Goal: Task Accomplishment & Management: Manage account settings

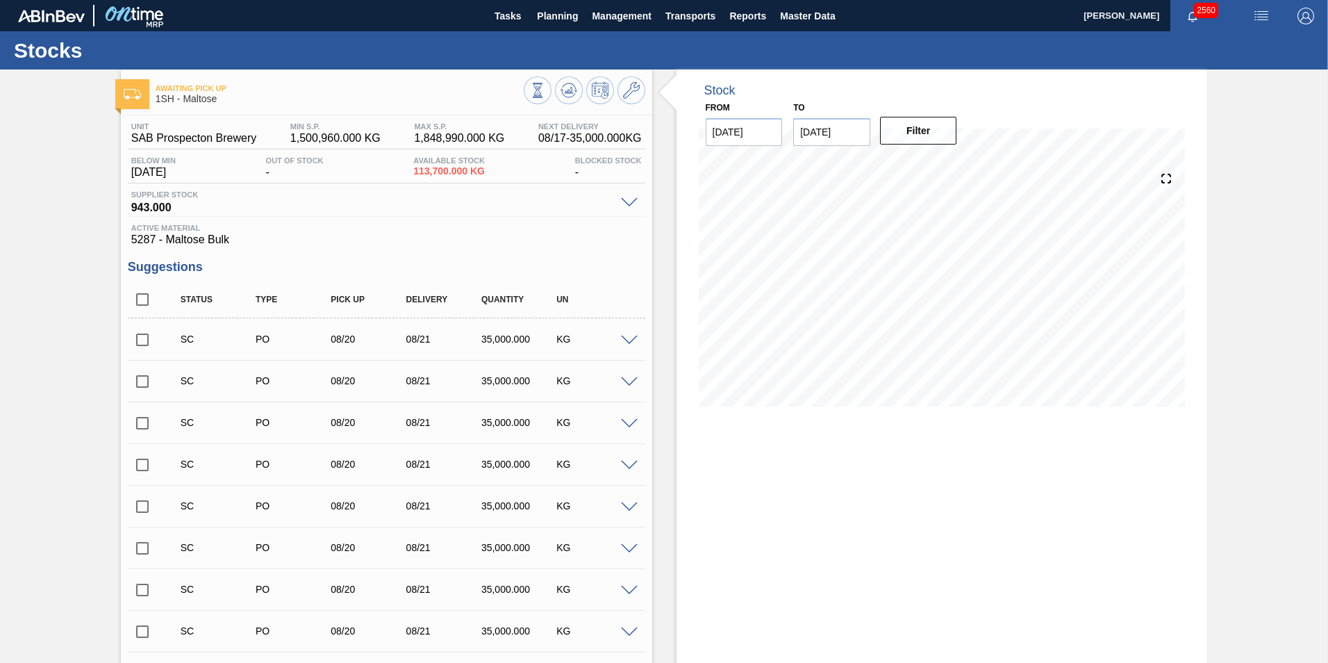
scroll to position [1979, 0]
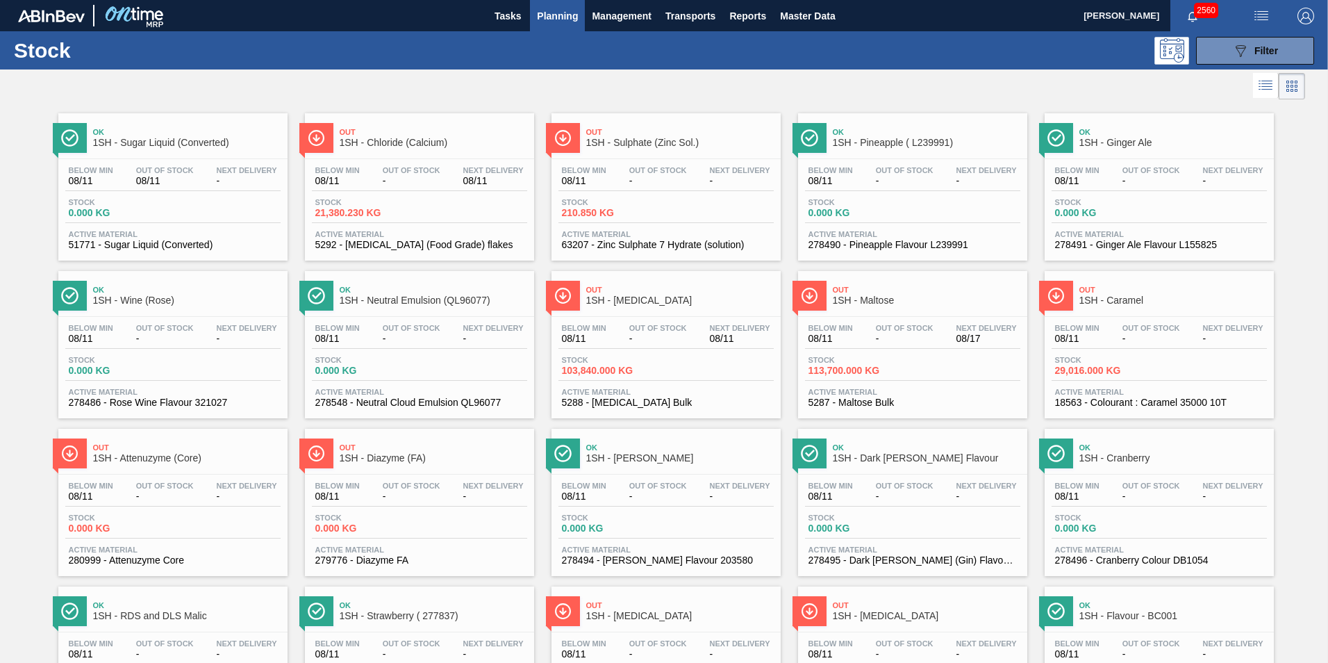
click at [627, 138] on span "1SH - Sulphate (Zinc Sol.)" at bounding box center [680, 143] width 188 height 10
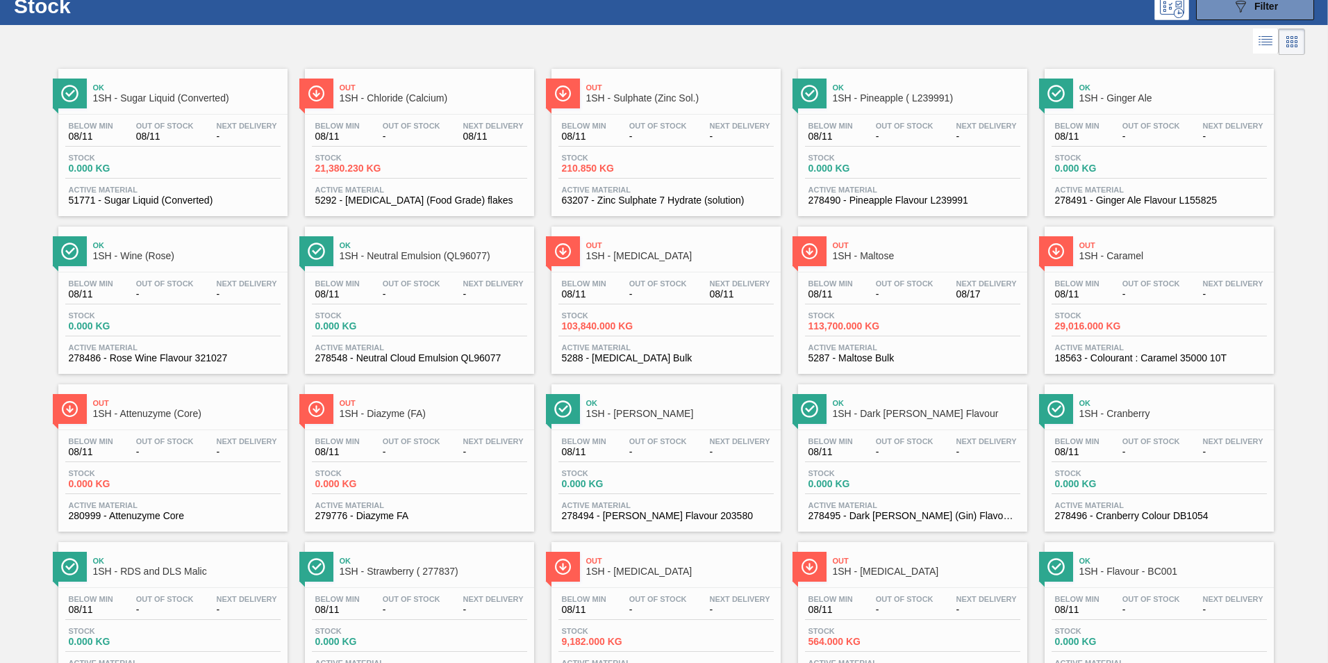
scroll to position [9, 0]
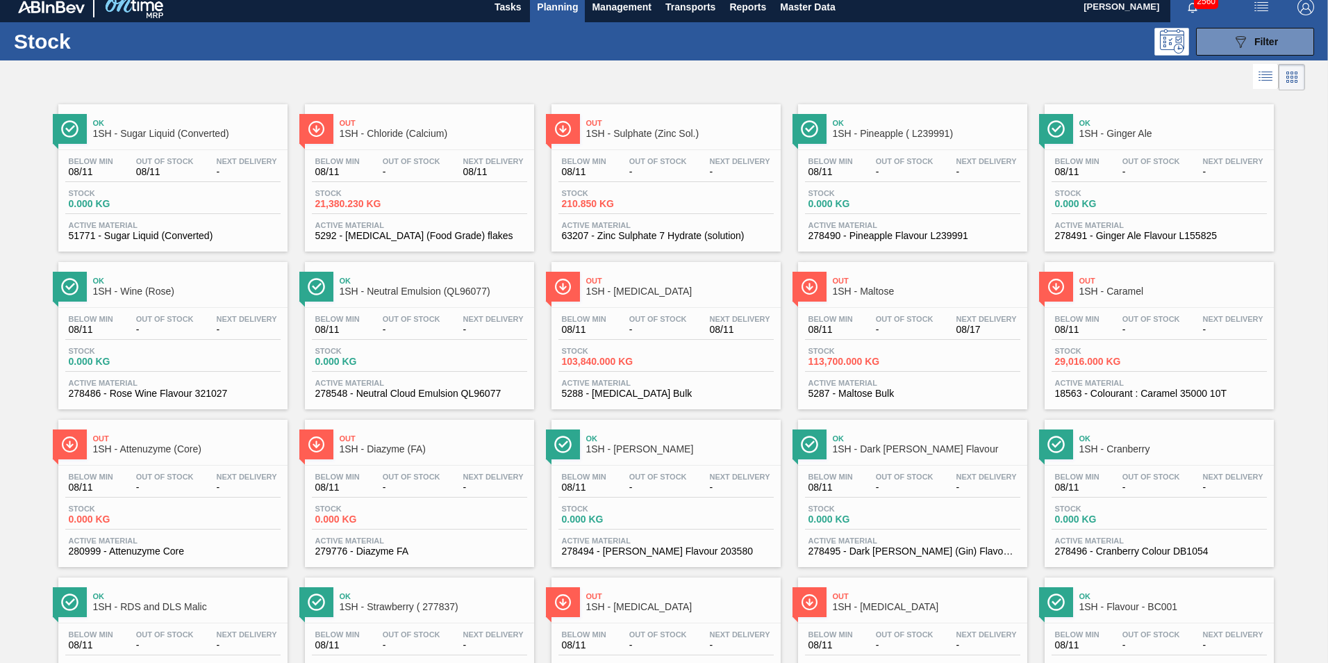
click at [1109, 294] on span "1SH - Caramel" at bounding box center [1174, 291] width 188 height 10
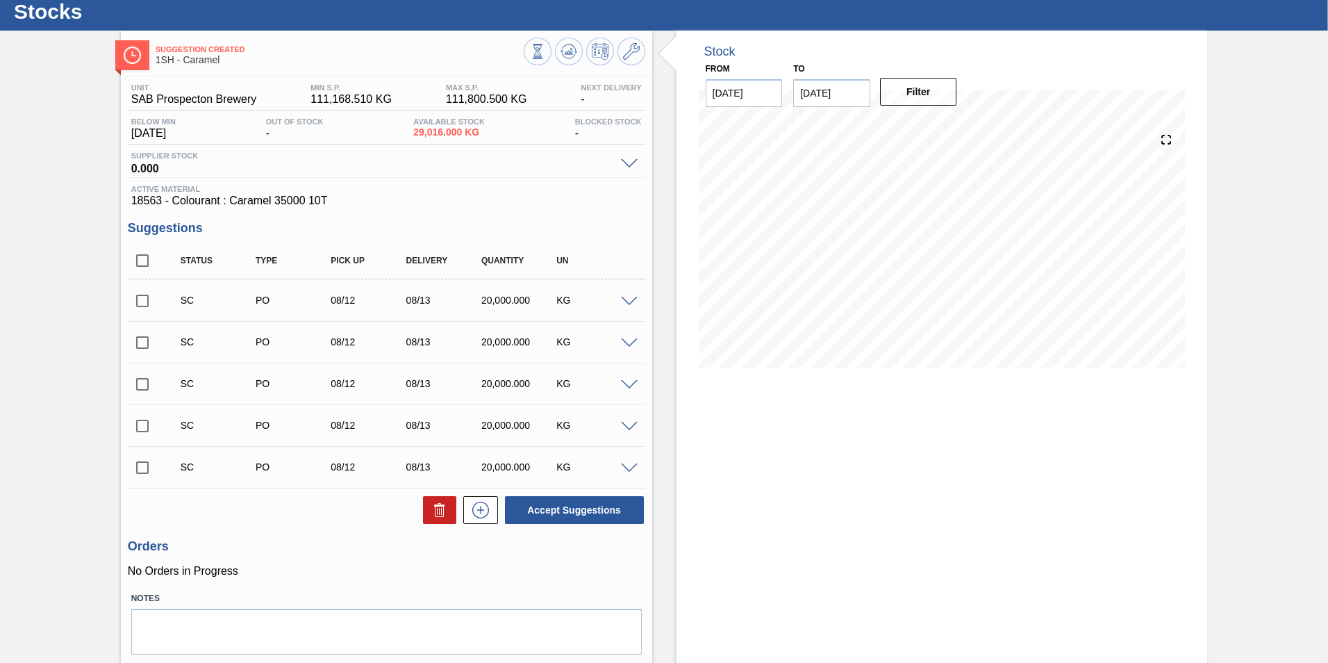
scroll to position [79, 0]
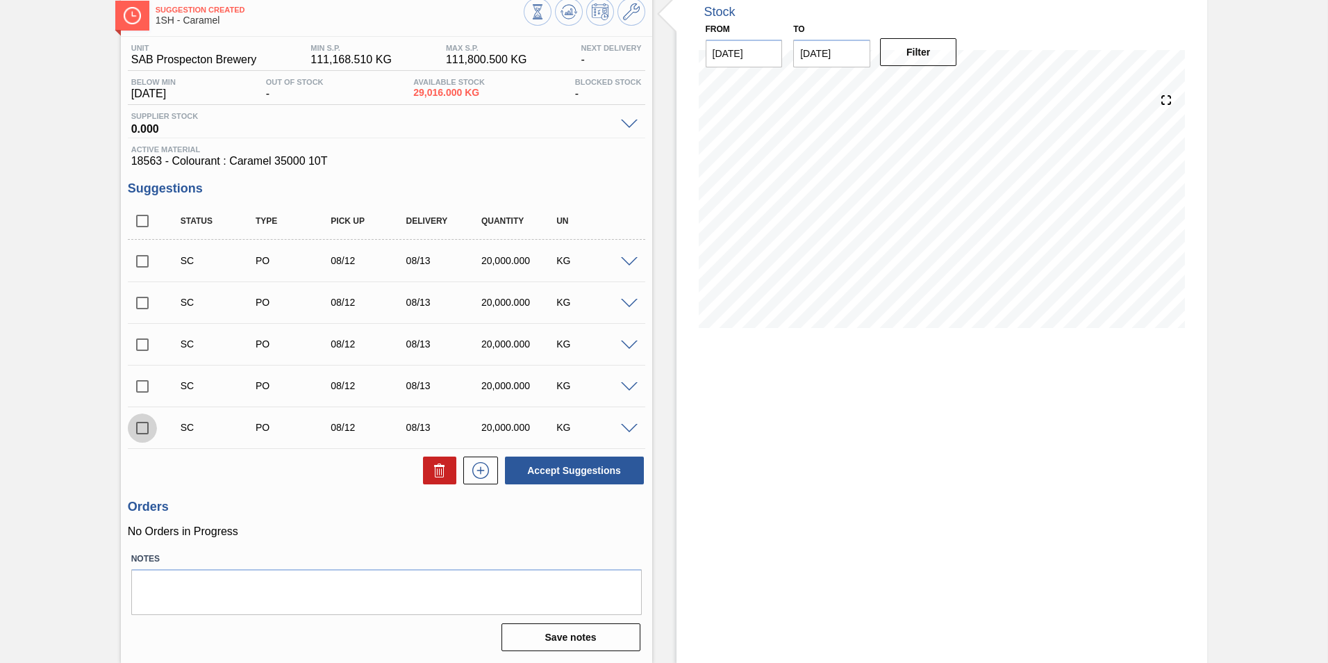
click at [145, 429] on input "checkbox" at bounding box center [142, 427] width 29 height 29
click at [564, 467] on button "Accept Suggestions" at bounding box center [574, 470] width 139 height 28
checkbox input "false"
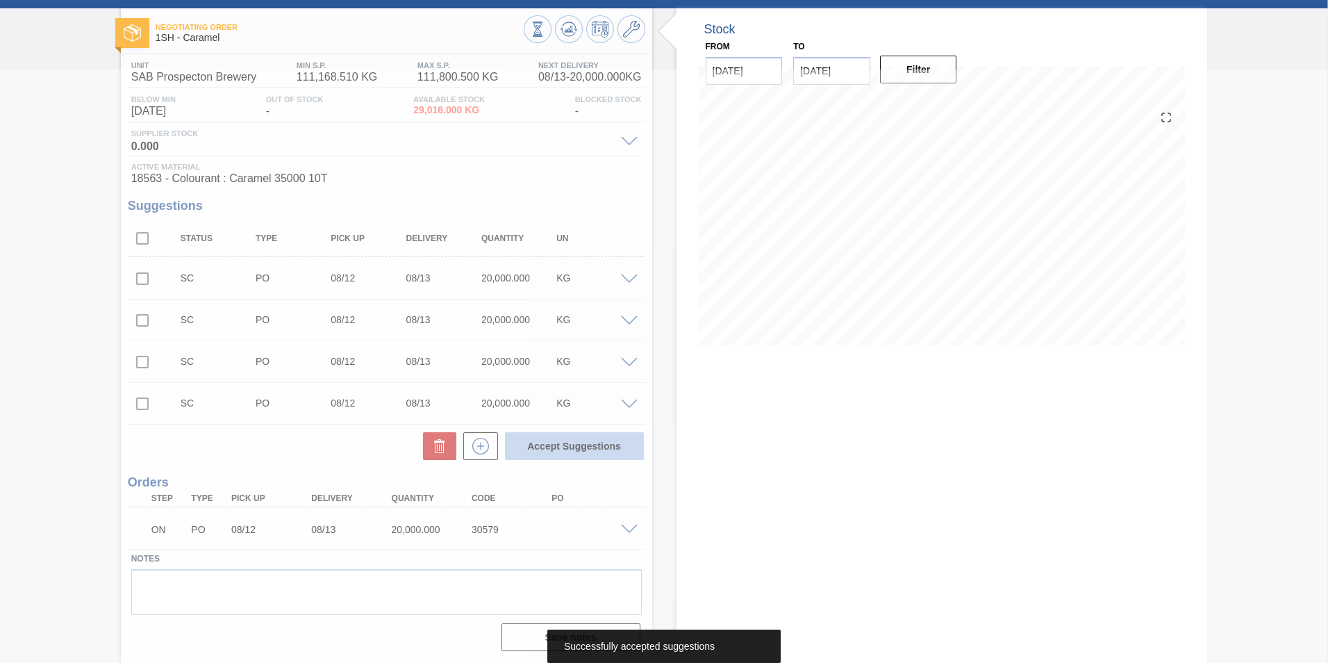
scroll to position [61, 0]
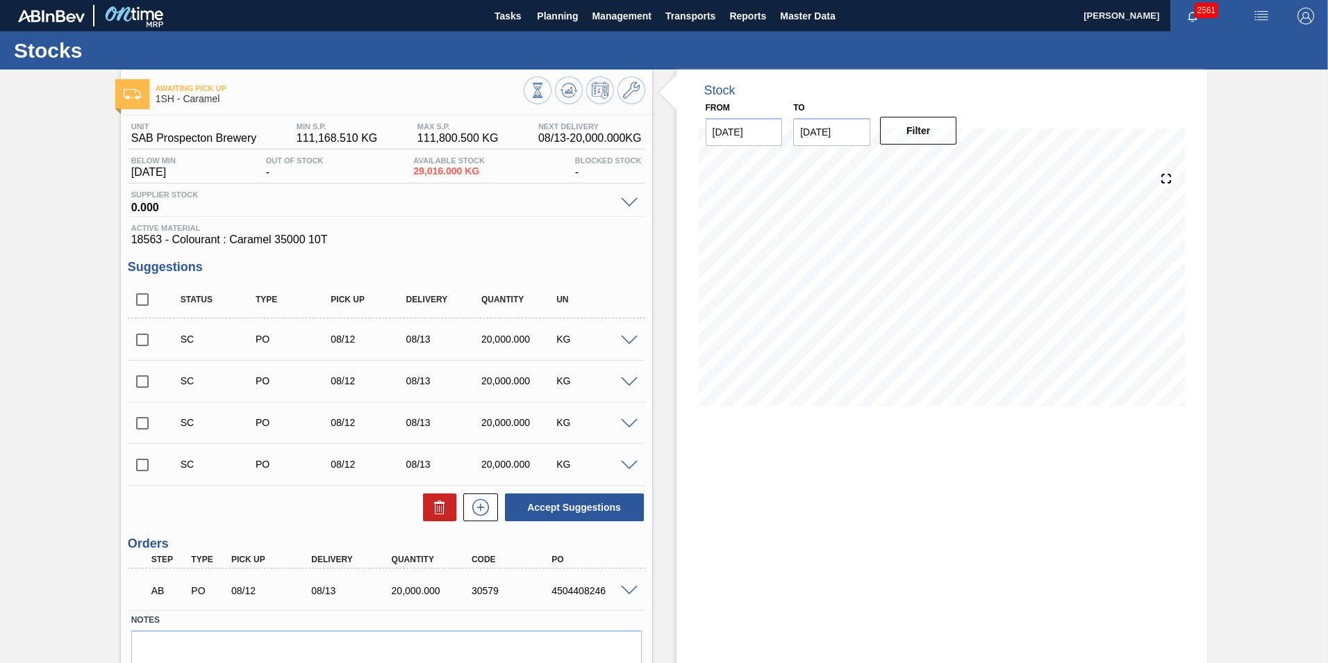
click at [629, 593] on span at bounding box center [629, 591] width 17 height 10
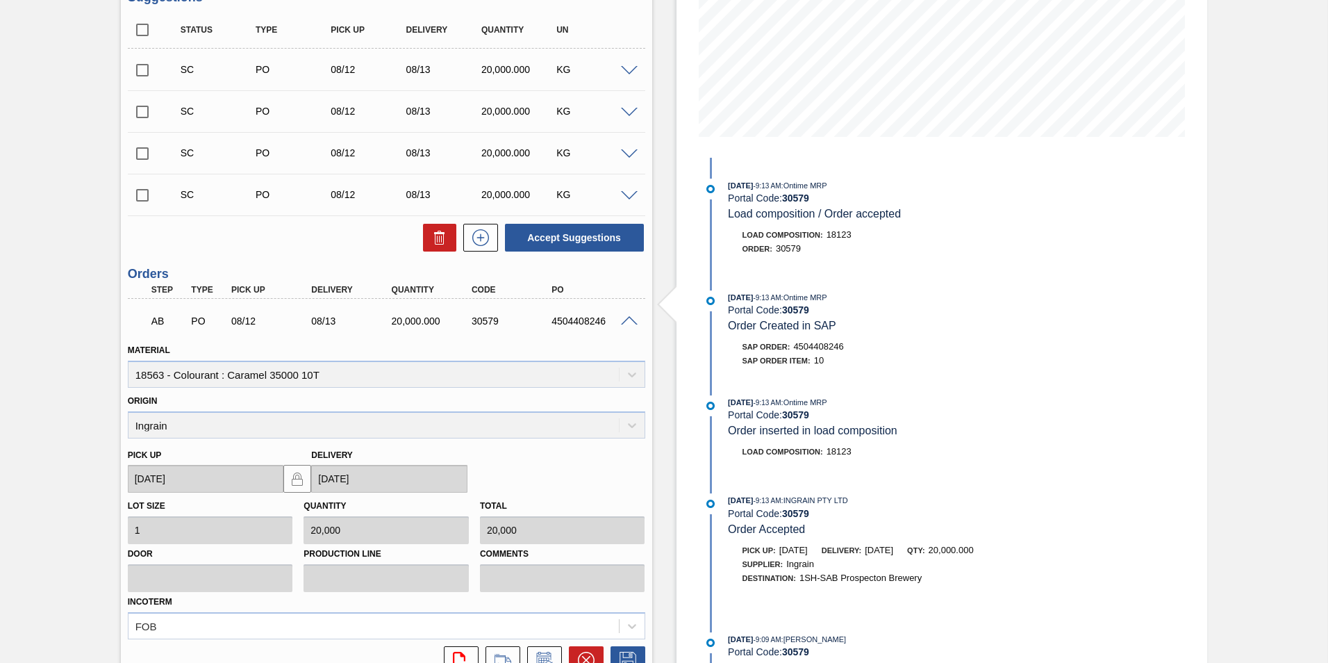
scroll to position [398, 0]
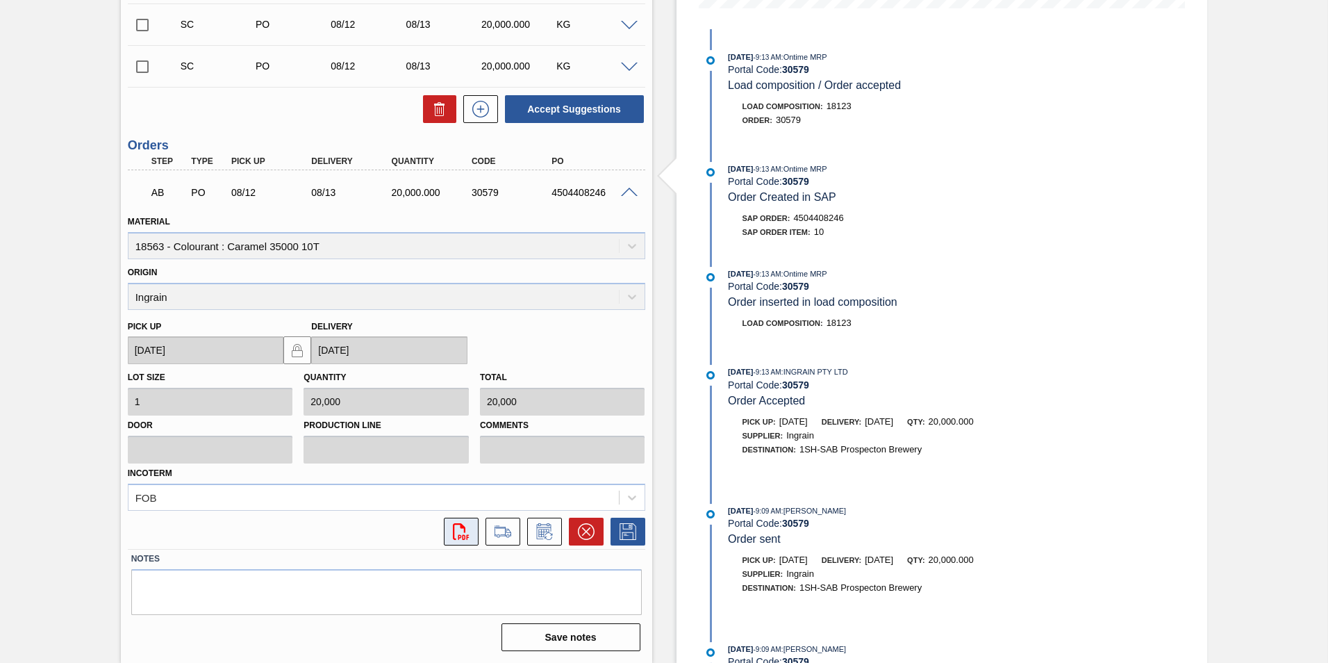
click at [465, 529] on icon "svg{fill:#ff0000}" at bounding box center [461, 531] width 17 height 17
drag, startPoint x: 550, startPoint y: 193, endPoint x: 608, endPoint y: 190, distance: 58.5
click at [608, 190] on div "4504408246" at bounding box center [593, 192] width 90 height 11
copy div "4504408246"
click at [625, 188] on span at bounding box center [629, 193] width 17 height 10
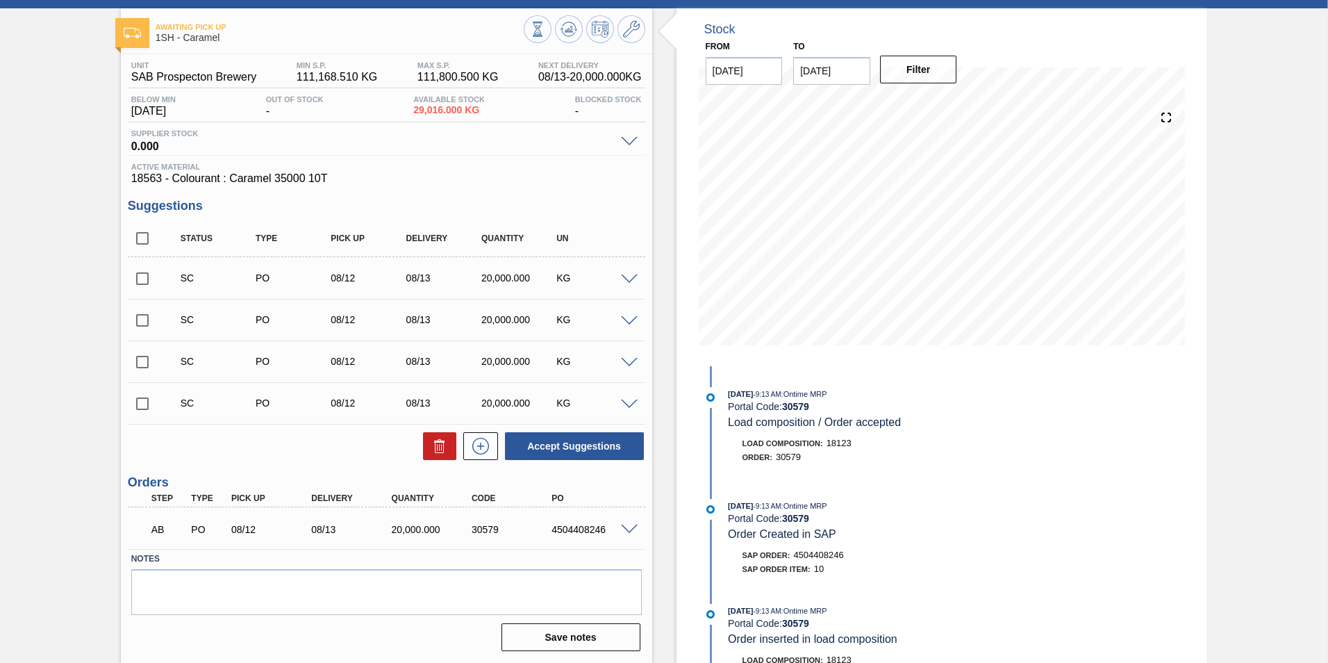
scroll to position [61, 0]
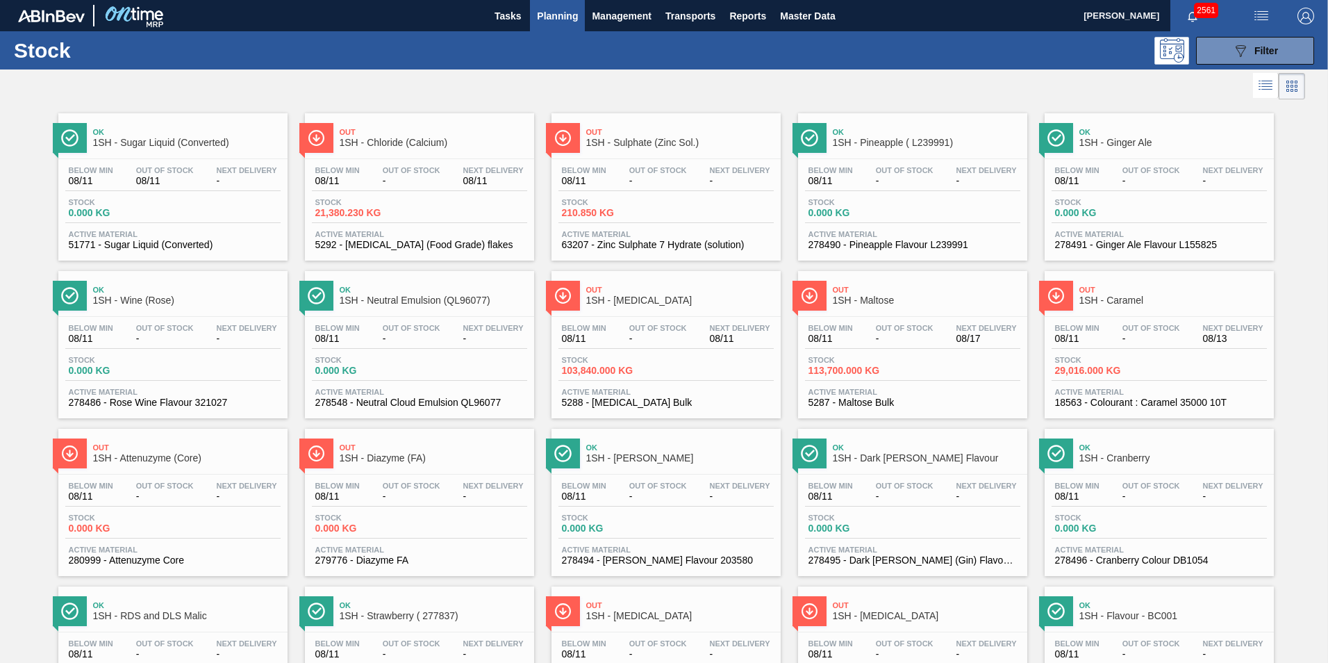
click at [616, 140] on span "1SH - Sulphate (Zinc Sol.)" at bounding box center [680, 143] width 188 height 10
click at [873, 301] on span "1SH - Maltose" at bounding box center [927, 300] width 188 height 10
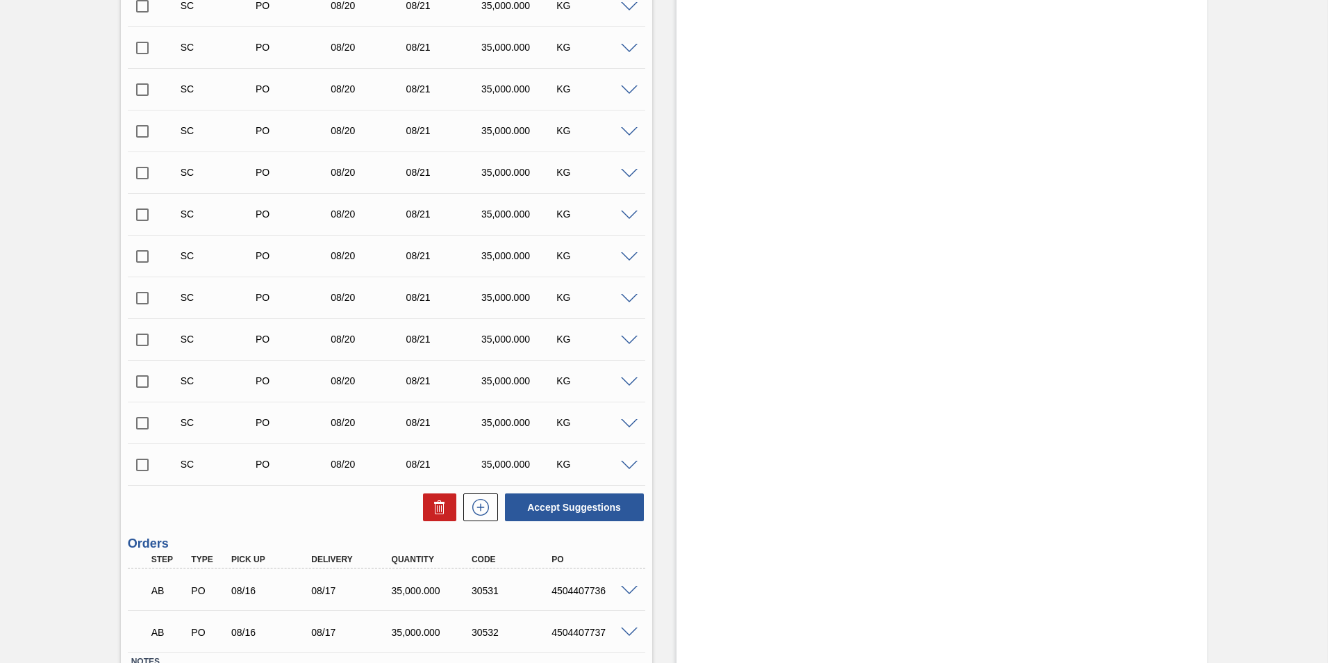
scroll to position [1979, 0]
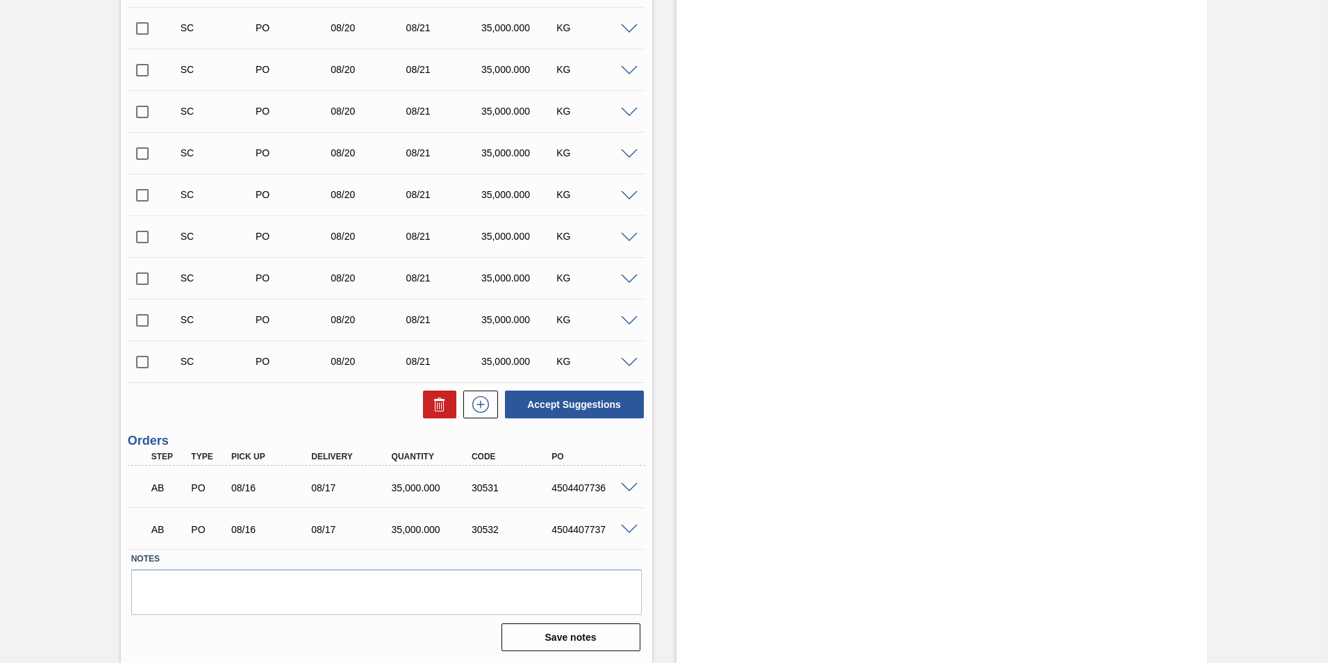
click at [627, 485] on span at bounding box center [629, 488] width 17 height 10
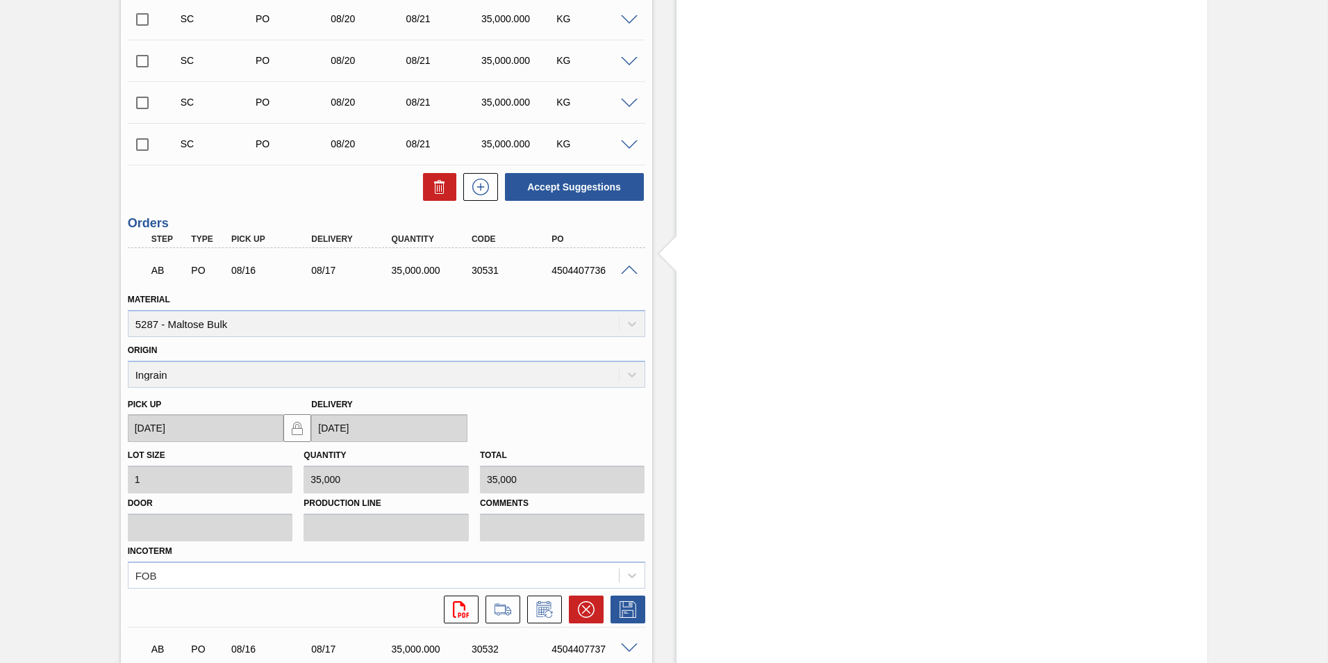
scroll to position [2316, 0]
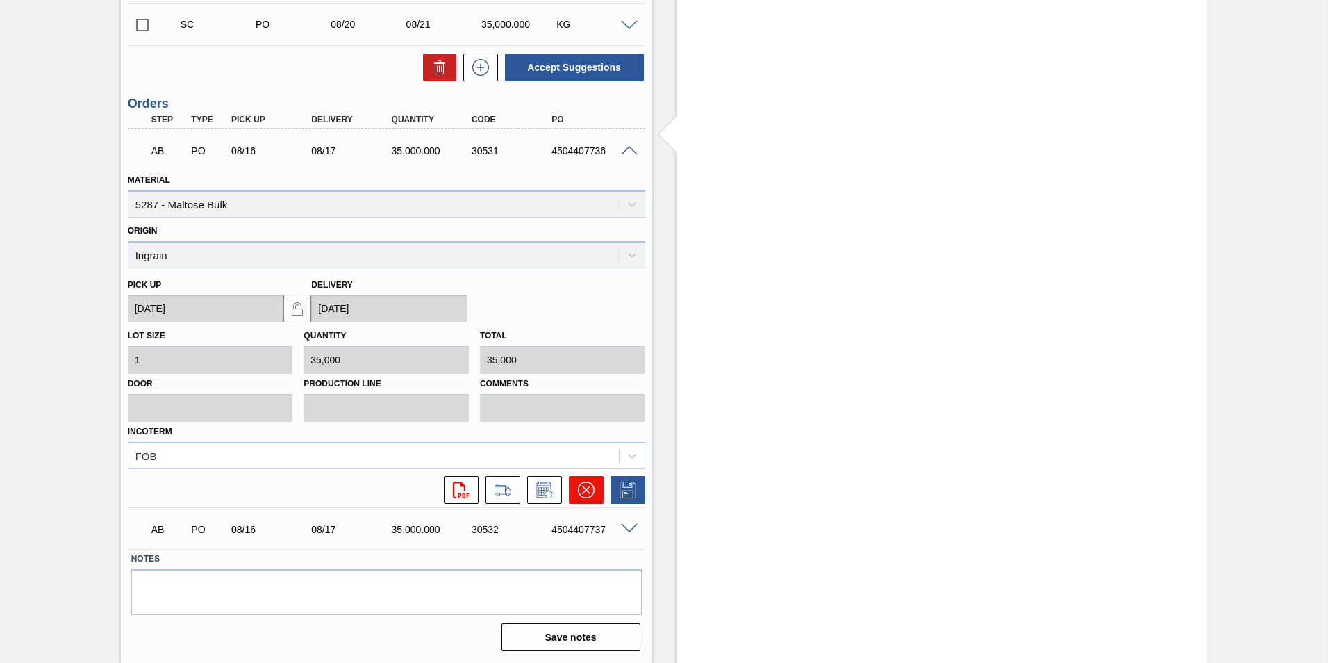
click at [583, 490] on icon at bounding box center [586, 489] width 17 height 17
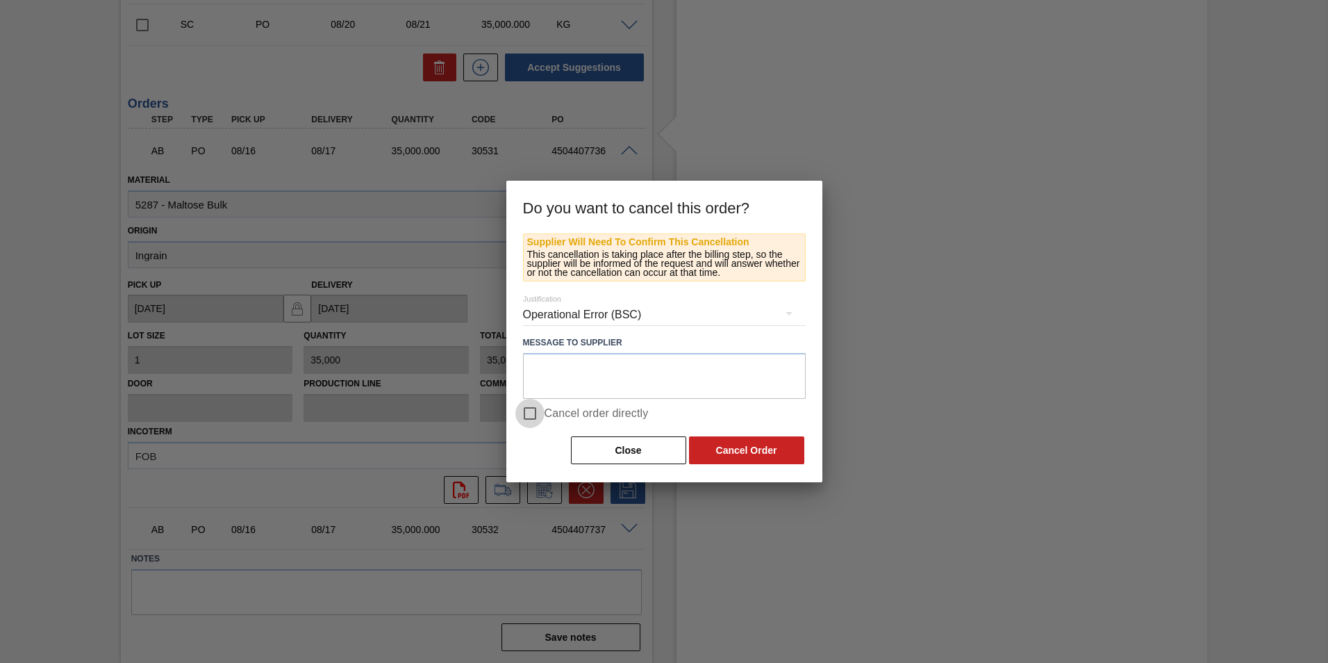
click at [533, 411] on input "Cancel order directly" at bounding box center [529, 413] width 29 height 29
checkbox input "true"
click at [738, 450] on button "Cancel Order" at bounding box center [746, 450] width 115 height 28
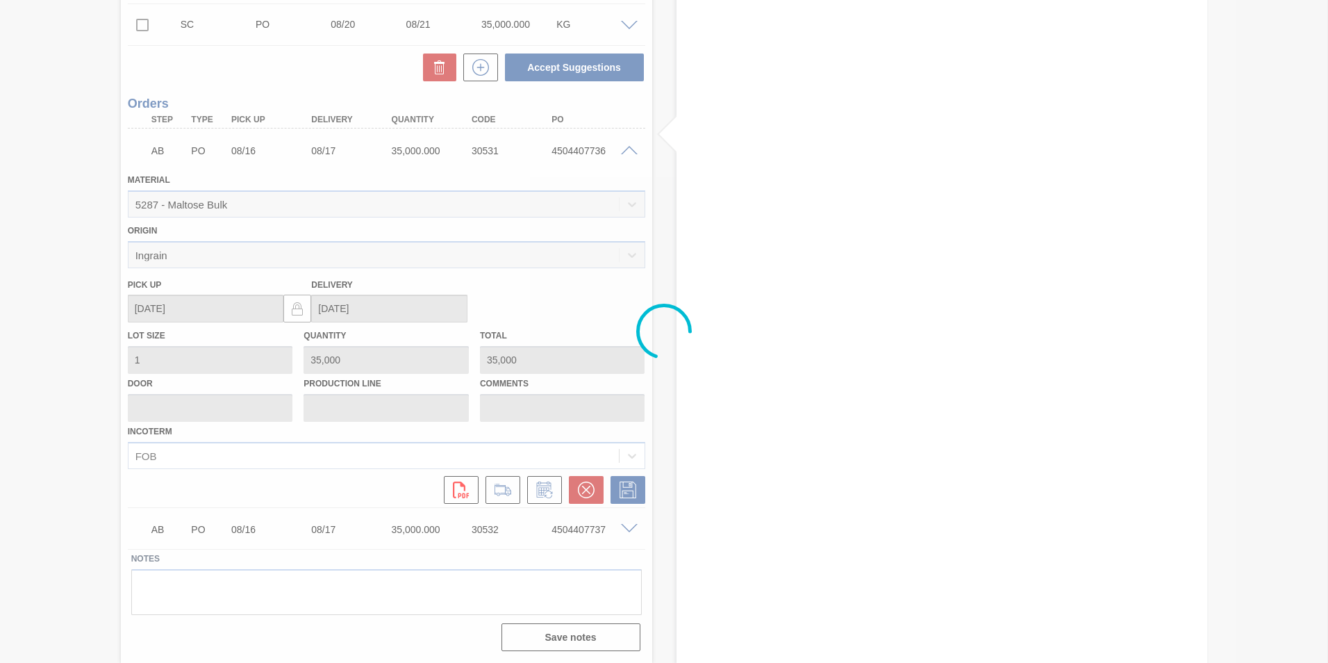
scroll to position [1979, 0]
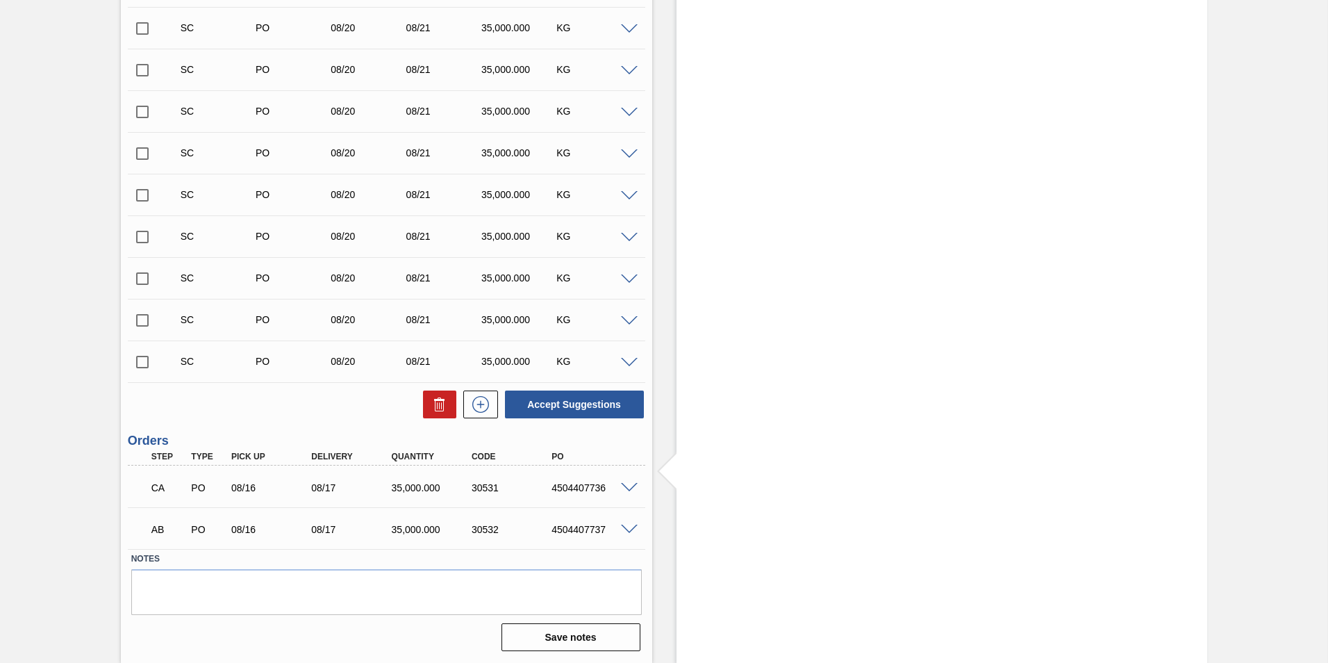
click at [140, 360] on input "checkbox" at bounding box center [142, 361] width 29 height 29
click at [627, 361] on span at bounding box center [629, 363] width 17 height 10
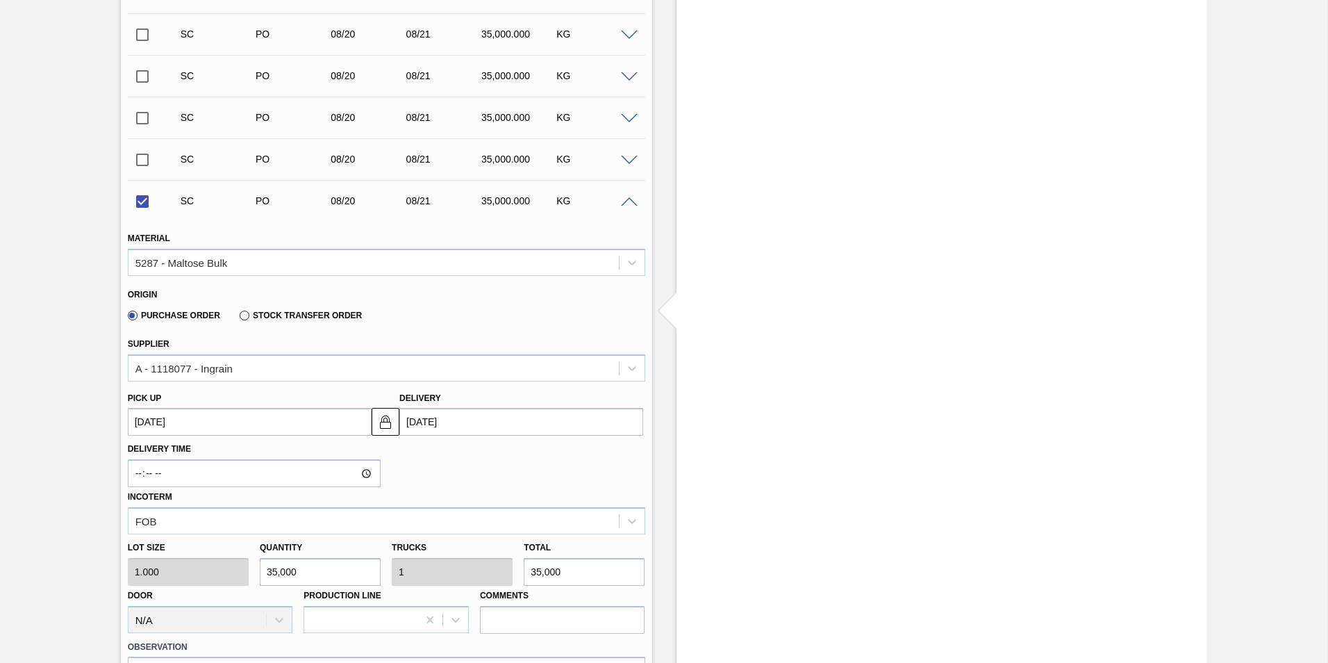
scroll to position [2118, 0]
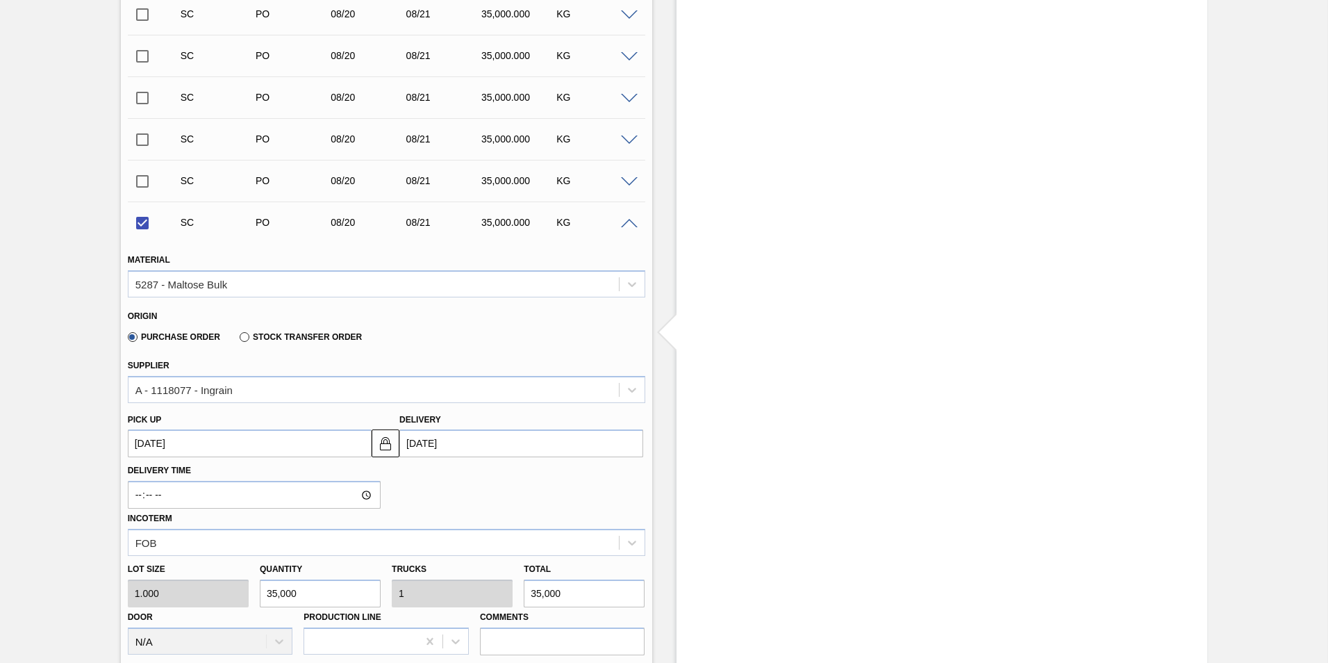
click at [630, 219] on span at bounding box center [629, 224] width 17 height 10
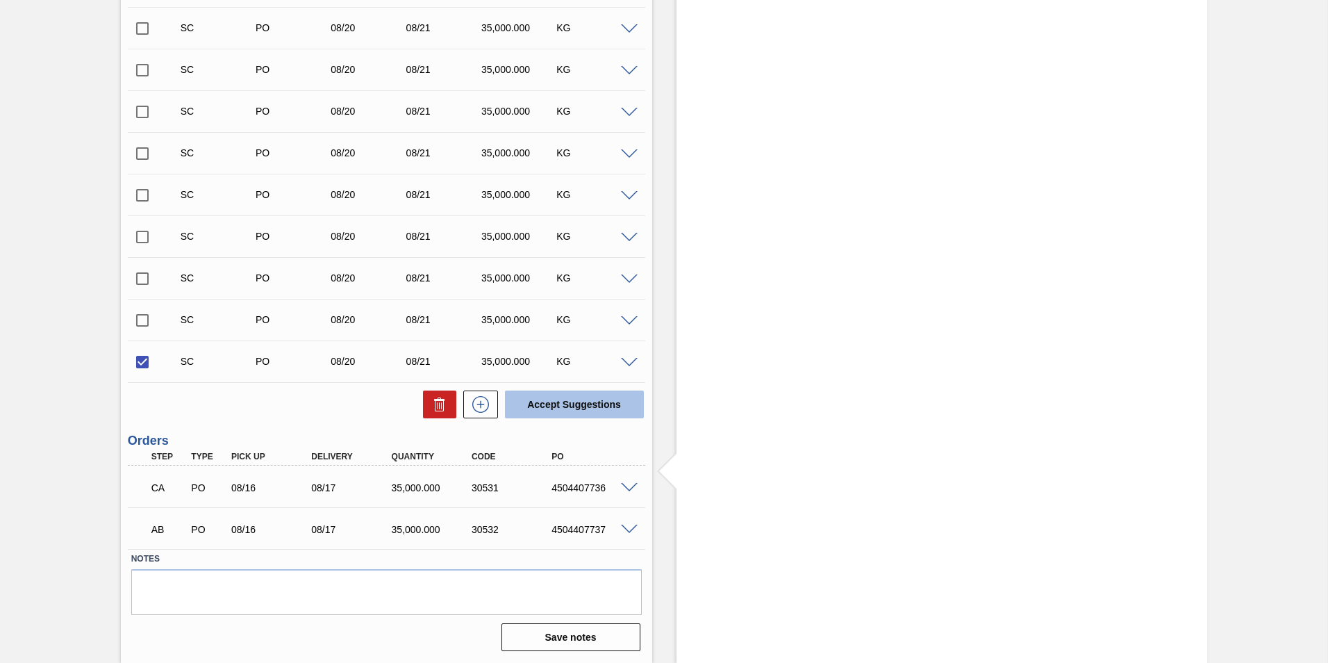
click at [578, 403] on button "Accept Suggestions" at bounding box center [574, 404] width 139 height 28
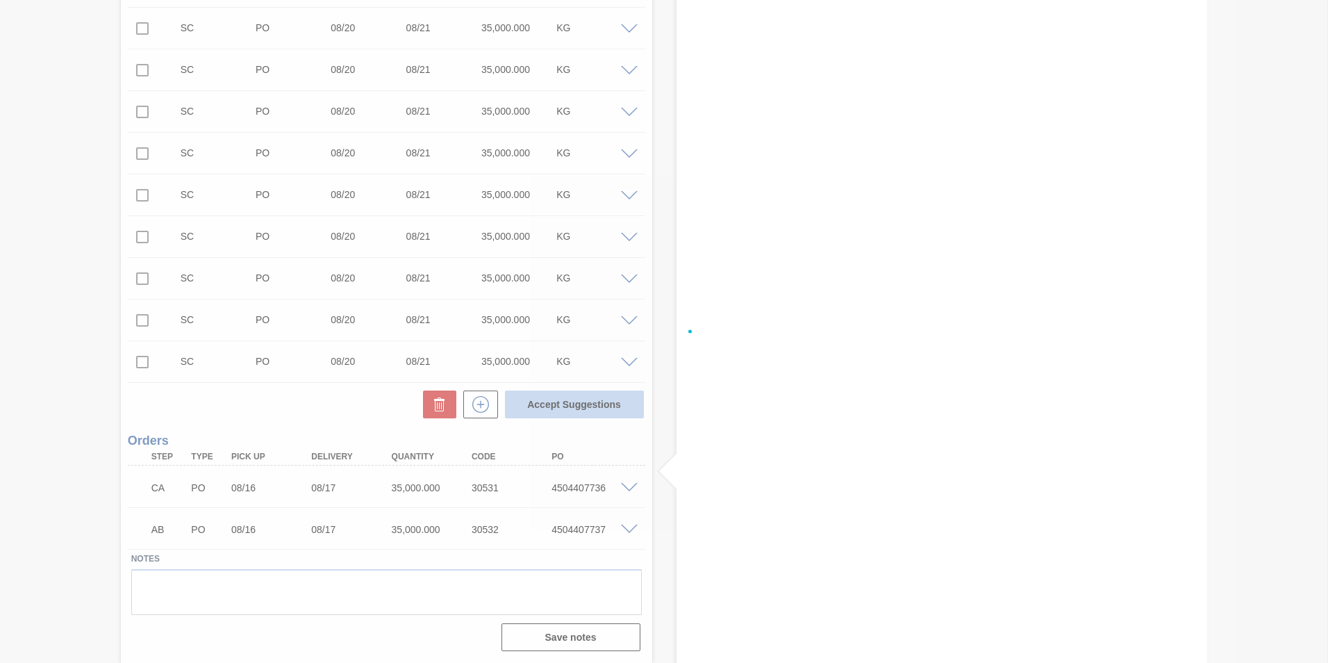
checkbox input "false"
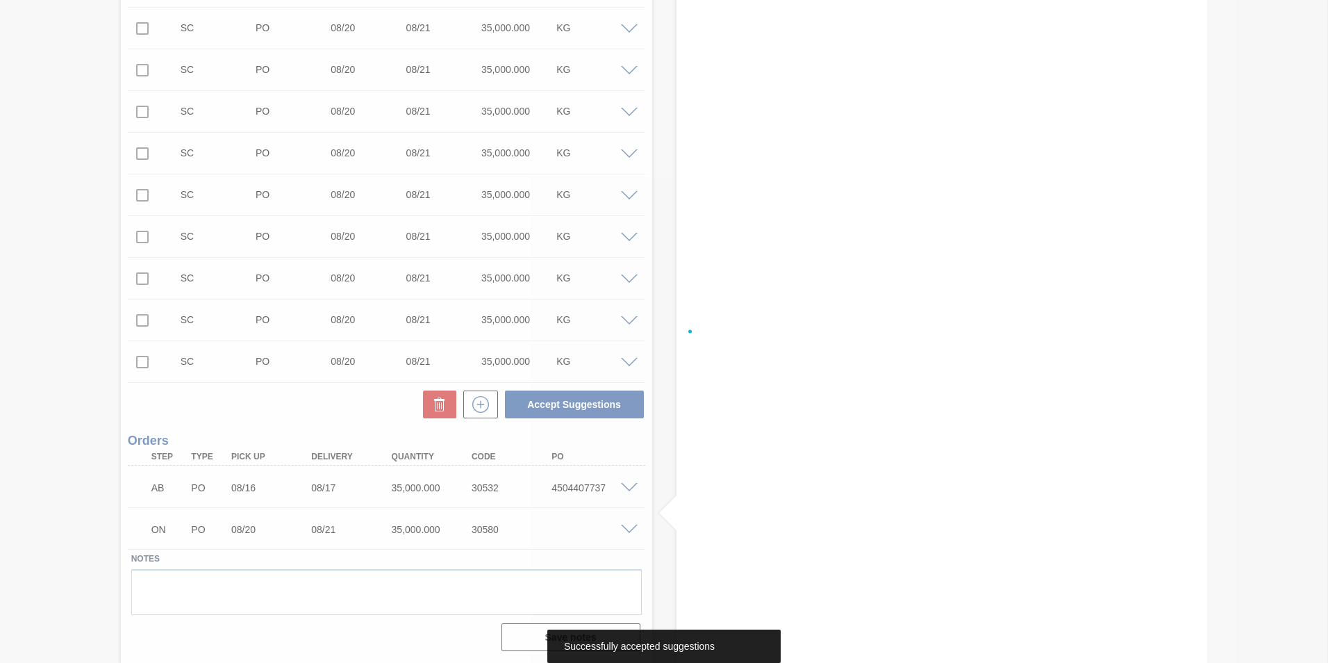
scroll to position [1937, 0]
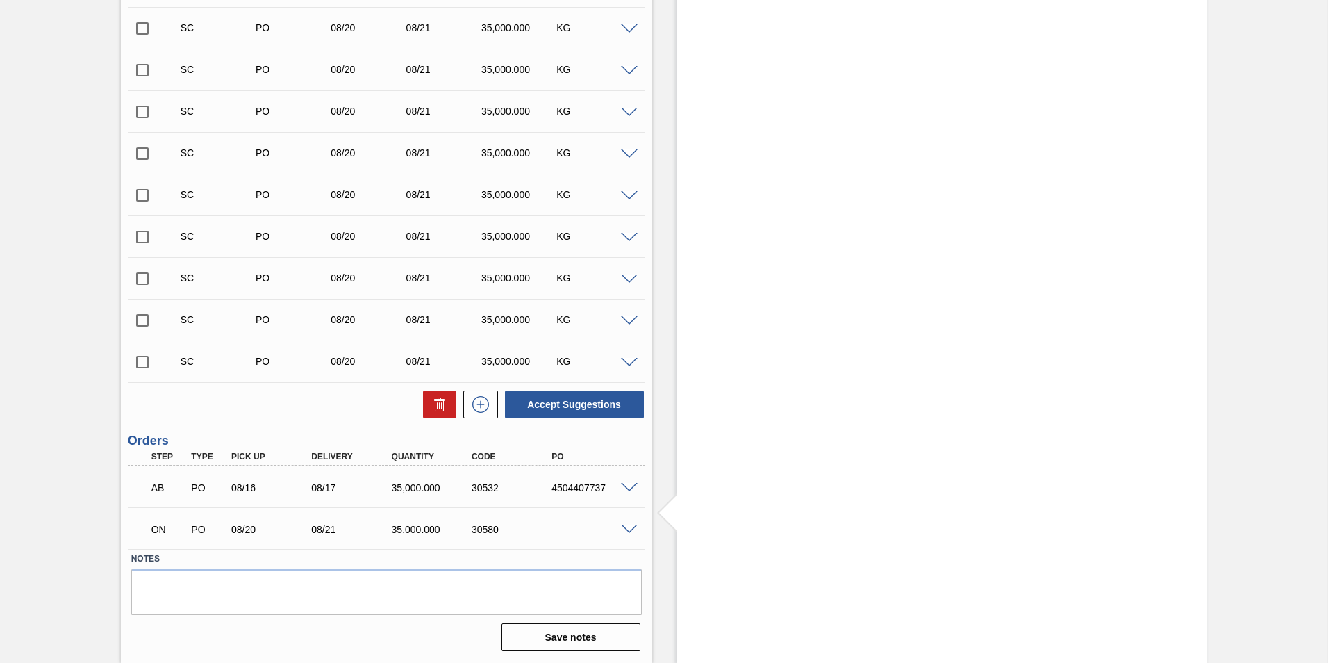
click at [141, 360] on input "checkbox" at bounding box center [142, 361] width 29 height 29
click at [613, 402] on button "Accept Suggestions" at bounding box center [574, 404] width 139 height 28
checkbox input "false"
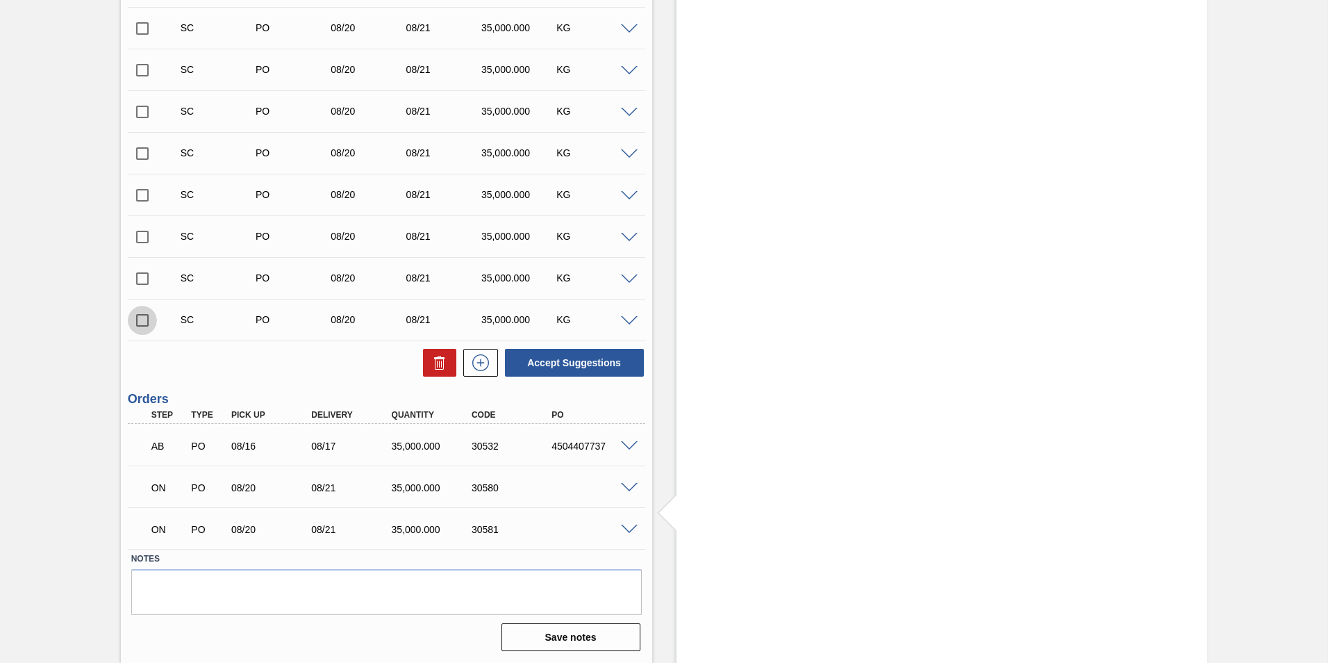
click at [140, 318] on input "checkbox" at bounding box center [142, 320] width 29 height 29
click at [629, 320] on span at bounding box center [629, 321] width 17 height 10
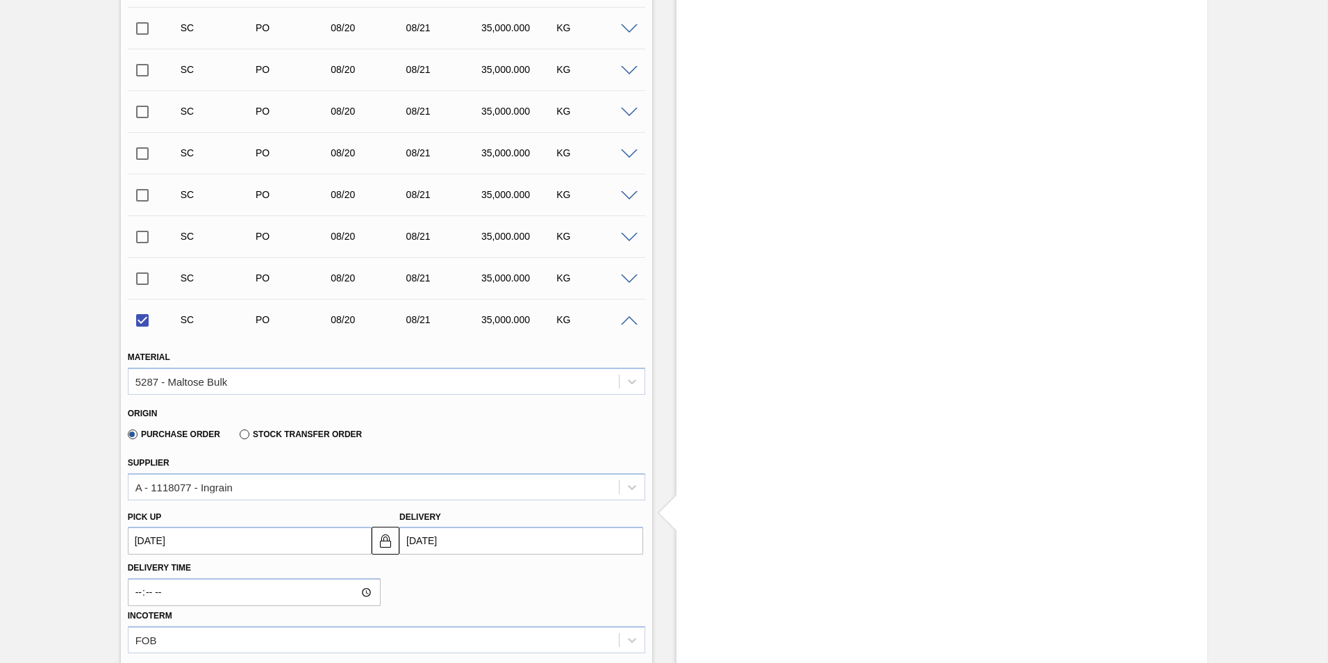
click at [627, 318] on span at bounding box center [629, 321] width 17 height 10
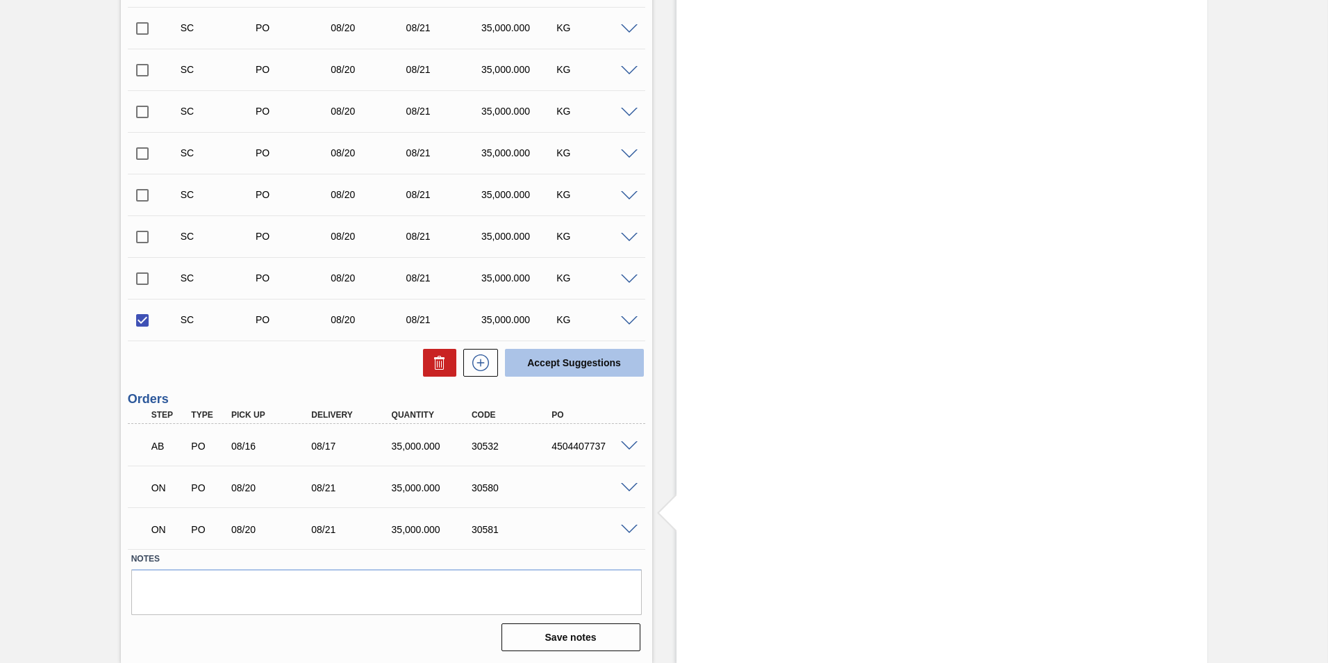
click at [609, 358] on button "Accept Suggestions" at bounding box center [574, 363] width 139 height 28
checkbox input "false"
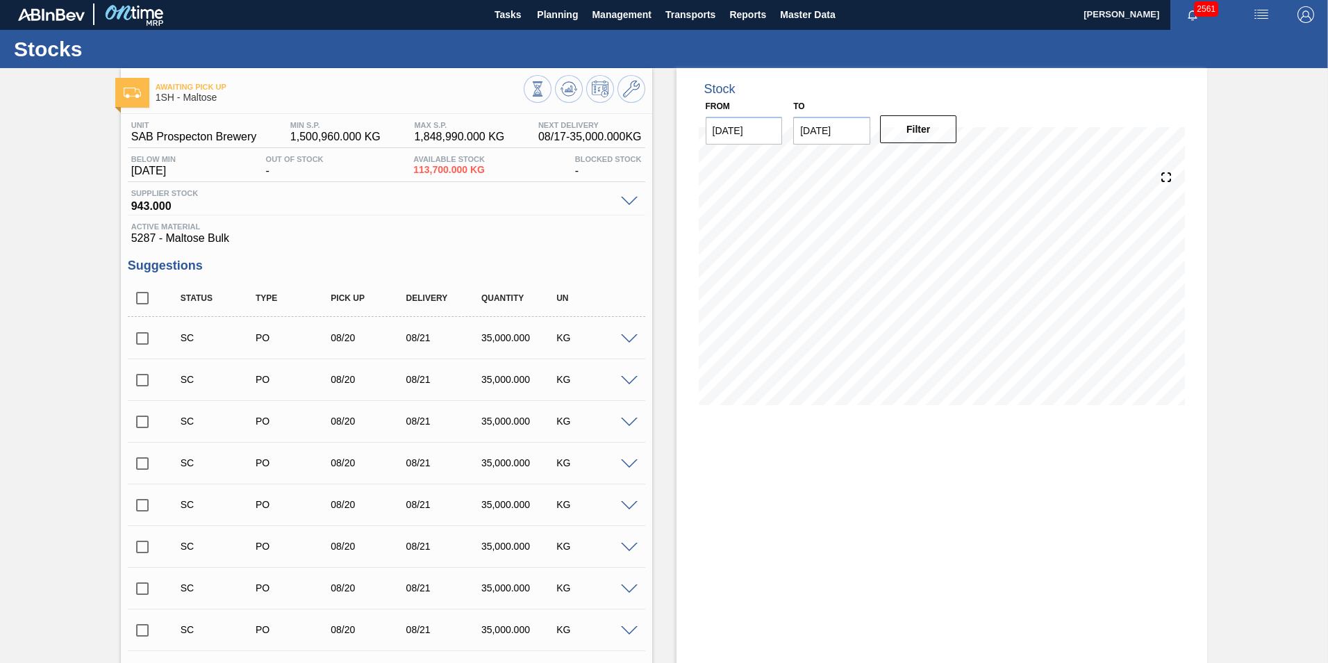
scroll to position [0, 0]
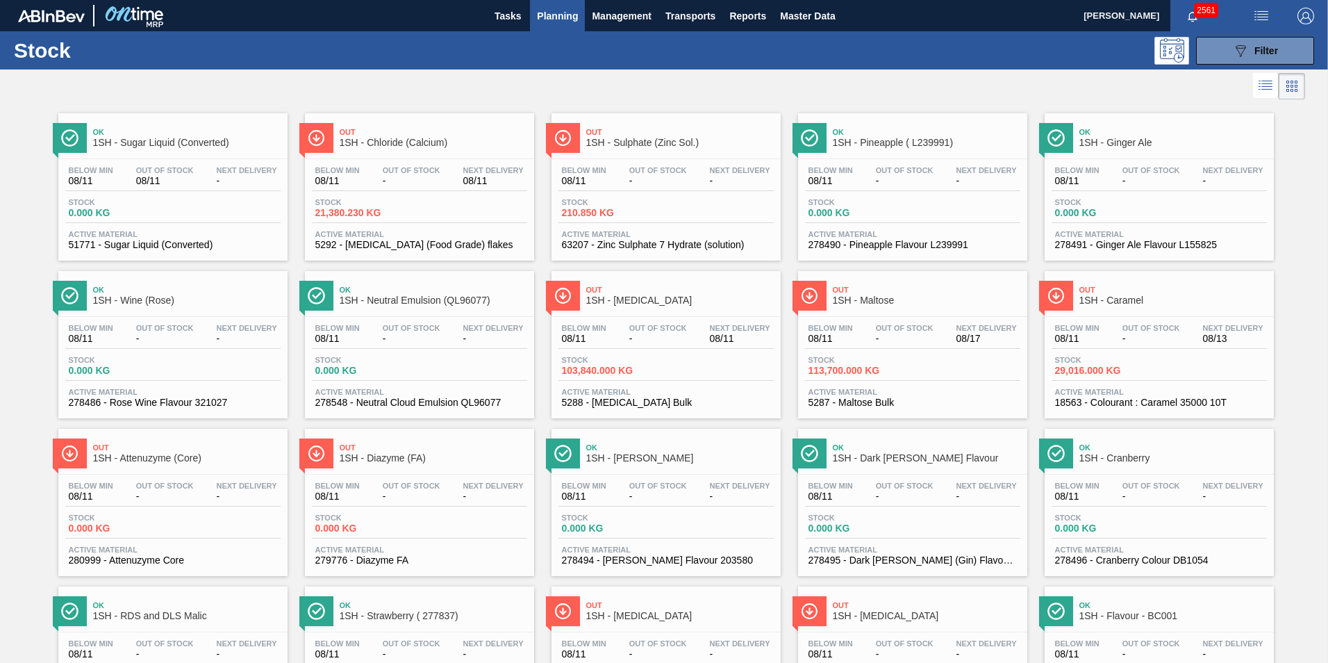
click at [628, 144] on span "1SH - Sulphate (Zinc Sol.)" at bounding box center [680, 143] width 188 height 10
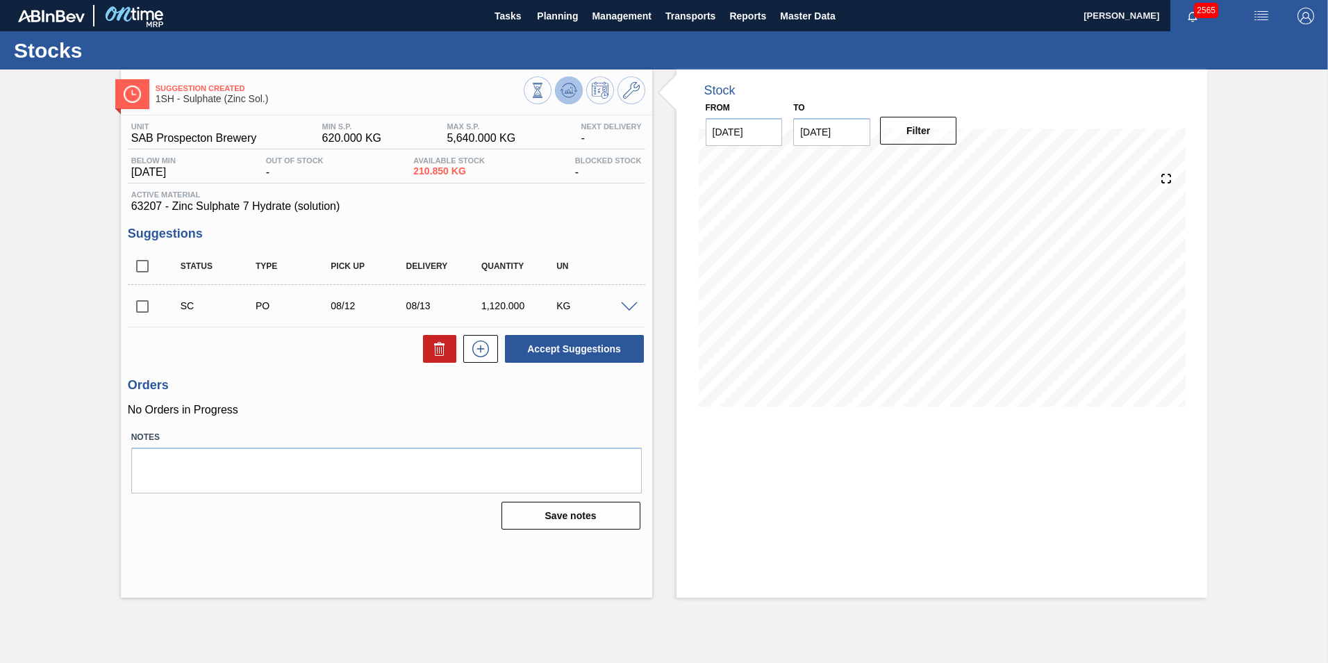
click at [545, 88] on icon at bounding box center [537, 90] width 15 height 15
click at [545, 85] on icon at bounding box center [537, 90] width 15 height 15
click at [142, 310] on input "checkbox" at bounding box center [142, 306] width 29 height 29
click at [589, 352] on button "Accept Suggestions" at bounding box center [574, 349] width 139 height 28
checkbox input "false"
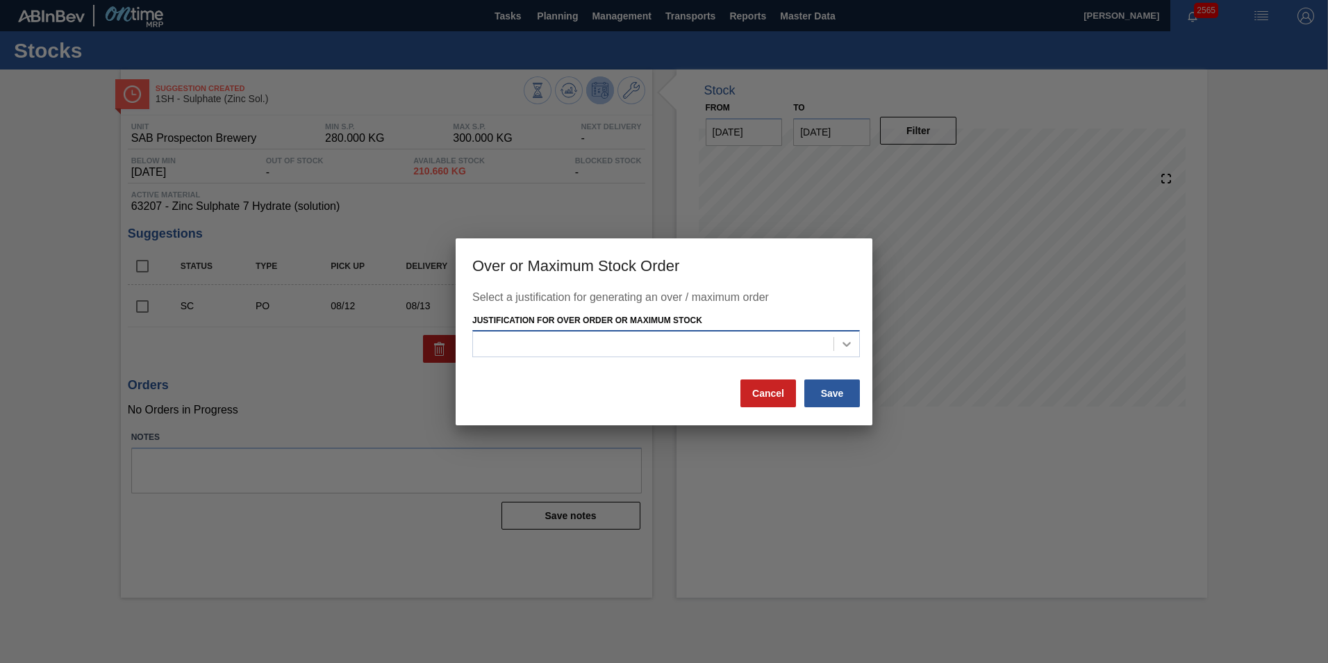
click at [847, 345] on icon at bounding box center [847, 344] width 14 height 14
click at [930, 474] on div at bounding box center [664, 331] width 1328 height 663
click at [766, 392] on button "Cancel" at bounding box center [769, 393] width 56 height 28
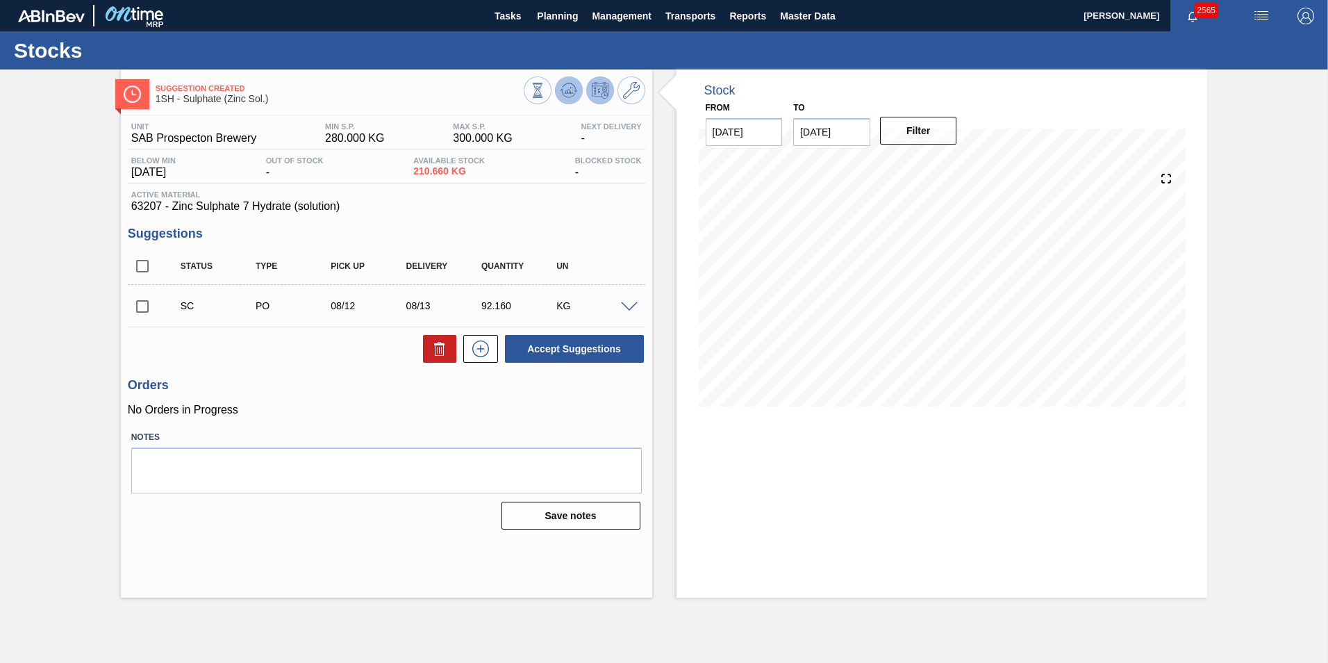
click at [545, 87] on icon at bounding box center [537, 90] width 15 height 15
click at [572, 89] on icon at bounding box center [568, 90] width 9 height 6
click at [145, 305] on input "checkbox" at bounding box center [142, 306] width 29 height 29
click at [577, 356] on button "Accept Suggestions" at bounding box center [574, 349] width 139 height 28
checkbox input "false"
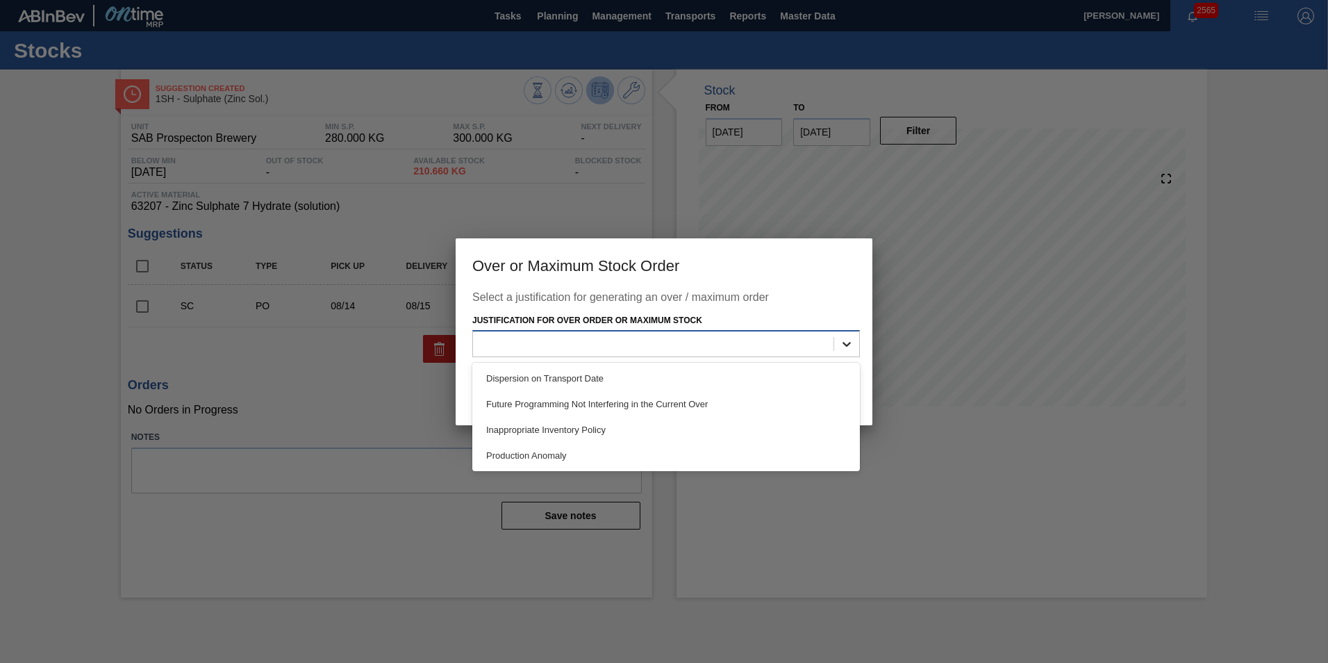
click at [846, 344] on icon at bounding box center [847, 344] width 14 height 14
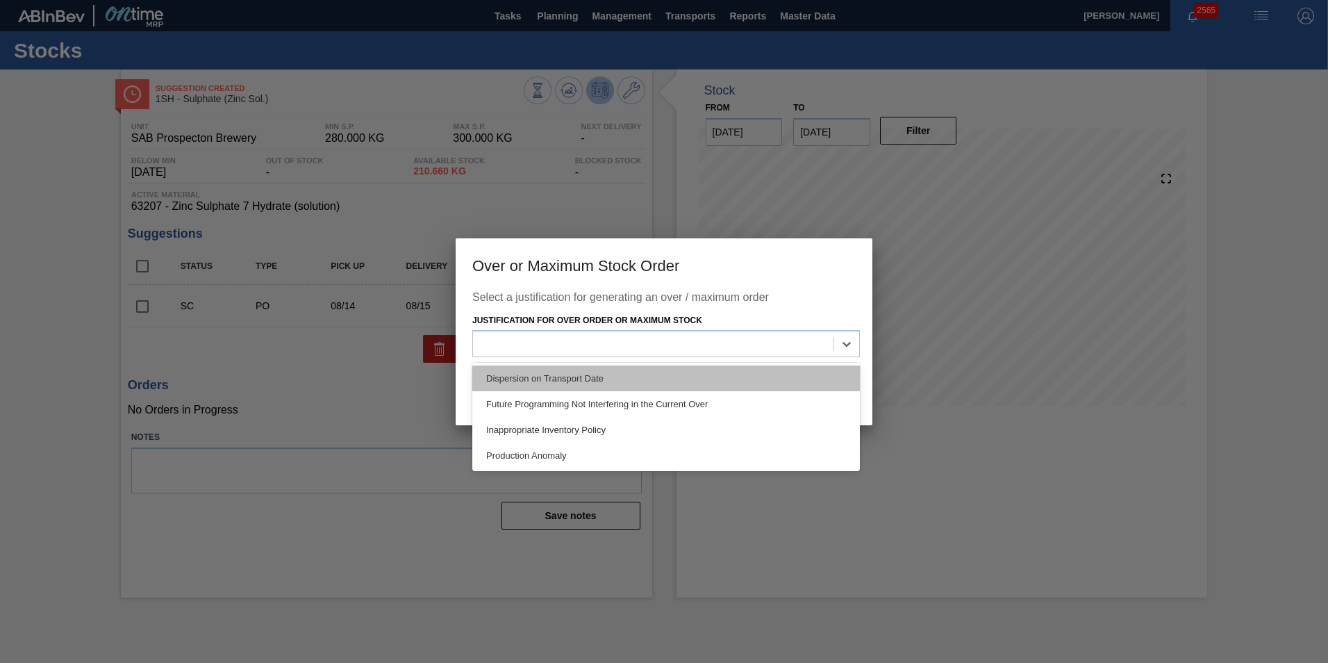
click at [679, 383] on div "Dispersion on Transport Date" at bounding box center [666, 378] width 388 height 26
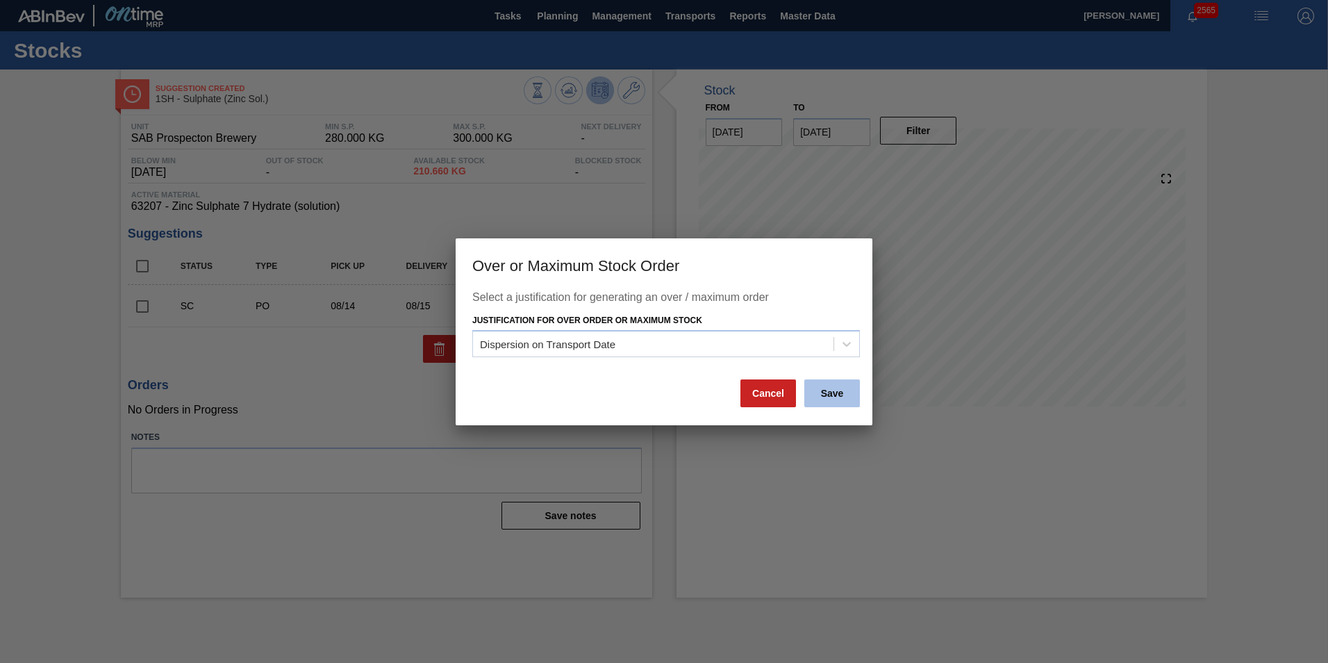
click at [833, 395] on button "Save" at bounding box center [832, 393] width 56 height 28
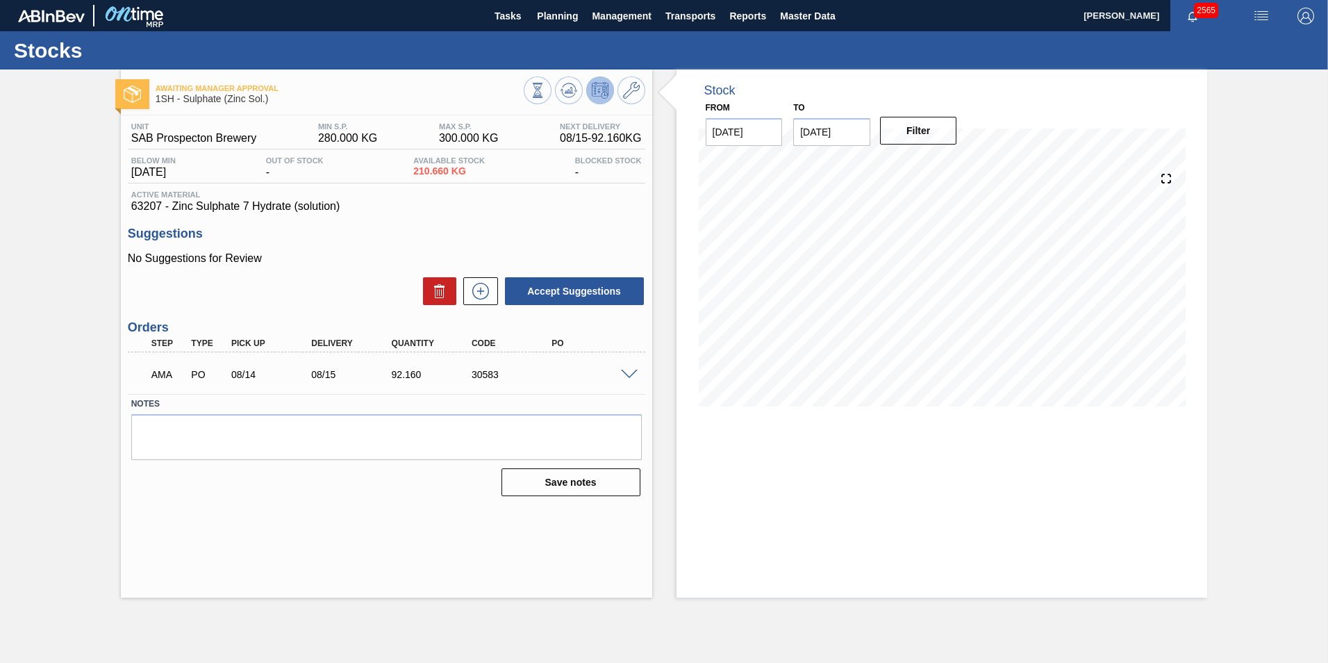
click at [628, 376] on span at bounding box center [629, 375] width 17 height 10
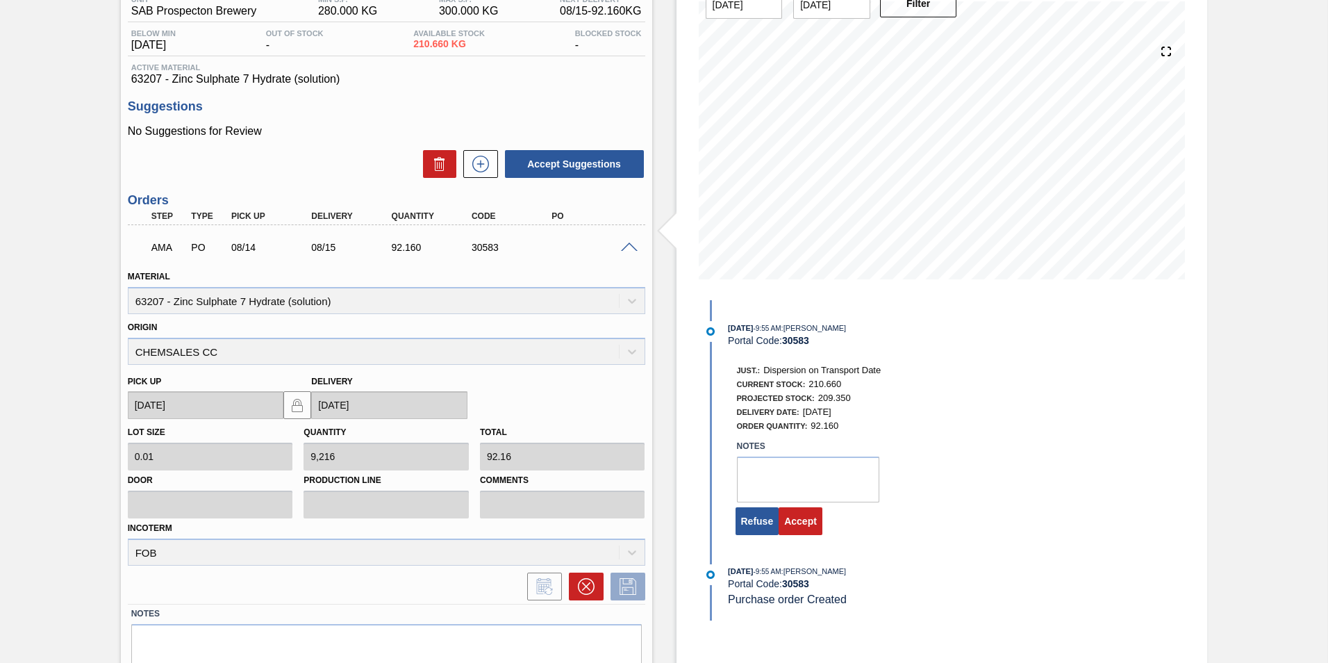
scroll to position [182, 0]
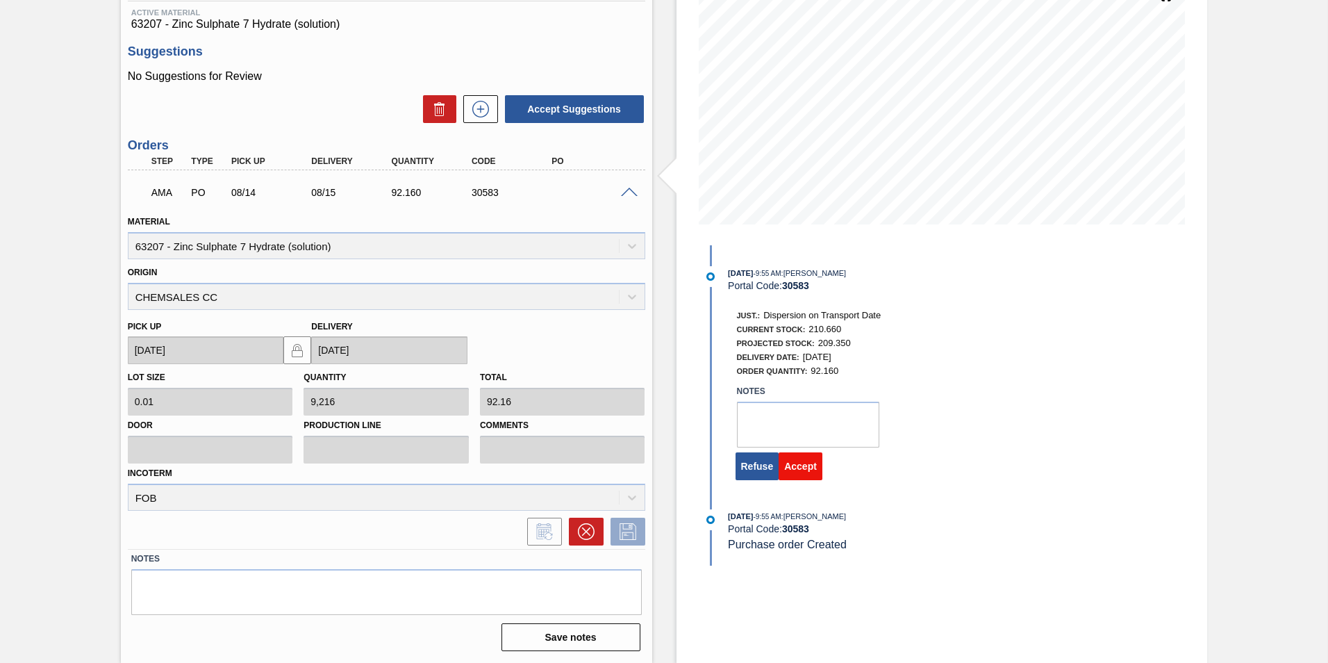
click at [806, 468] on button "Accept" at bounding box center [801, 466] width 44 height 28
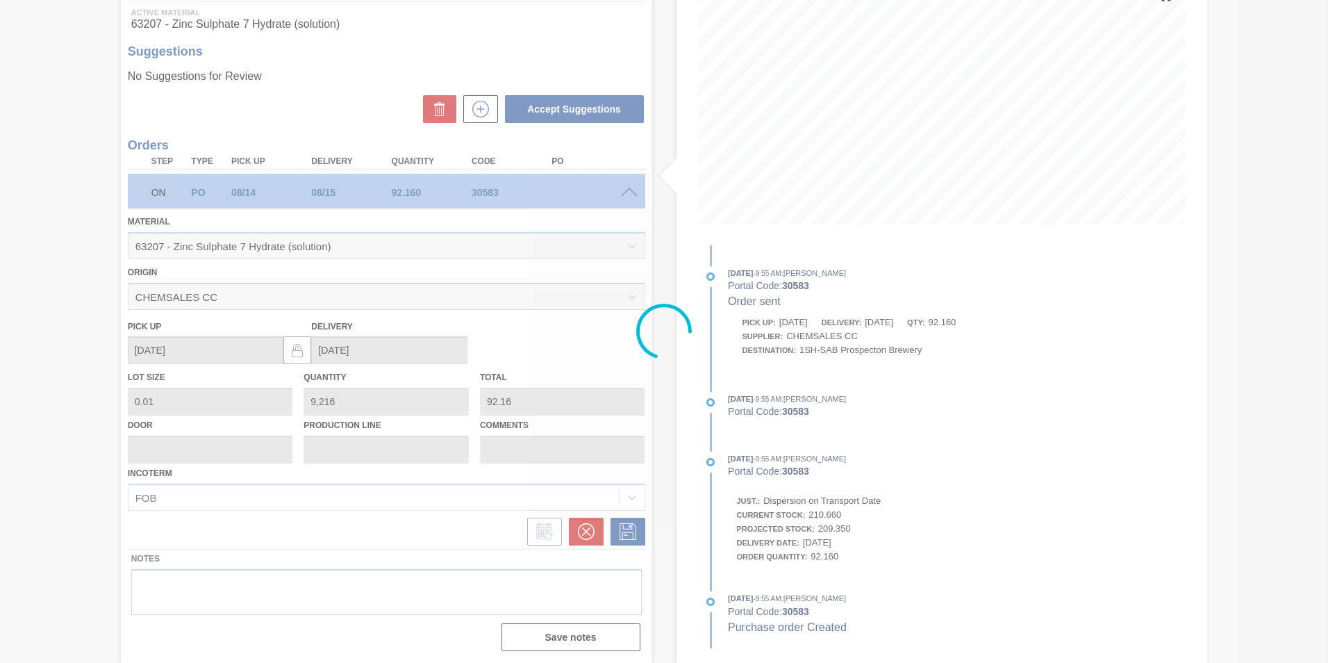
scroll to position [0, 0]
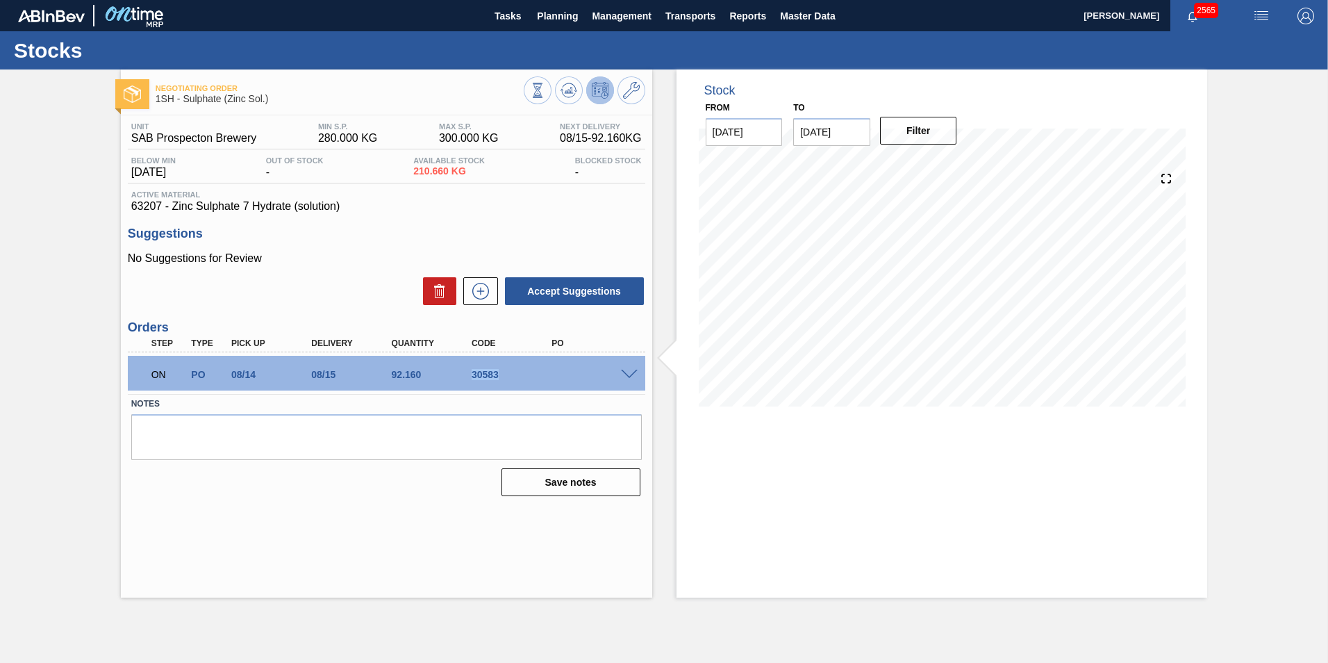
drag, startPoint x: 470, startPoint y: 377, endPoint x: 506, endPoint y: 374, distance: 36.2
click at [506, 374] on div "30583" at bounding box center [513, 374] width 90 height 11
copy div "30583"
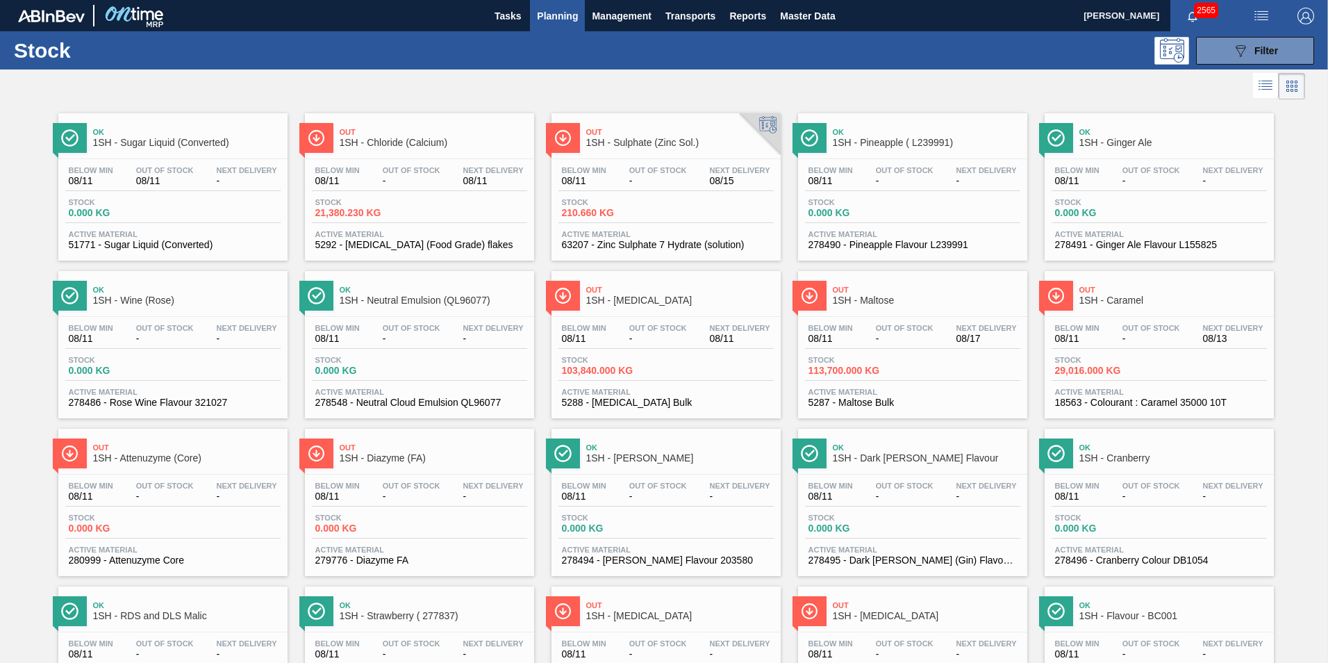
click at [621, 300] on span "1SH - [MEDICAL_DATA]" at bounding box center [680, 300] width 188 height 10
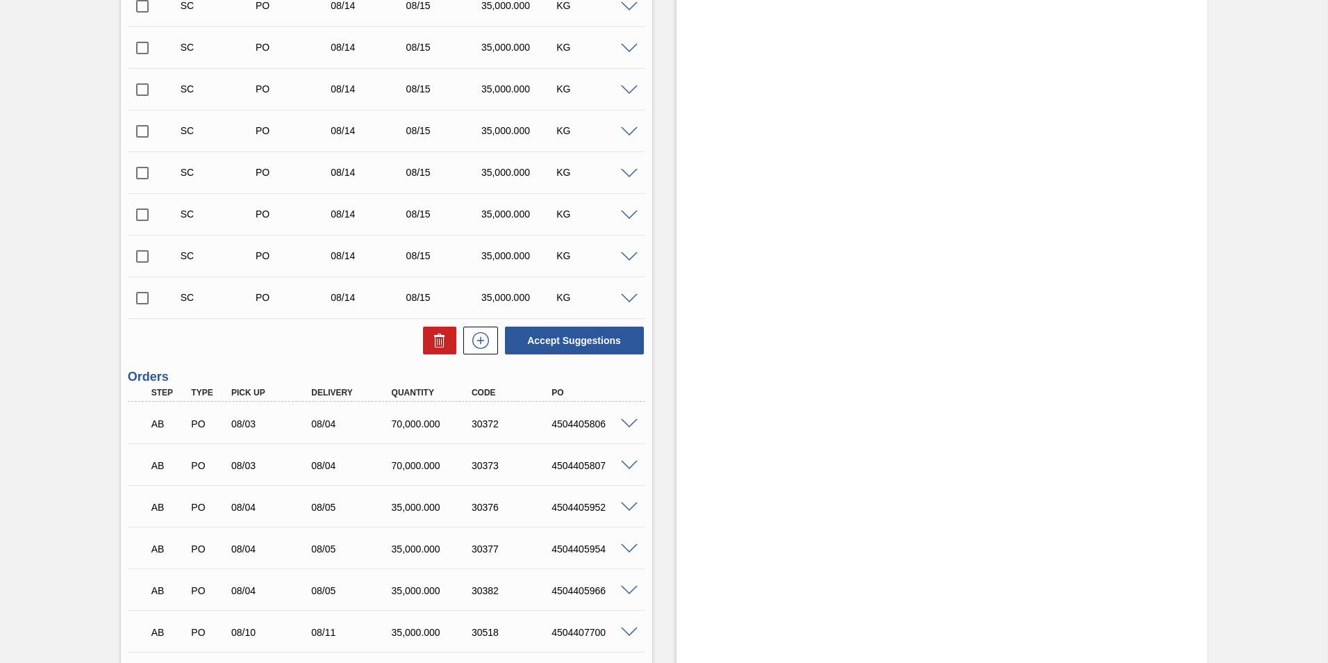
scroll to position [1667, 0]
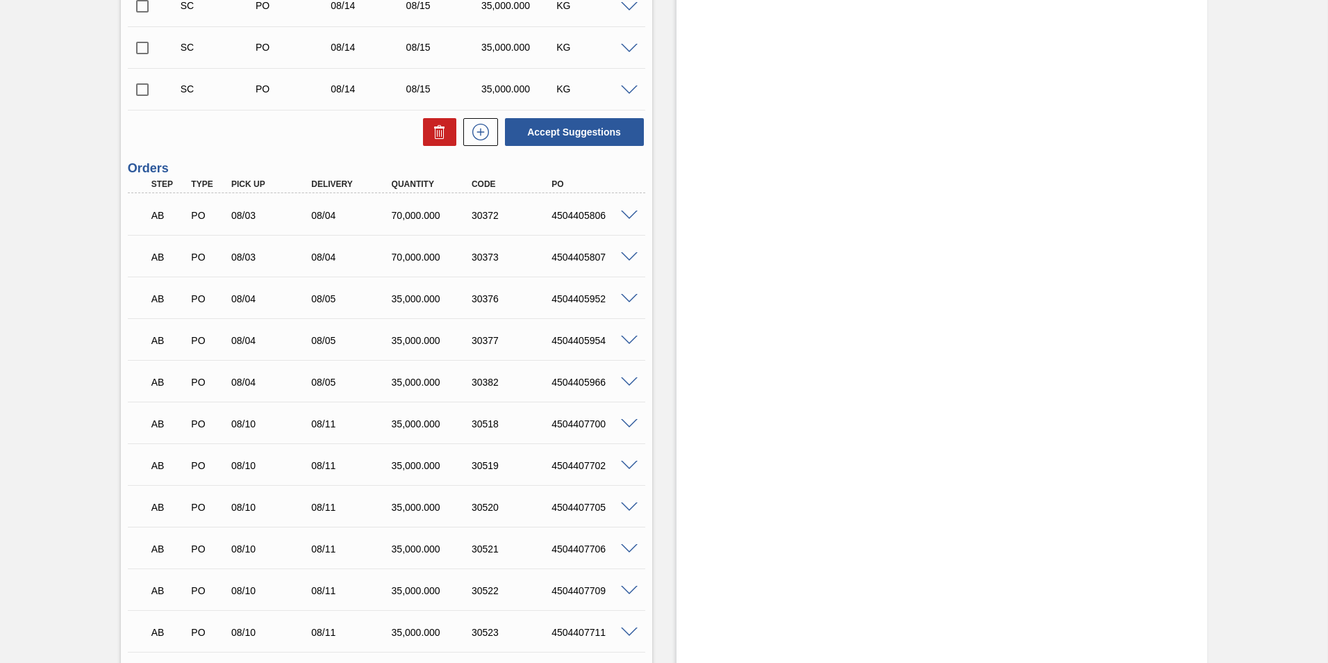
click at [629, 215] on span at bounding box center [629, 216] width 17 height 10
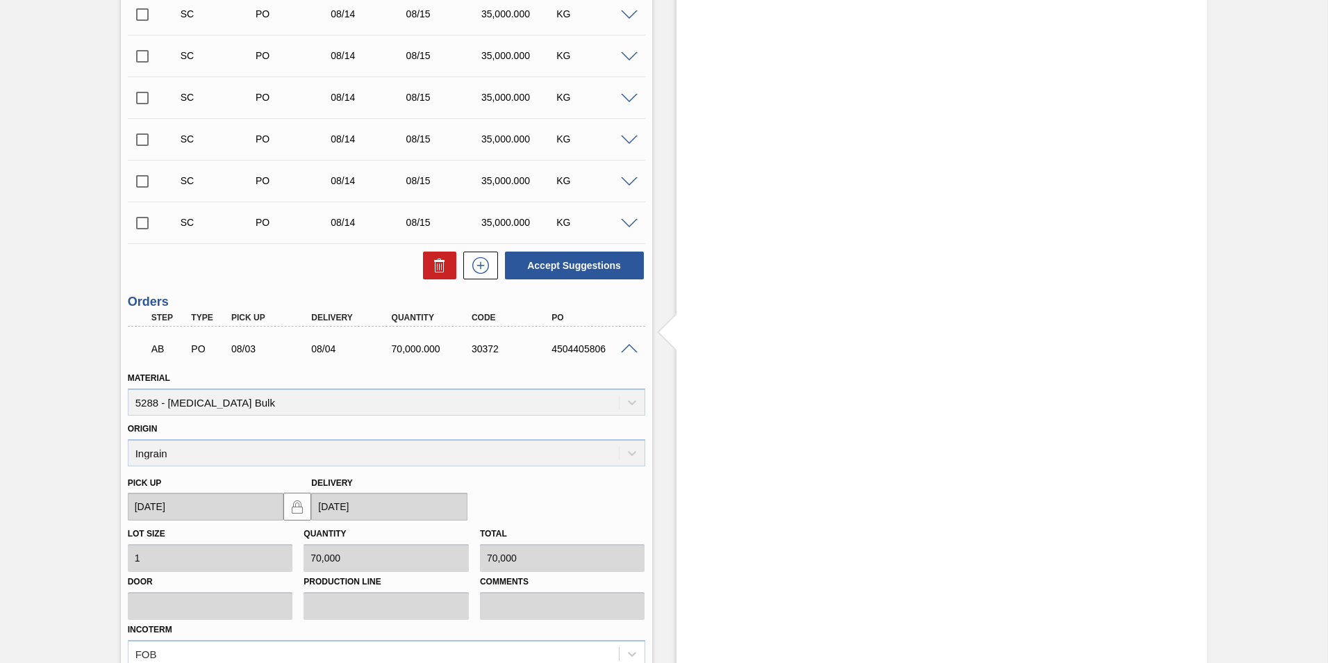
scroll to position [1598, 0]
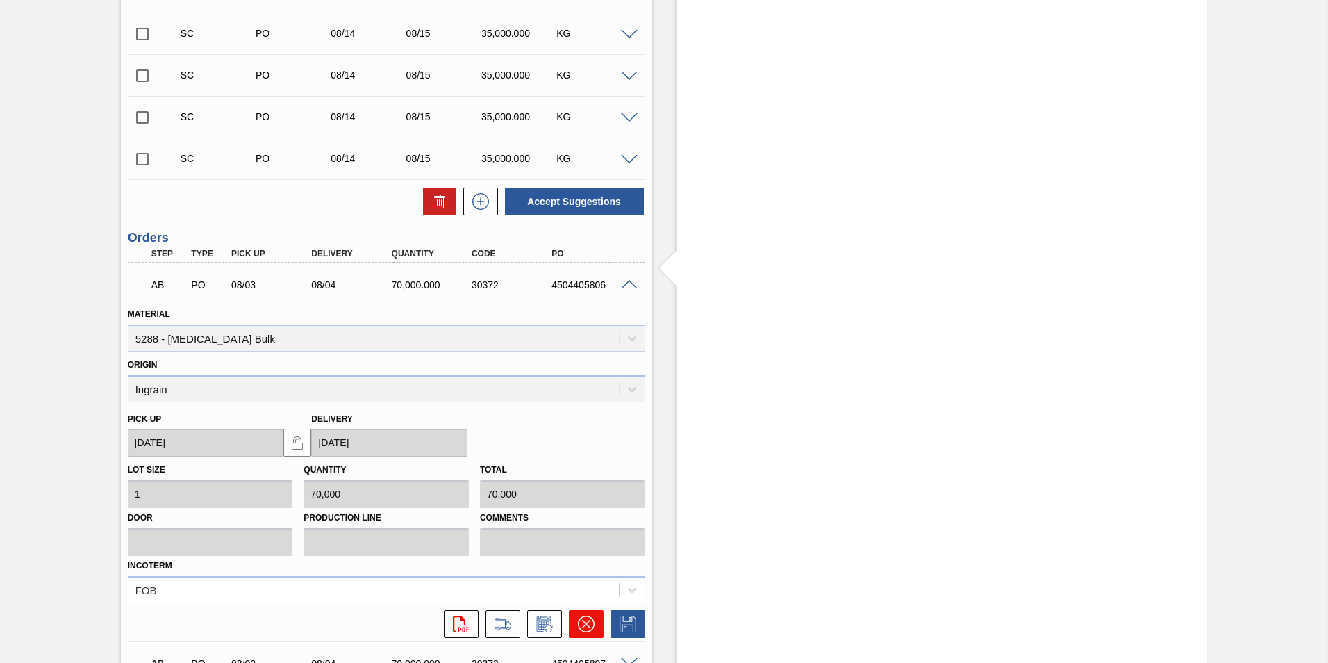
click at [586, 628] on icon at bounding box center [586, 624] width 17 height 17
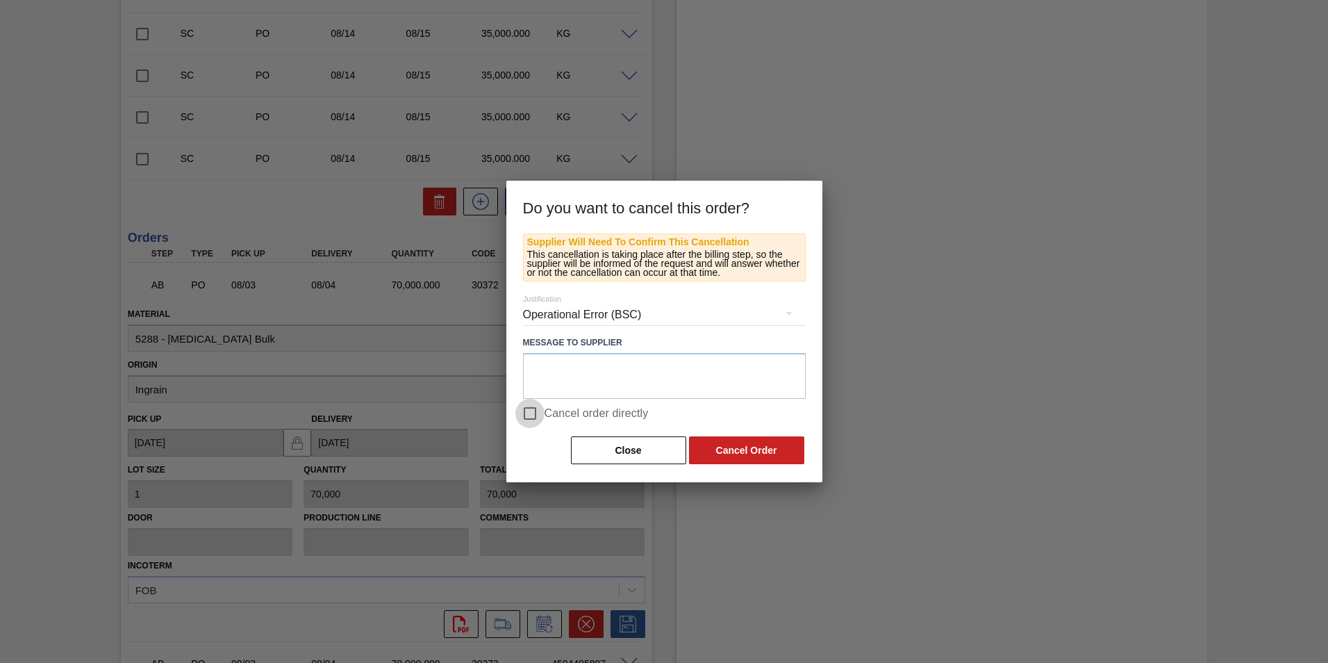
drag, startPoint x: 529, startPoint y: 415, endPoint x: 666, endPoint y: 472, distance: 147.9
click at [532, 415] on input "Cancel order directly" at bounding box center [529, 413] width 29 height 29
checkbox input "true"
click at [729, 462] on button "Cancel Order" at bounding box center [746, 450] width 115 height 28
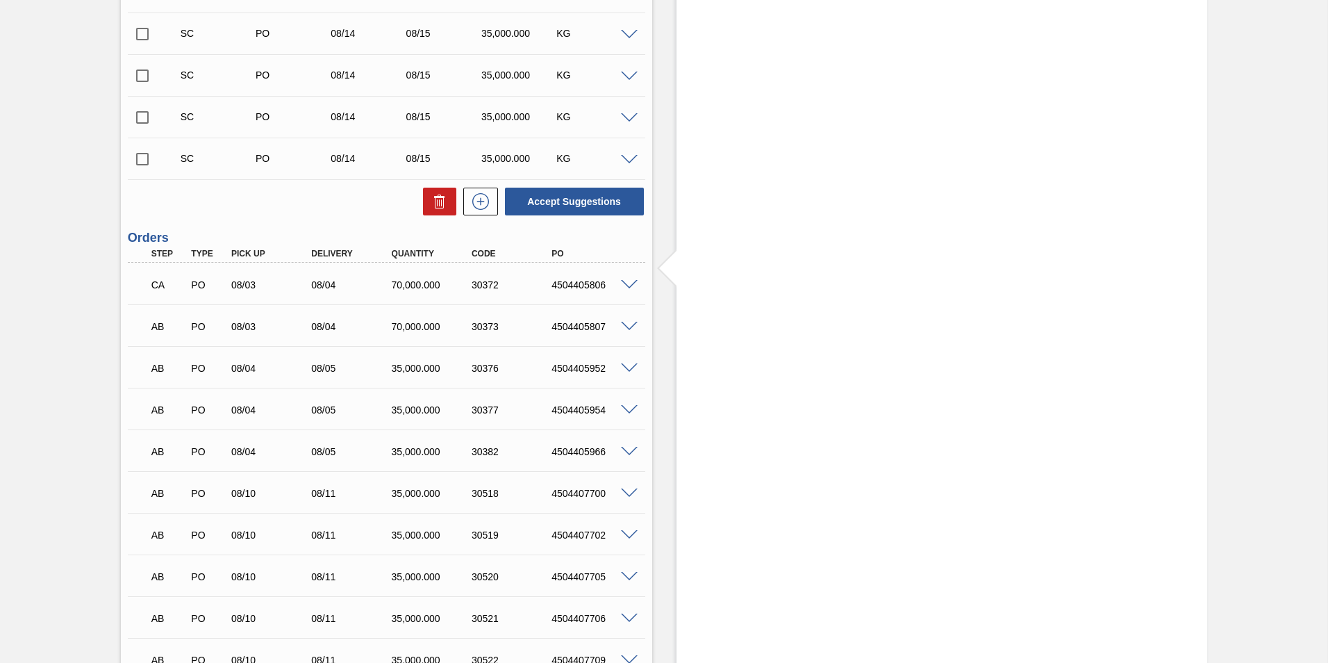
click at [625, 324] on span at bounding box center [629, 327] width 17 height 10
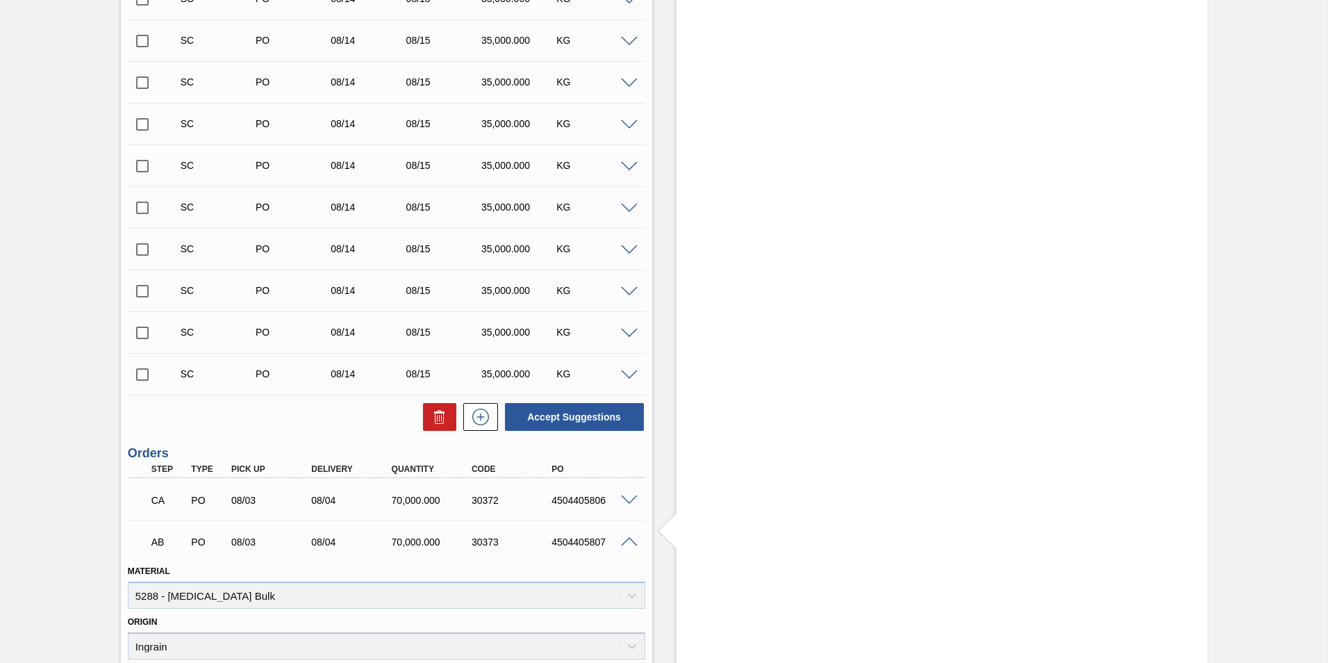
scroll to position [1459, 0]
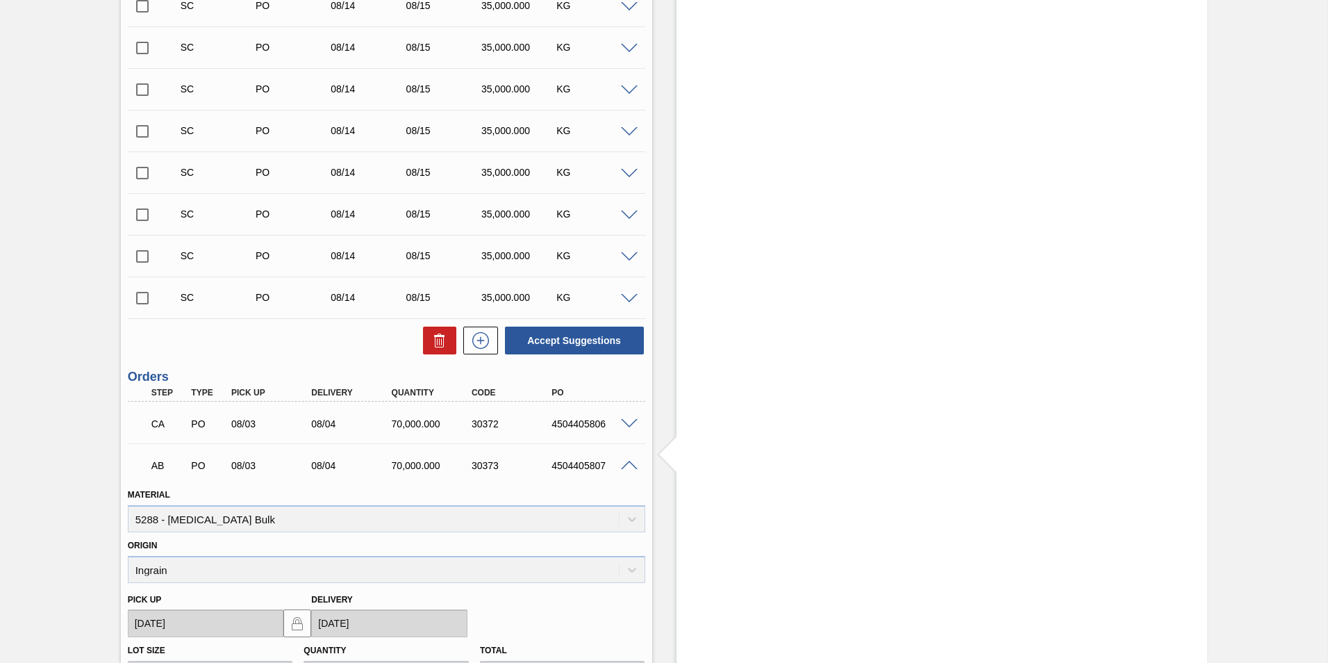
click at [629, 461] on span at bounding box center [629, 466] width 17 height 10
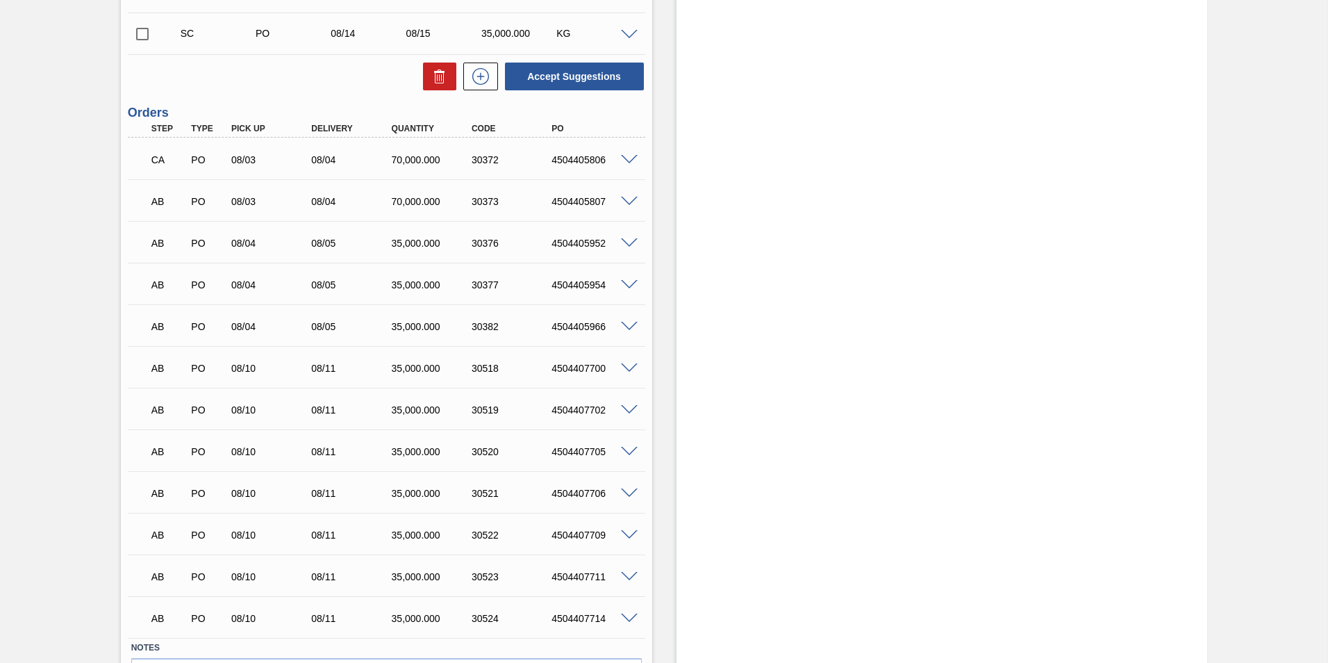
scroll to position [1737, 0]
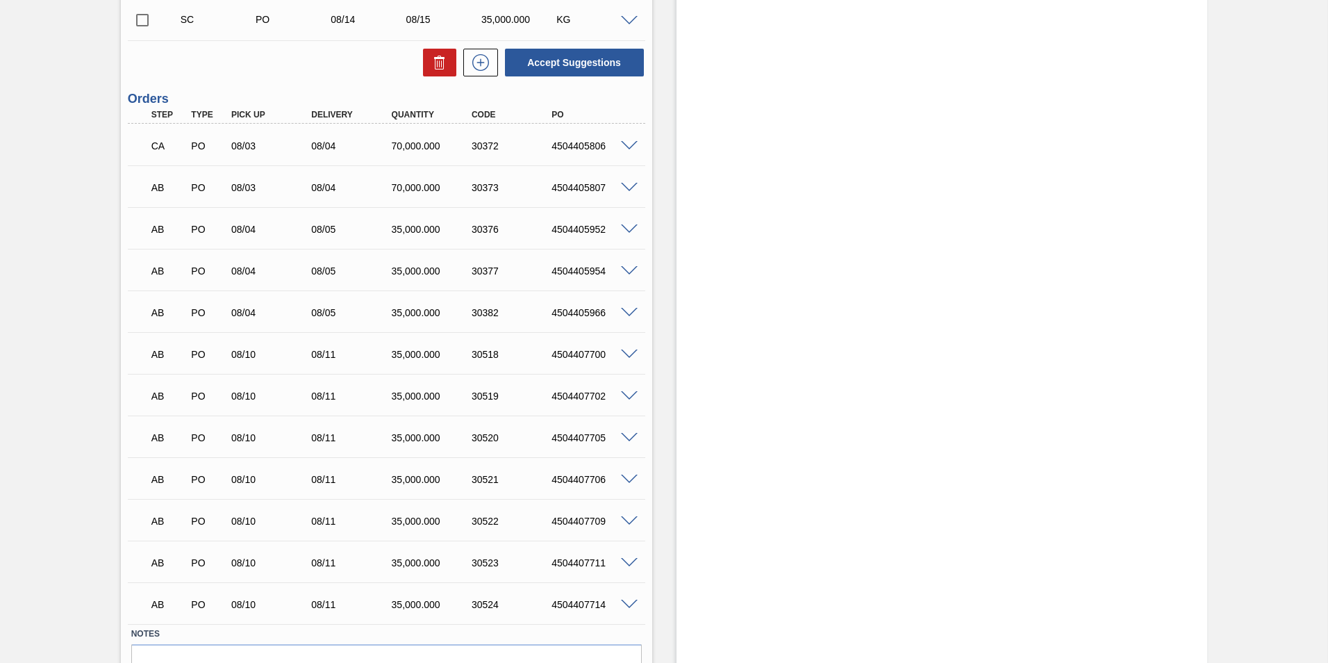
click at [629, 397] on span at bounding box center [629, 396] width 17 height 10
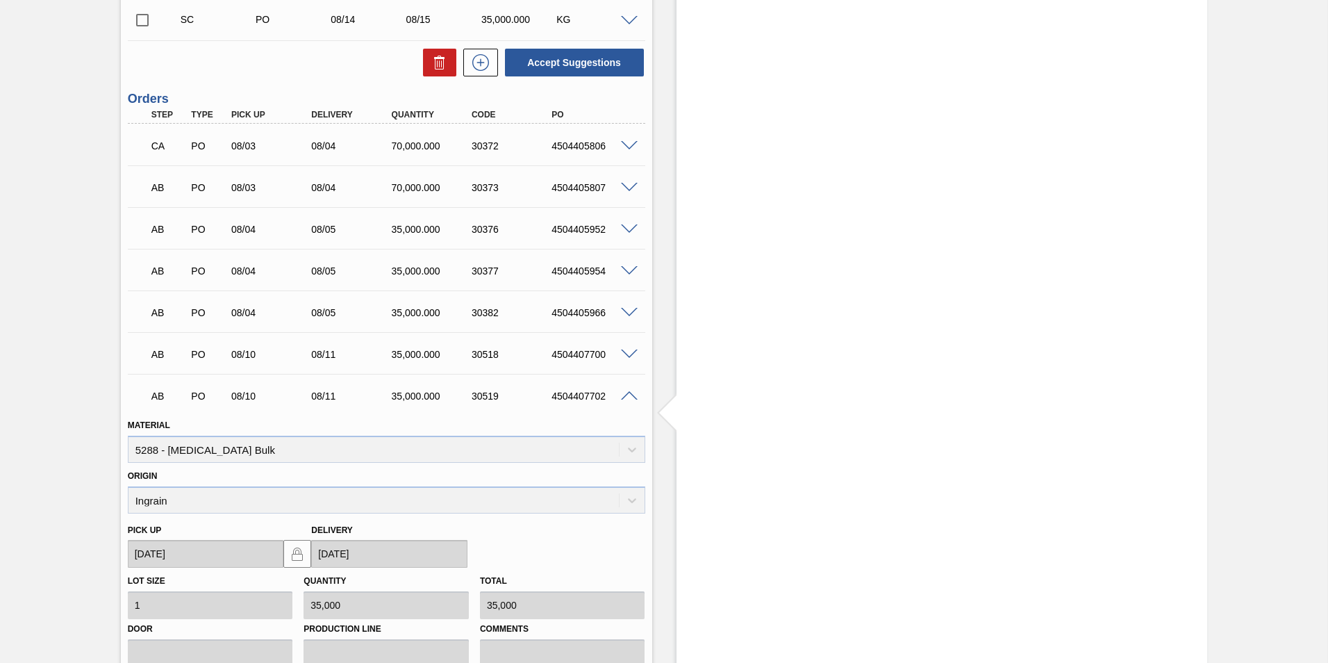
click at [630, 392] on span at bounding box center [629, 396] width 17 height 10
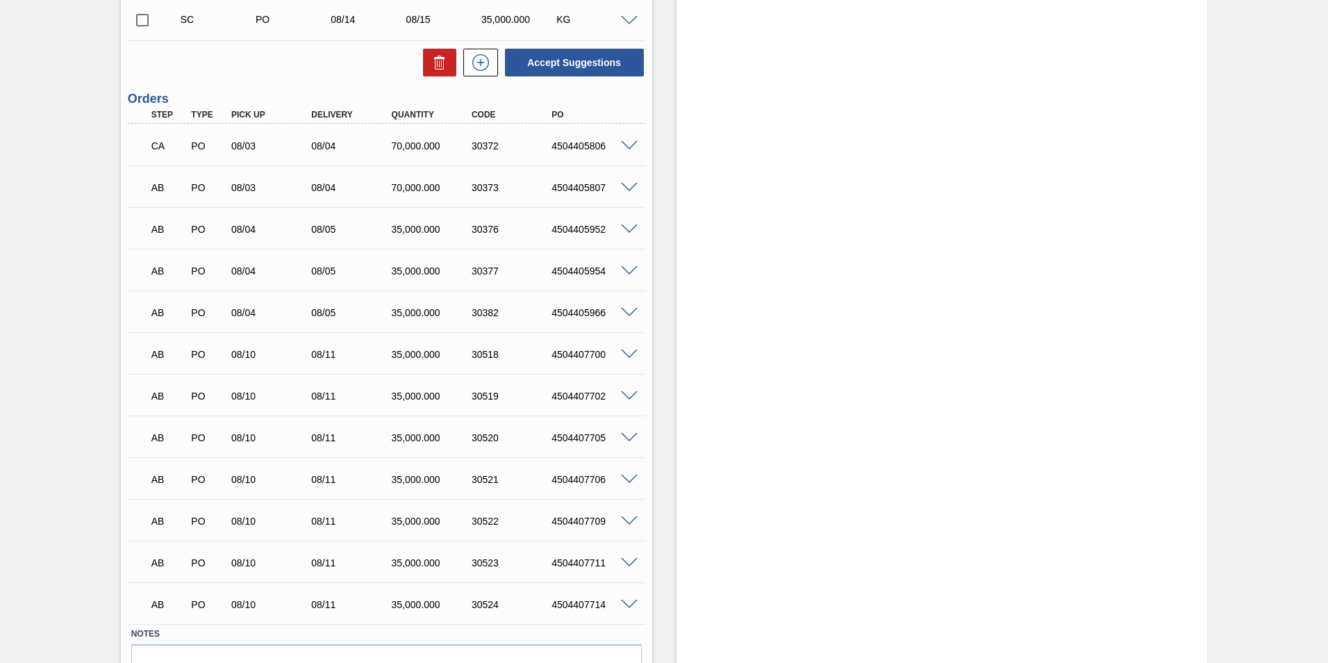
click at [625, 356] on span at bounding box center [629, 354] width 17 height 10
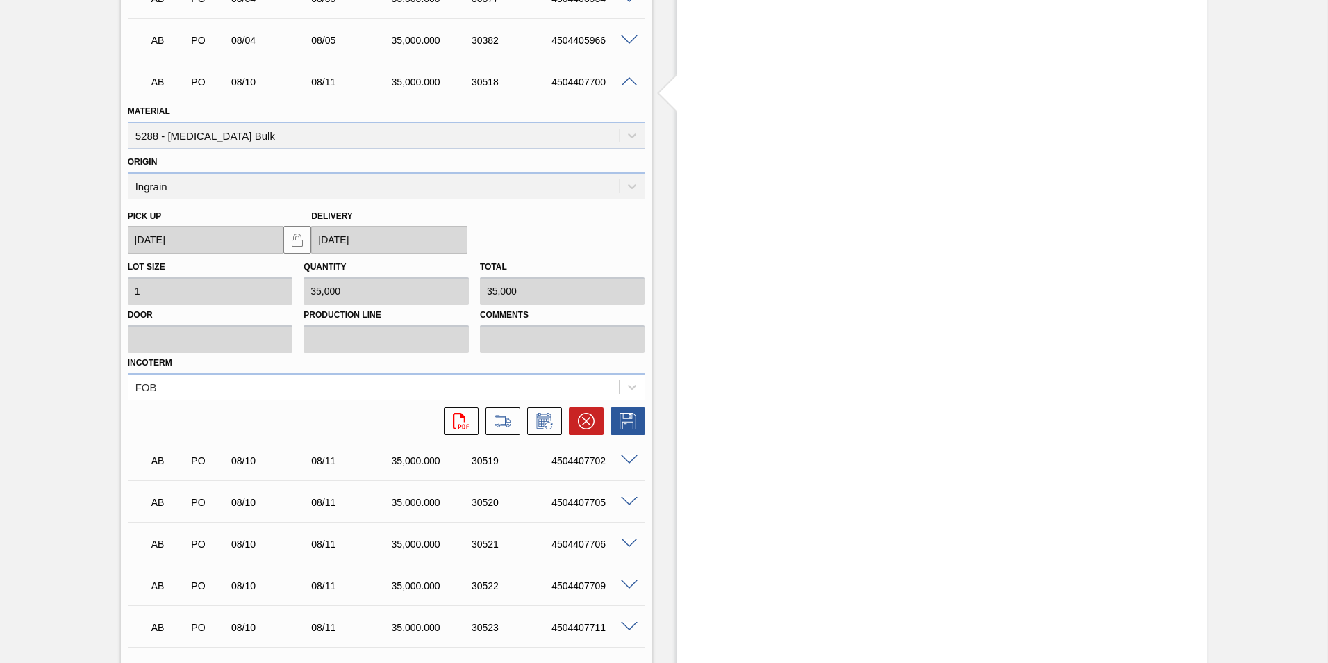
scroll to position [2015, 0]
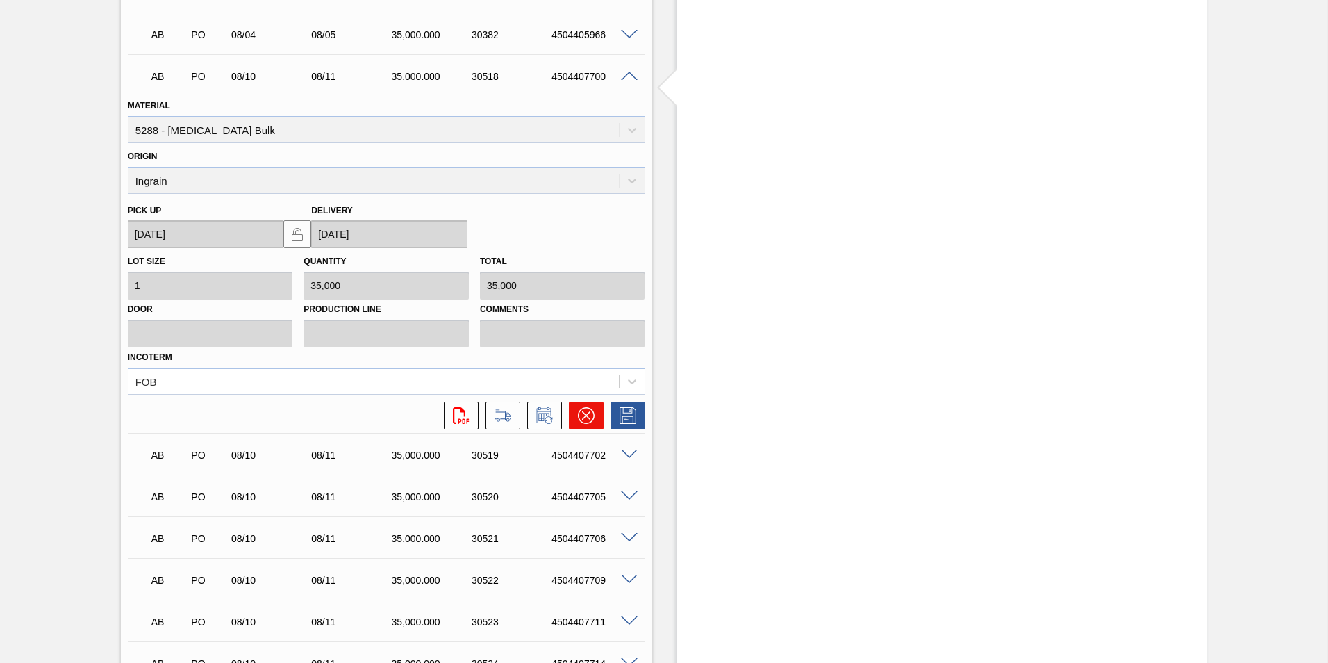
click at [584, 414] on icon at bounding box center [585, 415] width 8 height 8
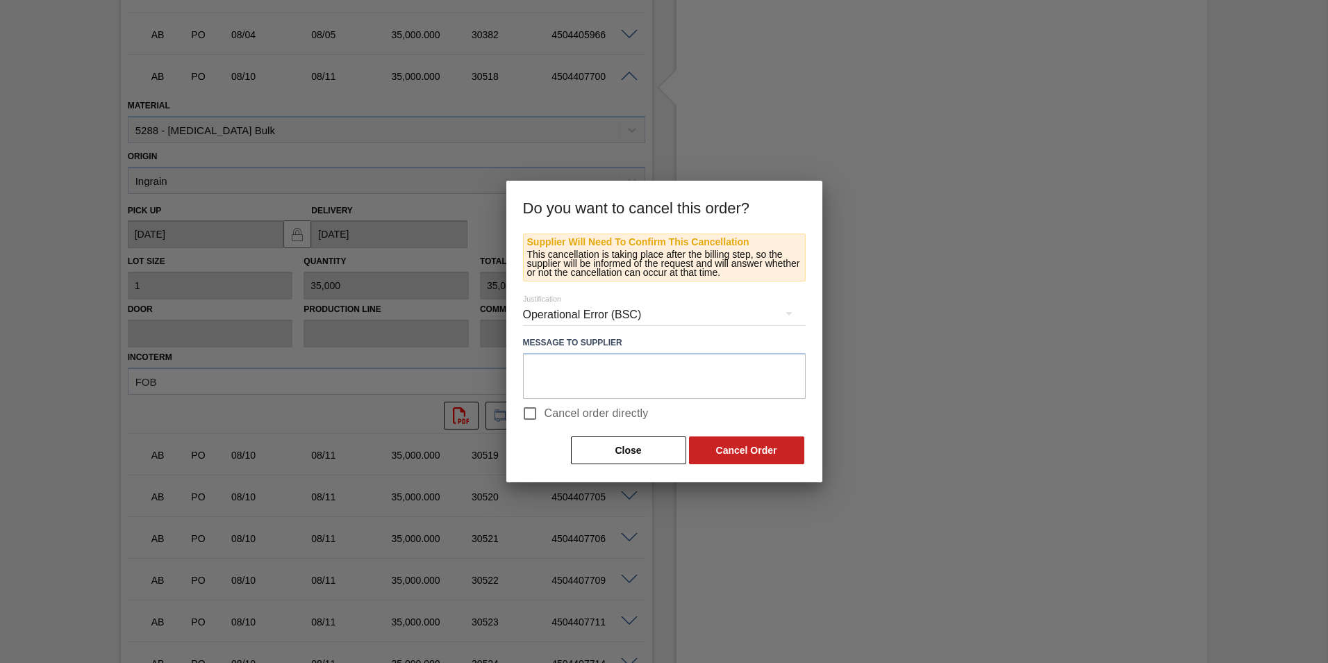
click at [529, 411] on input "Cancel order directly" at bounding box center [529, 413] width 29 height 29
checkbox input "true"
click at [709, 445] on button "Cancel Order" at bounding box center [746, 450] width 115 height 28
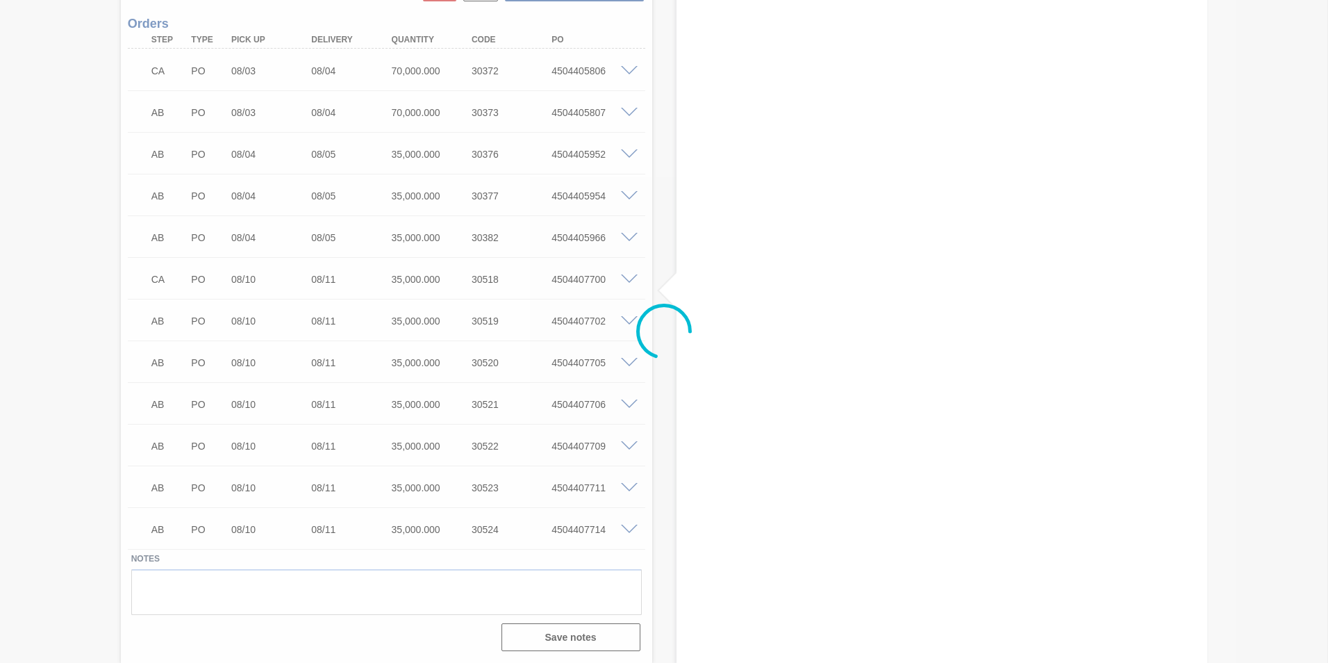
scroll to position [1812, 0]
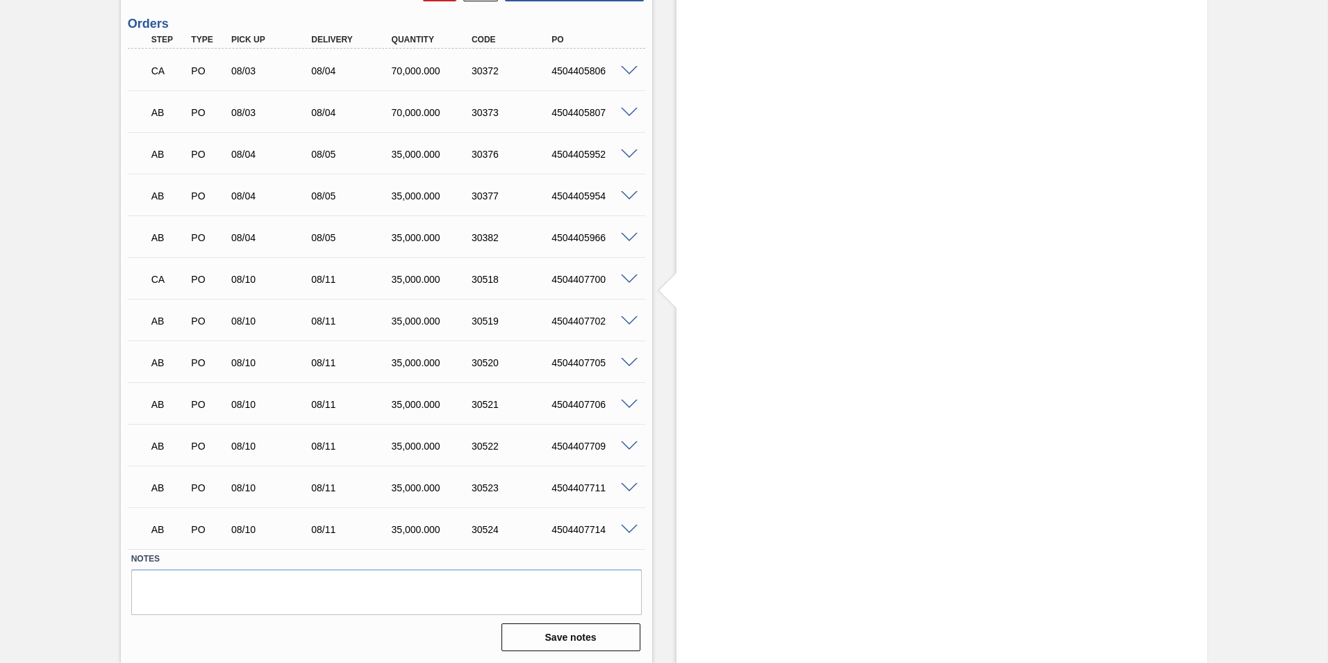
click at [628, 238] on span at bounding box center [629, 238] width 17 height 10
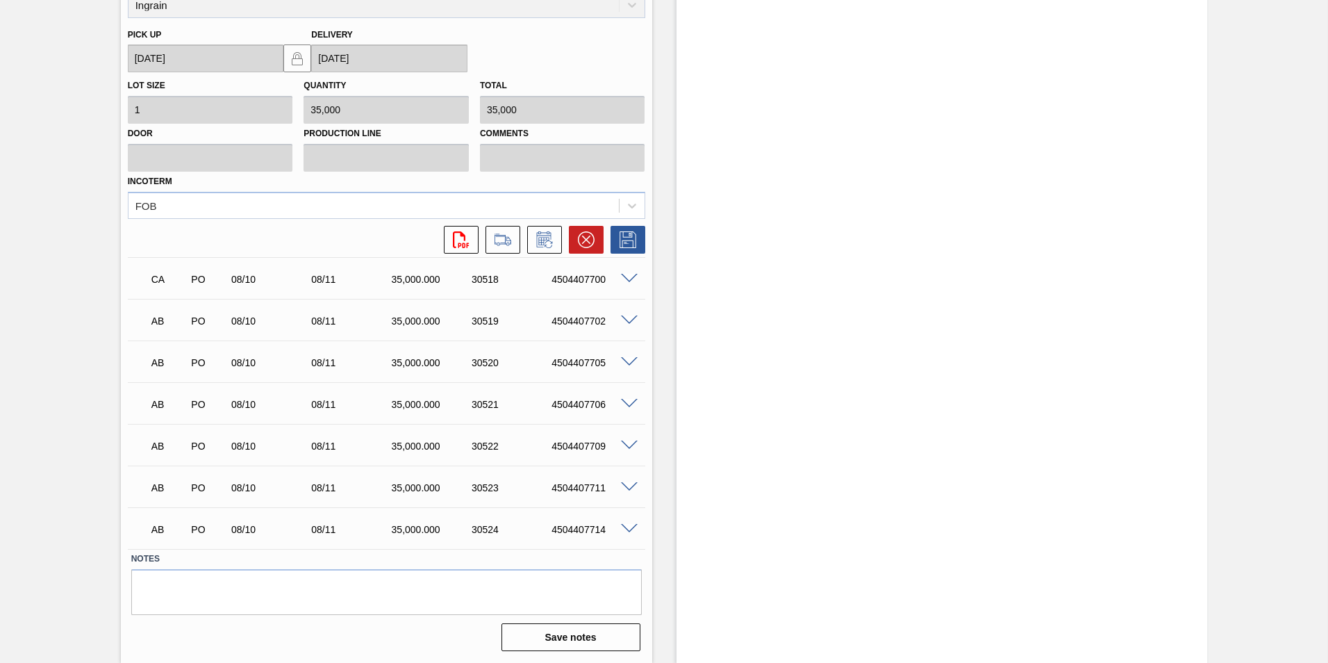
scroll to position [1940, 0]
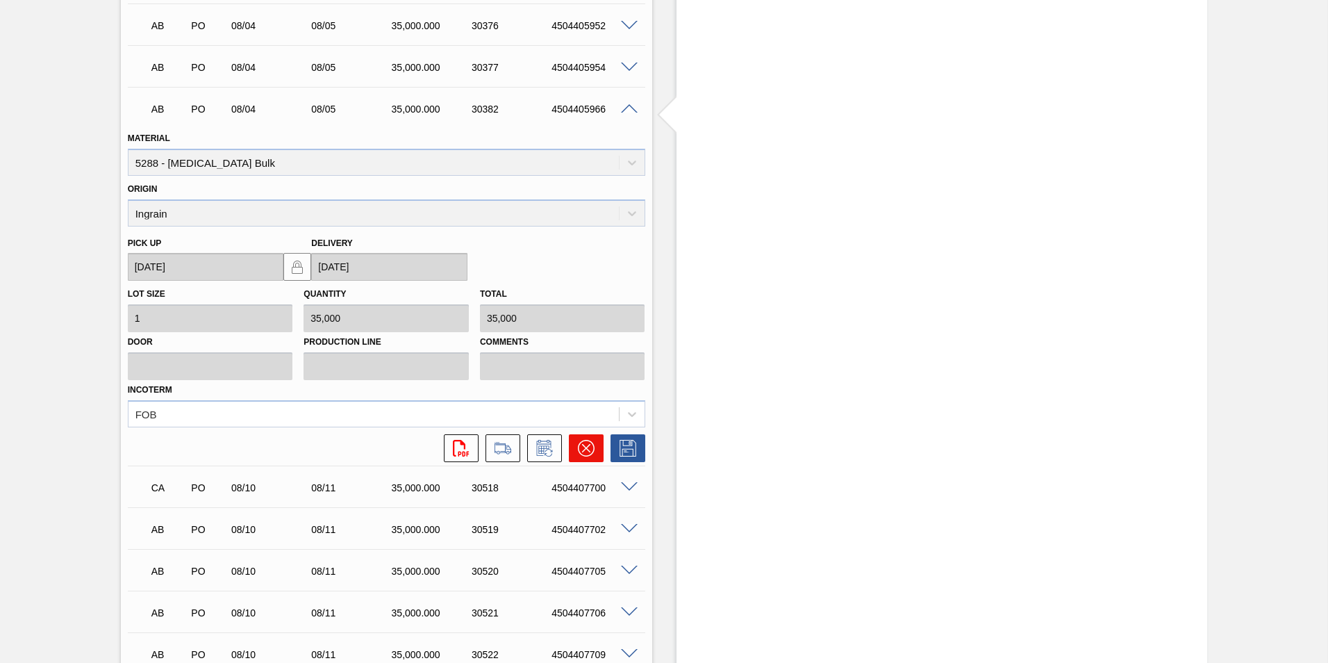
click at [591, 446] on icon at bounding box center [586, 448] width 17 height 17
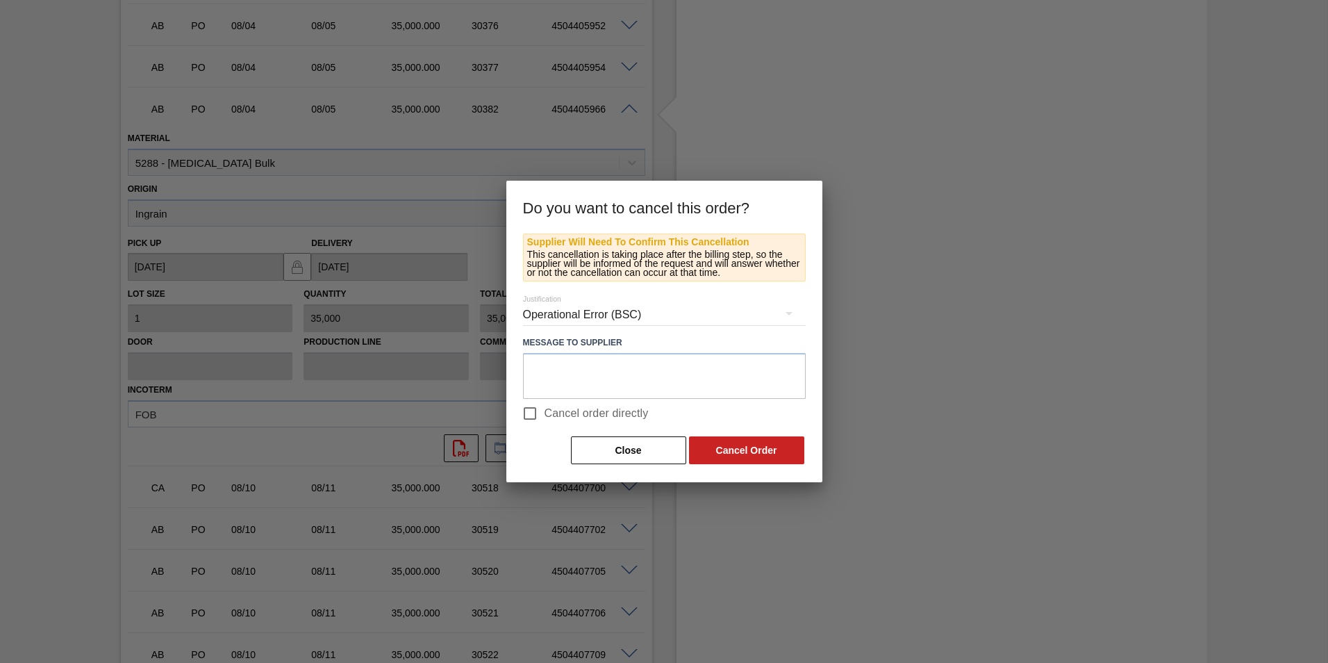
click at [531, 413] on input "Cancel order directly" at bounding box center [529, 413] width 29 height 29
checkbox input "true"
click at [708, 447] on button "Cancel Order" at bounding box center [746, 450] width 115 height 28
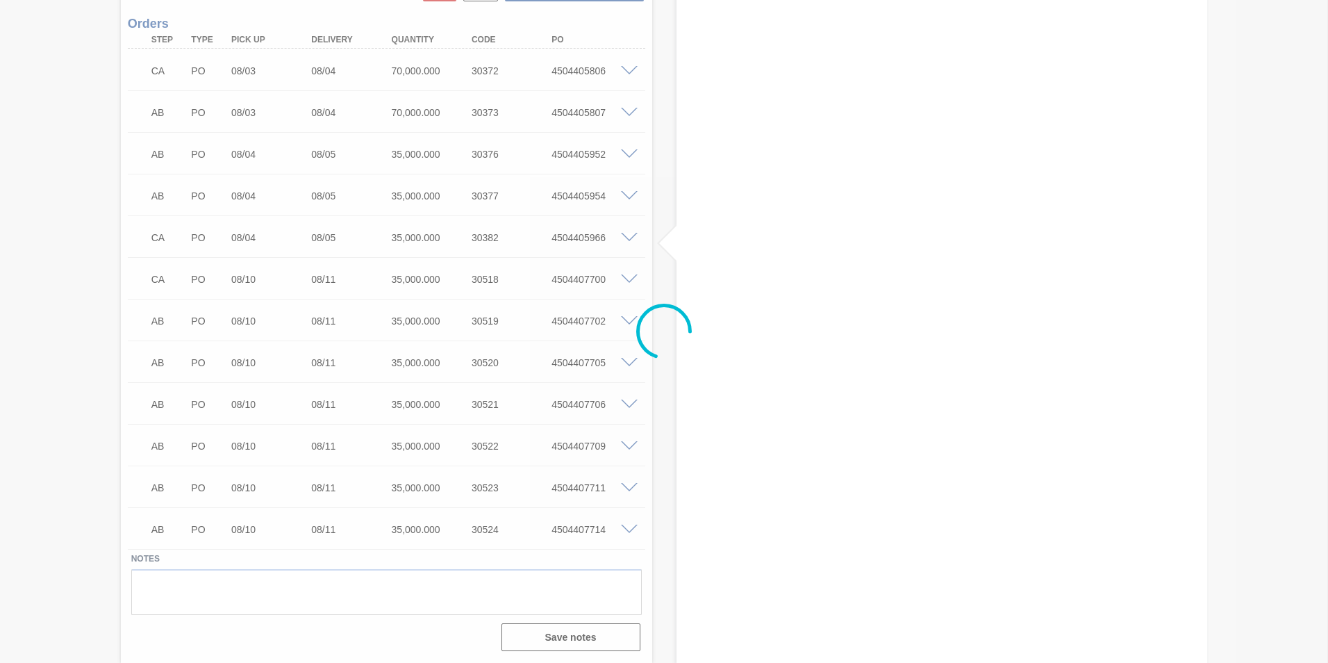
scroll to position [1812, 0]
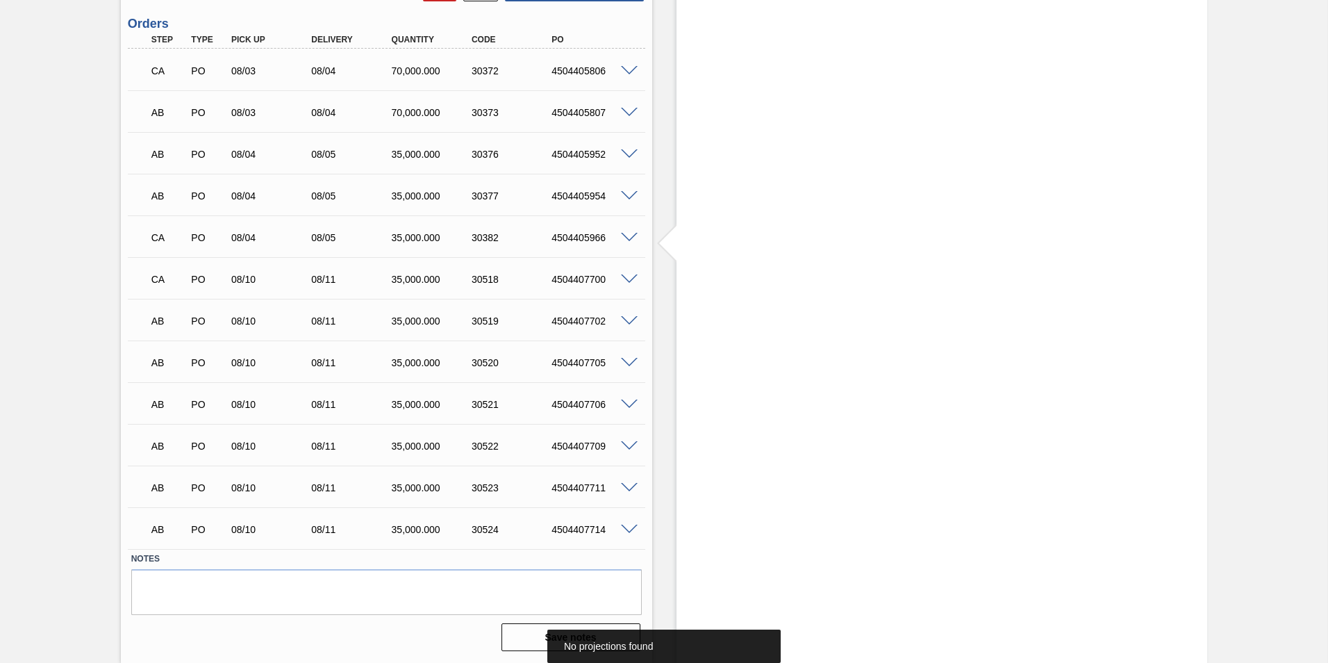
click at [627, 197] on span at bounding box center [629, 196] width 17 height 10
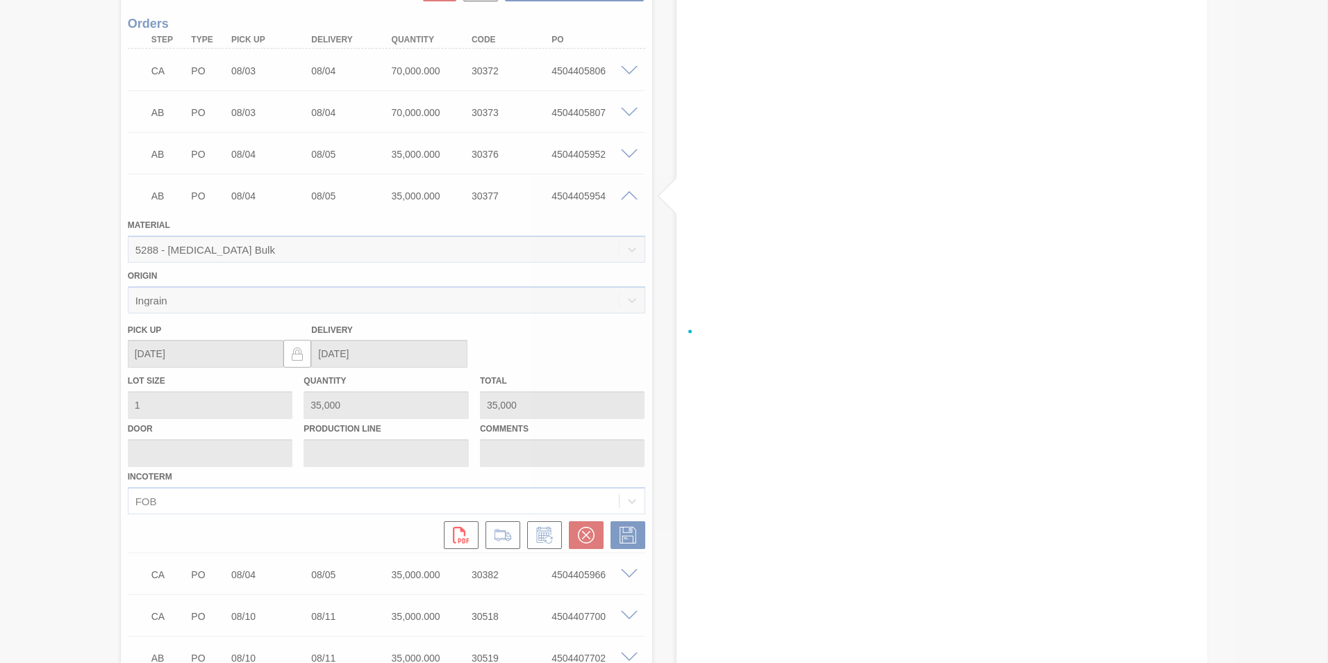
scroll to position [1940, 0]
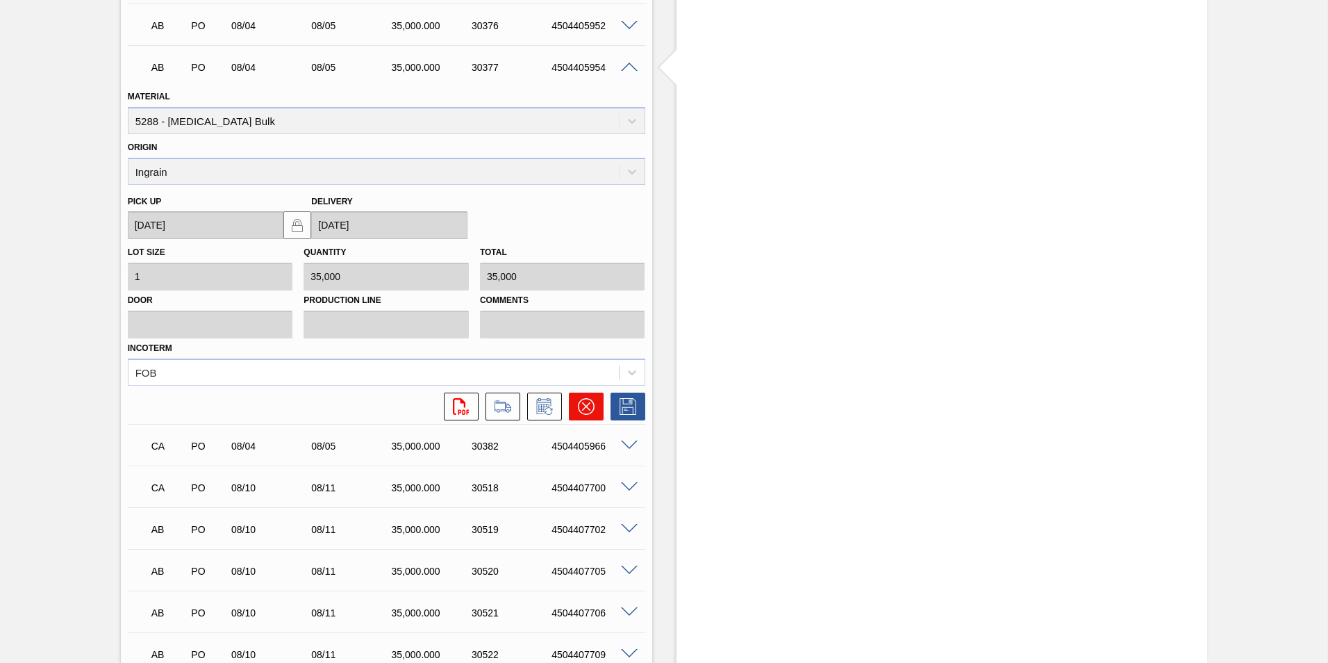
click at [588, 404] on icon at bounding box center [586, 406] width 17 height 17
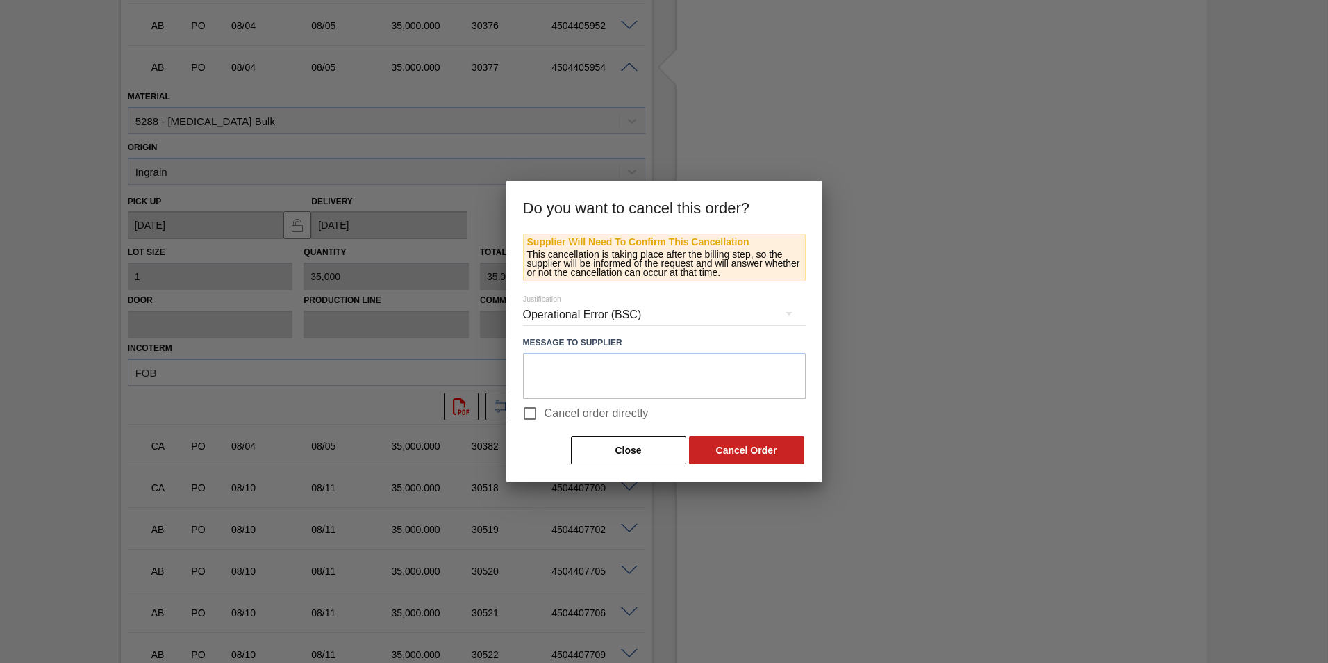
click at [534, 413] on input "Cancel order directly" at bounding box center [529, 413] width 29 height 29
checkbox input "true"
click at [711, 447] on button "Cancel Order" at bounding box center [746, 450] width 115 height 28
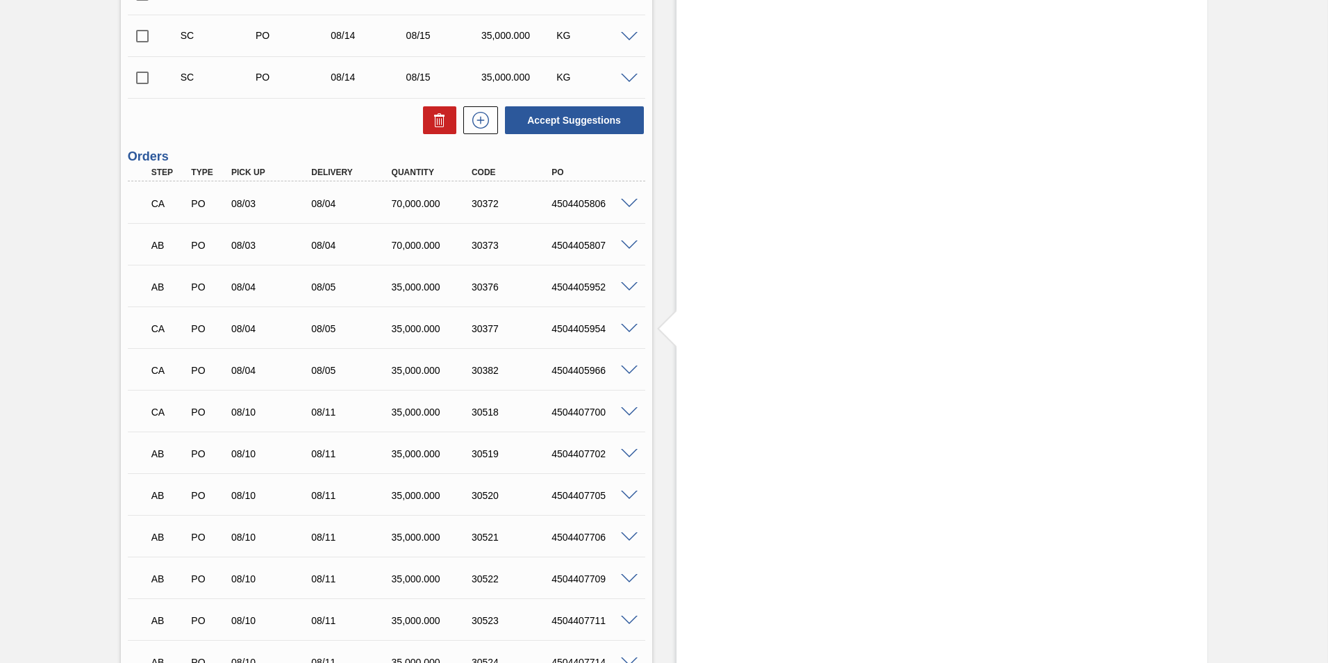
scroll to position [1673, 0]
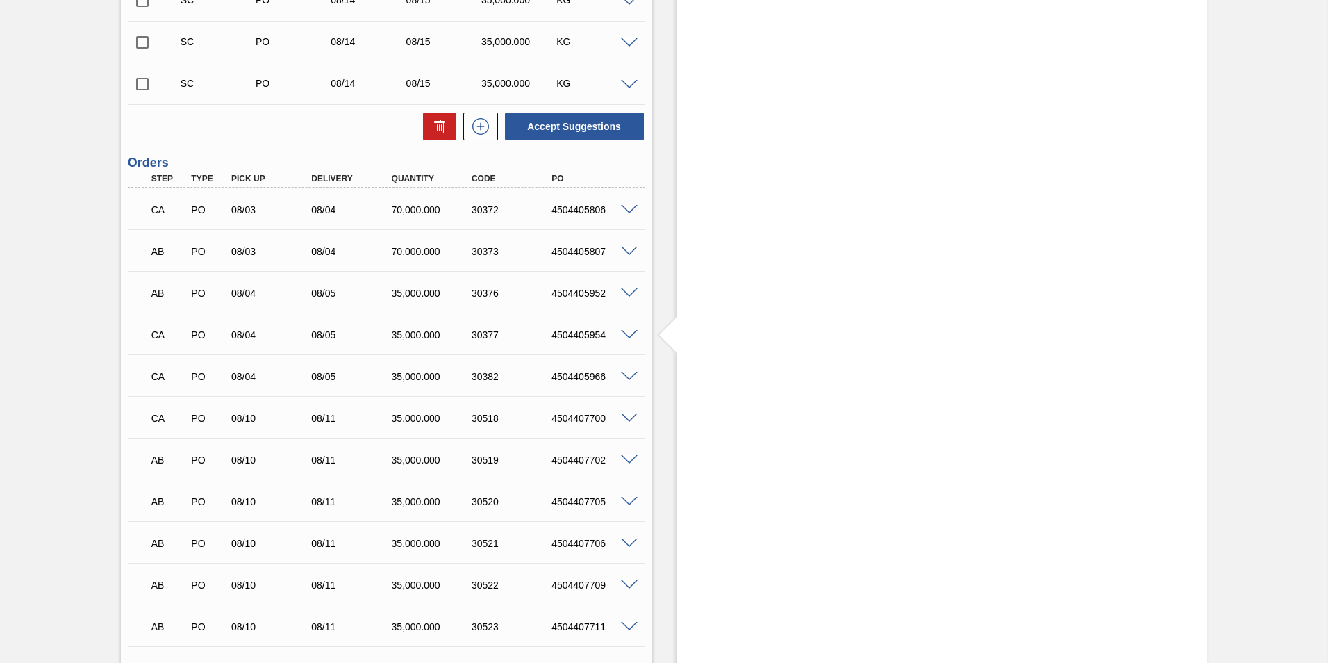
click at [623, 251] on span at bounding box center [629, 252] width 17 height 10
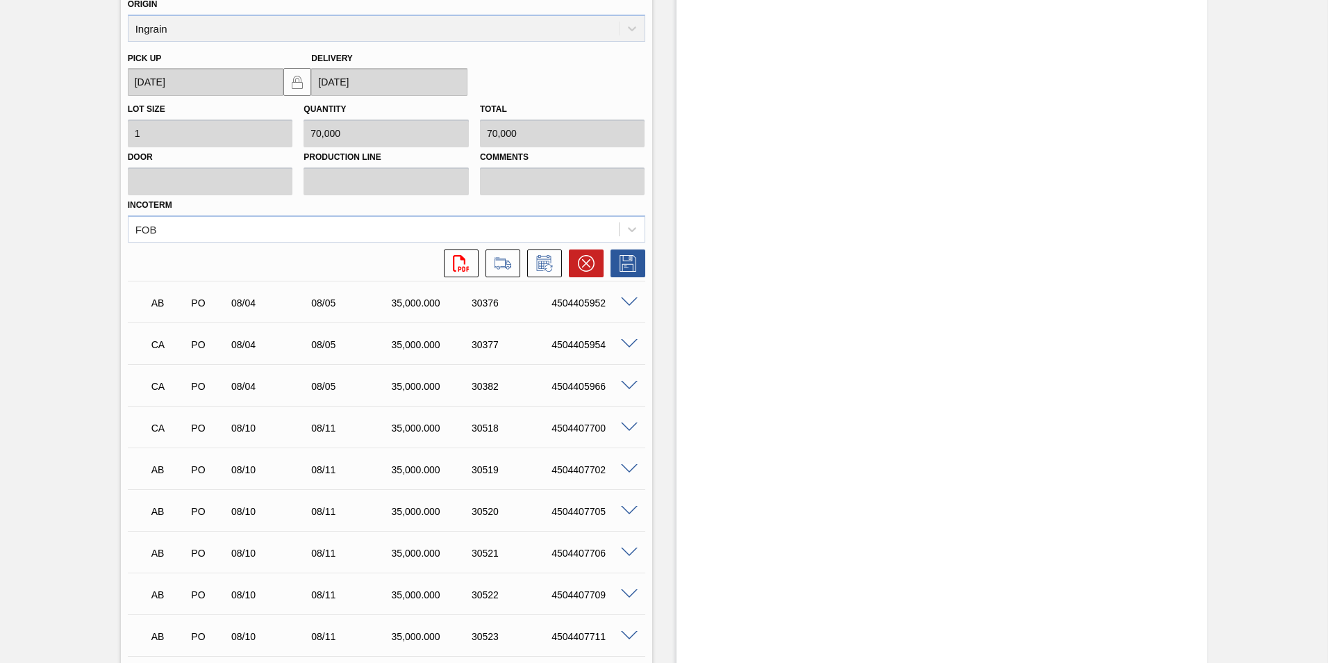
scroll to position [2149, 0]
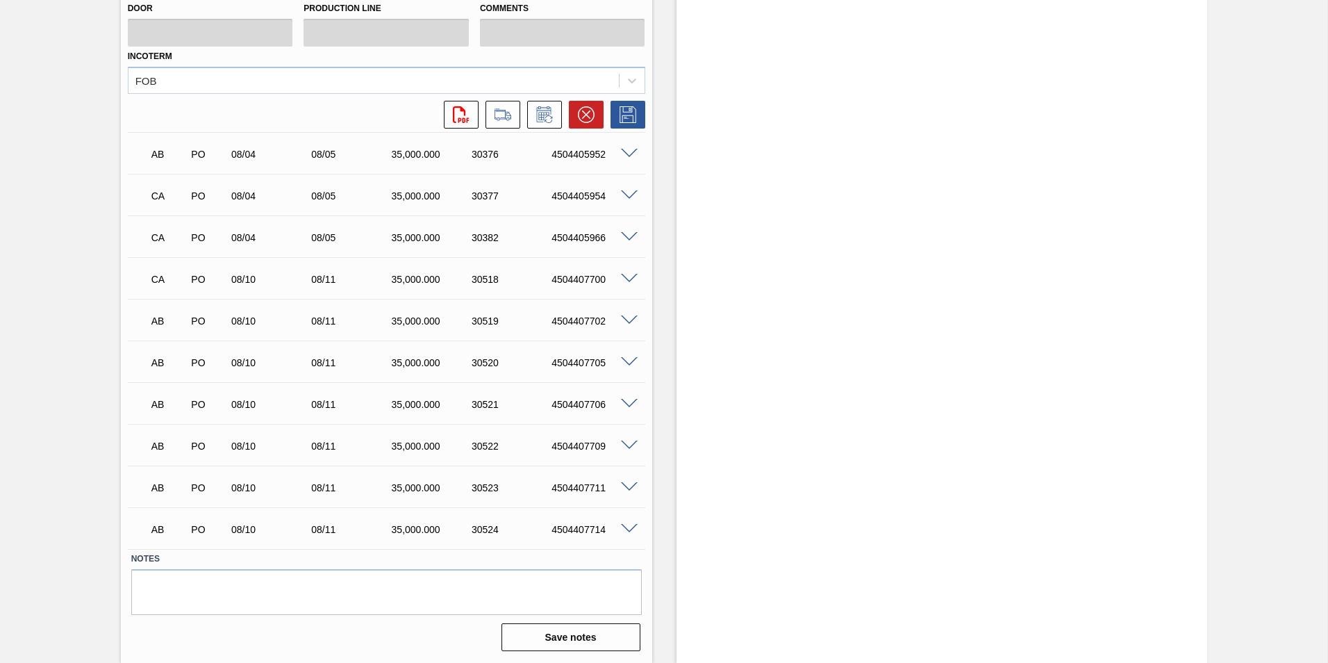
click at [625, 231] on div at bounding box center [632, 236] width 28 height 10
click at [627, 235] on span at bounding box center [629, 237] width 17 height 10
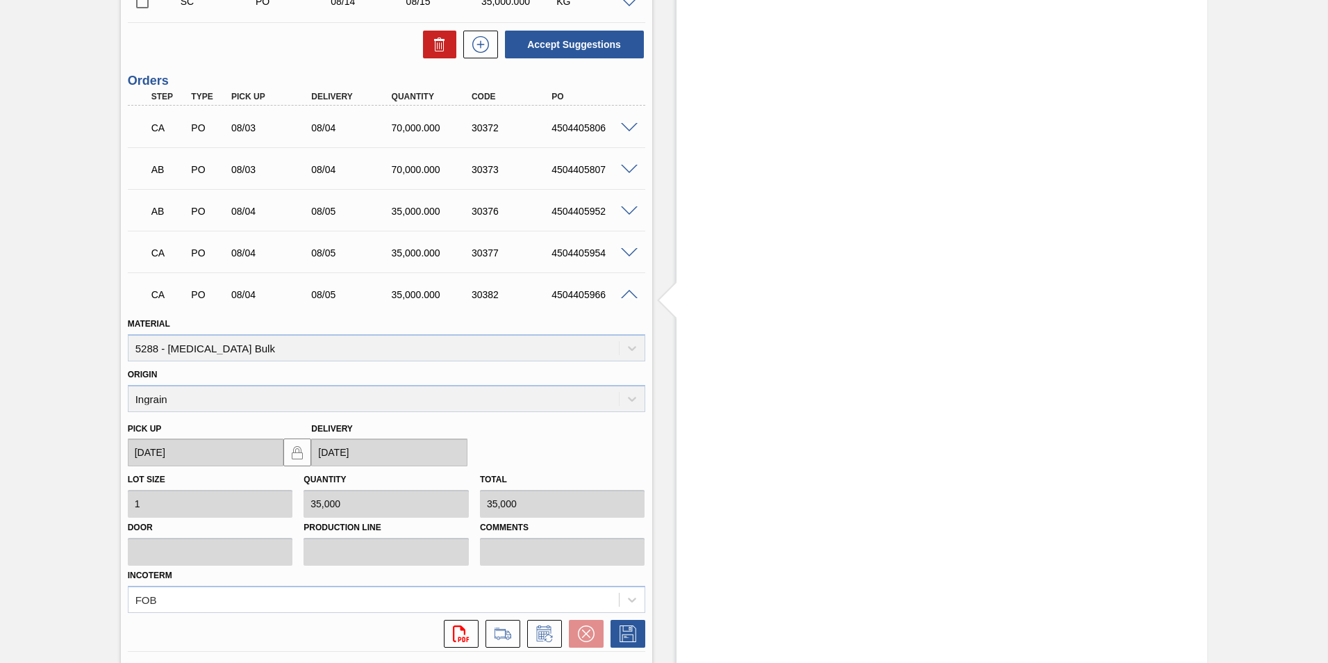
scroll to position [1732, 0]
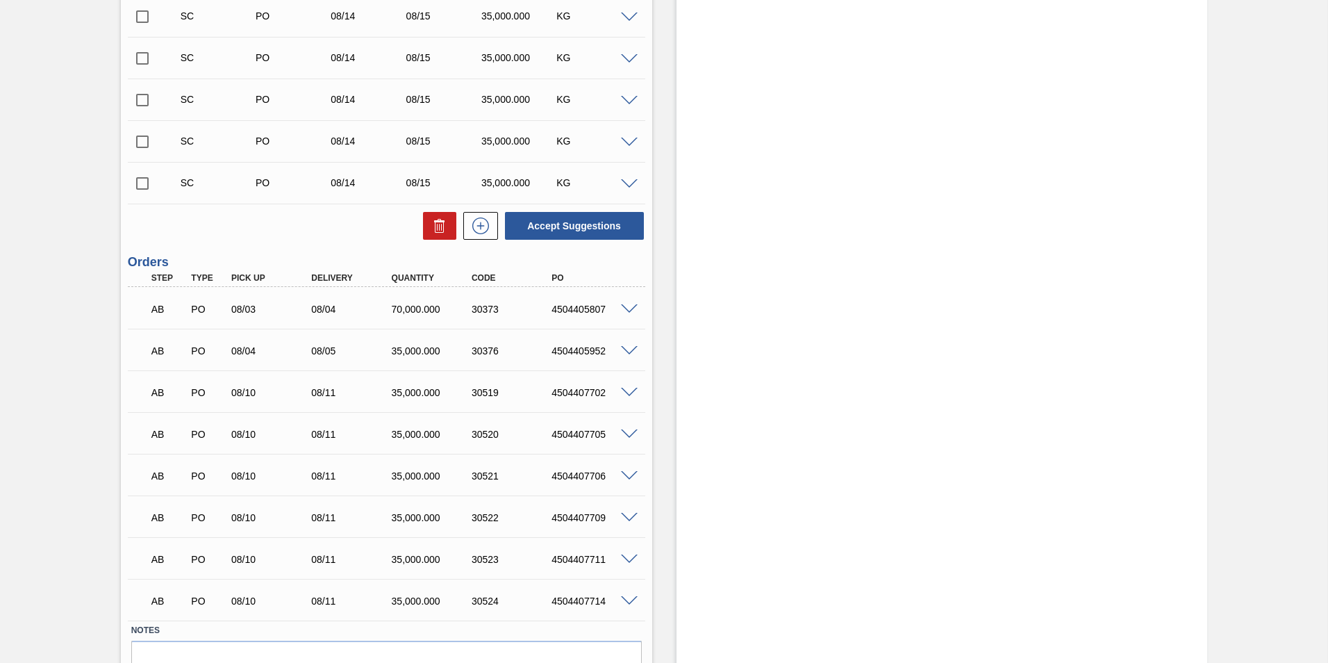
scroll to position [1770, 0]
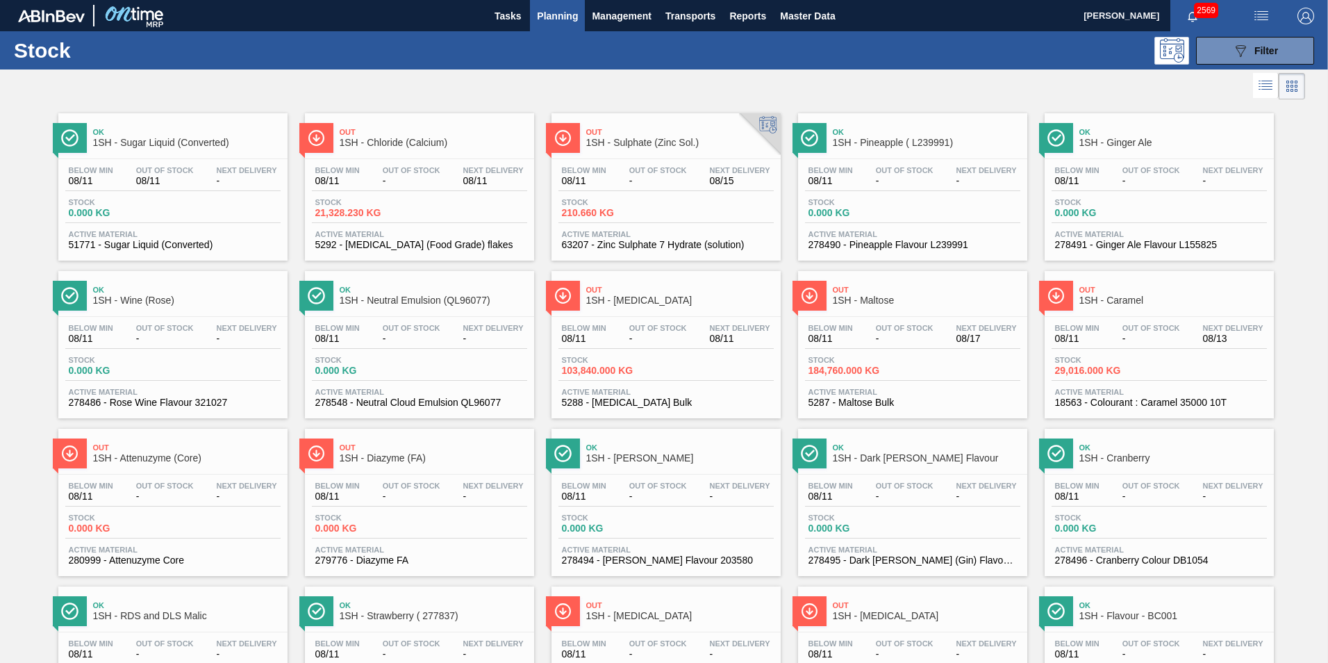
click at [876, 300] on span "1SH - Maltose" at bounding box center [927, 300] width 188 height 10
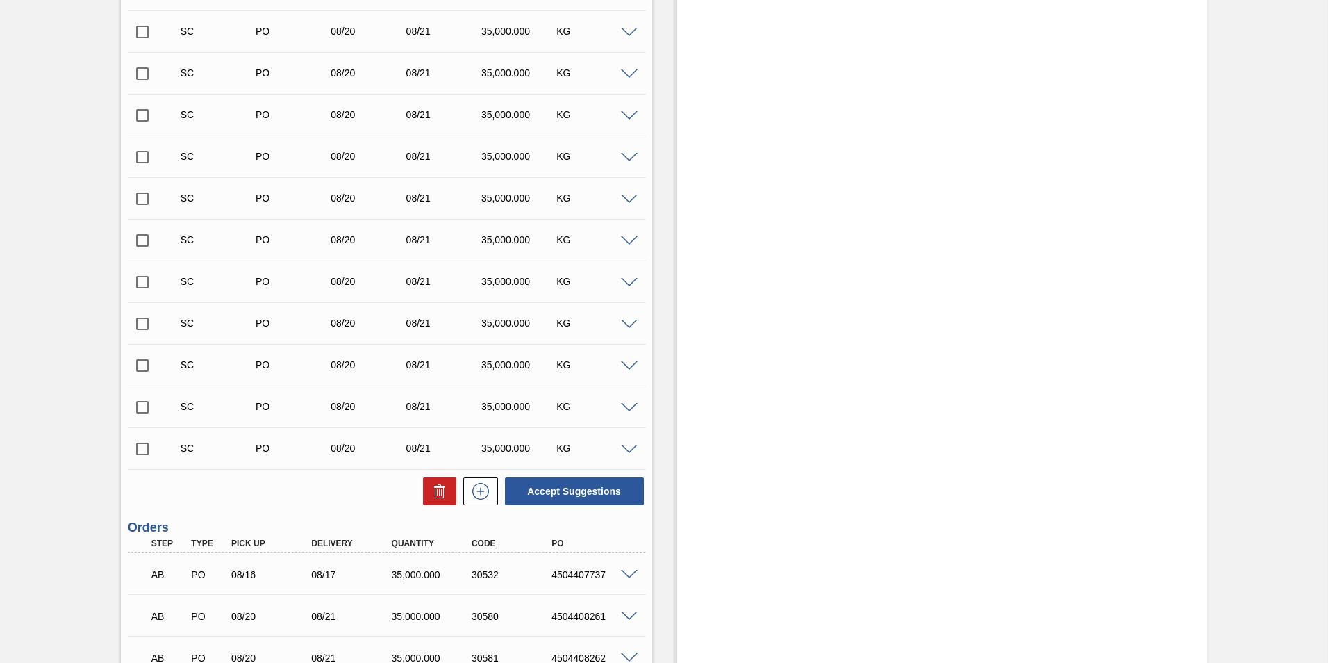
scroll to position [1840, 0]
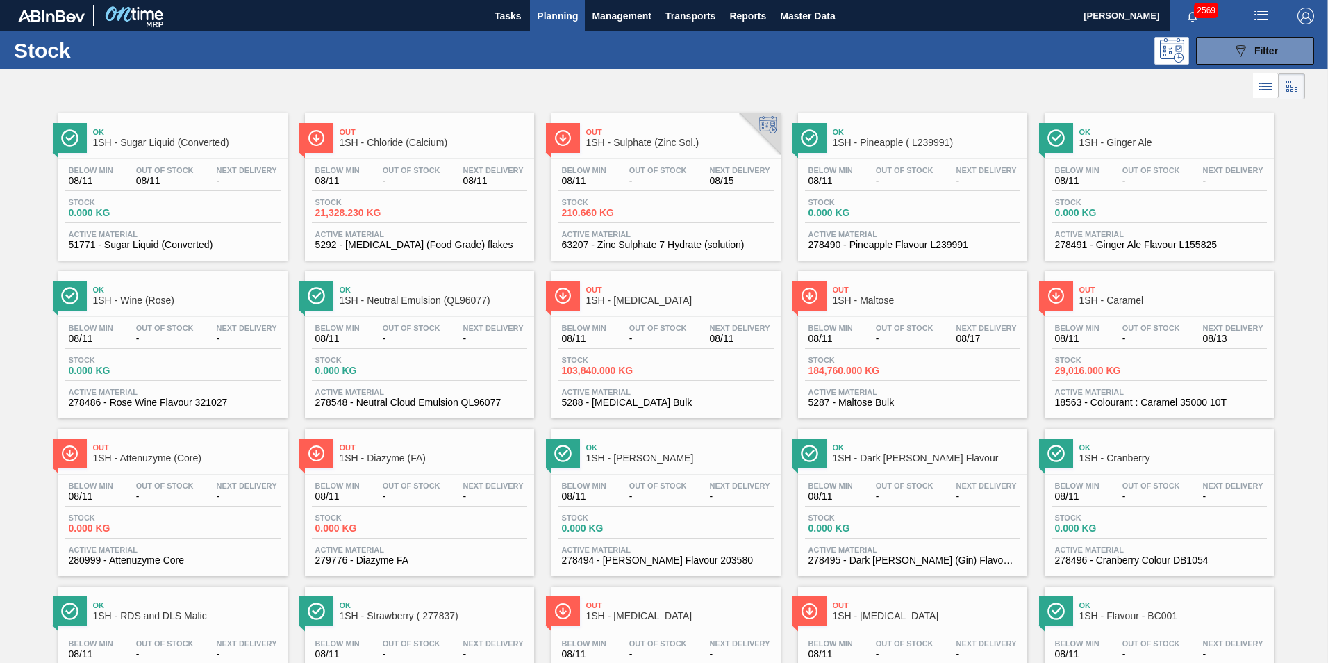
click at [641, 300] on span "1SH - [MEDICAL_DATA]" at bounding box center [680, 300] width 188 height 10
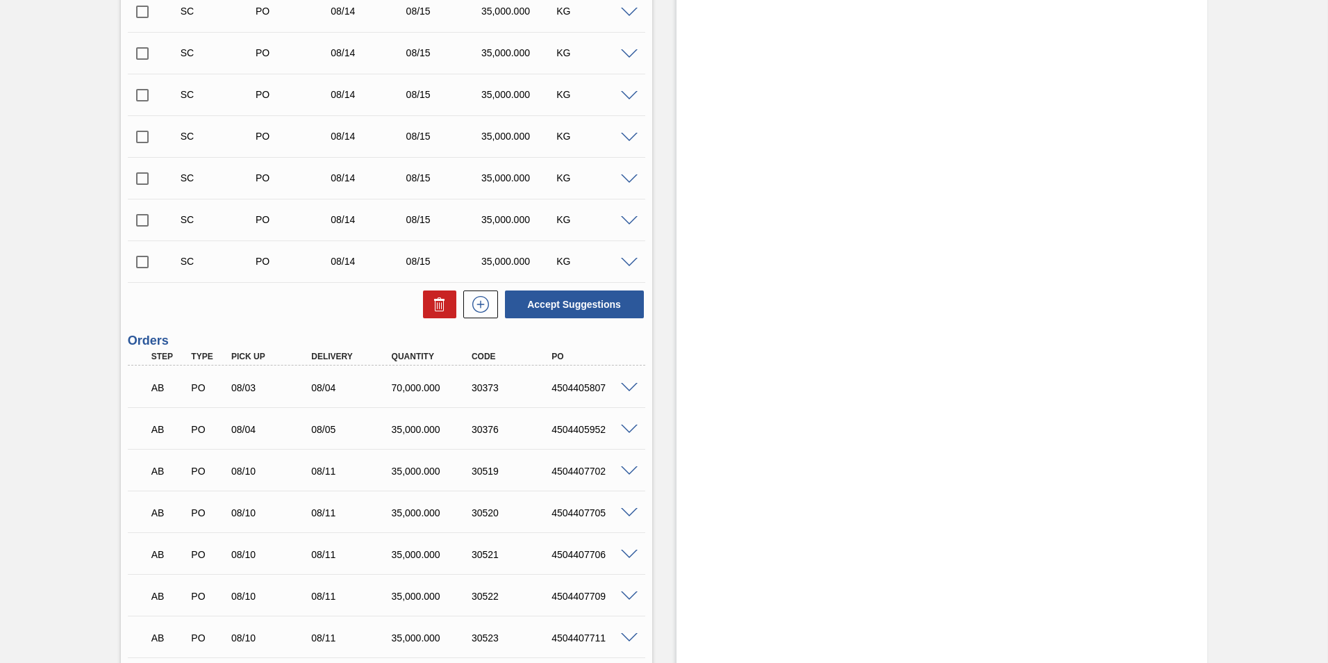
scroll to position [1737, 0]
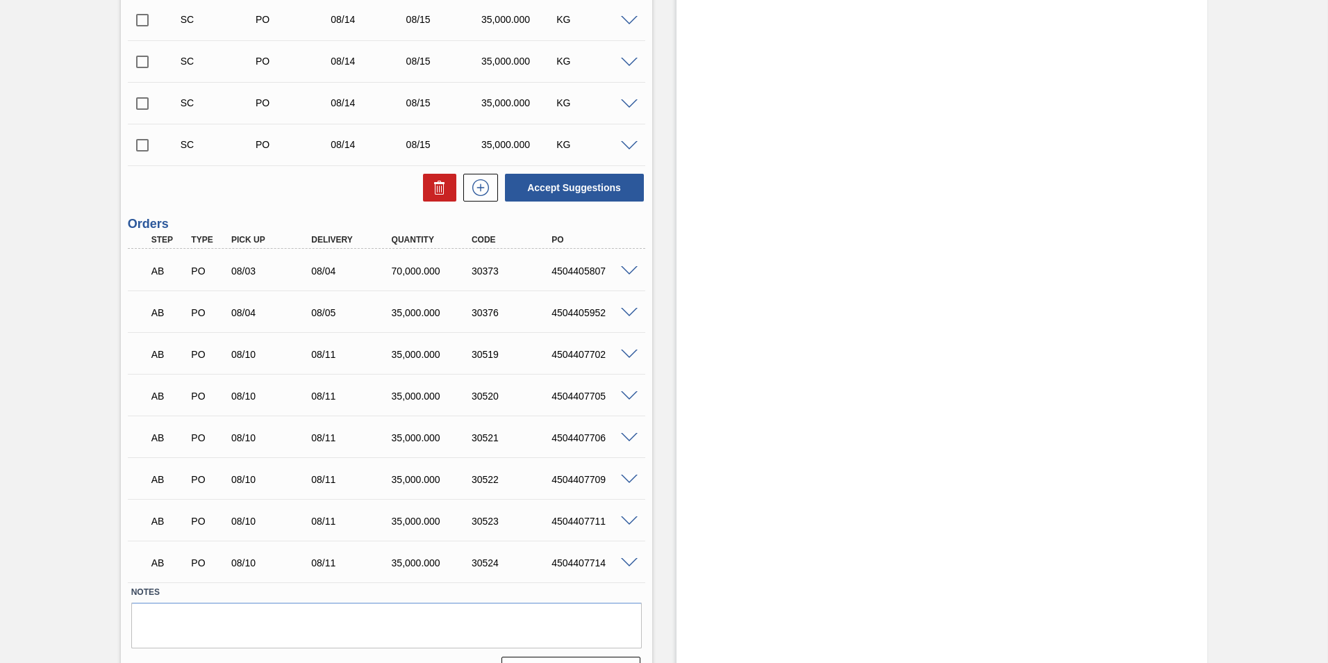
click at [622, 270] on span at bounding box center [629, 271] width 17 height 10
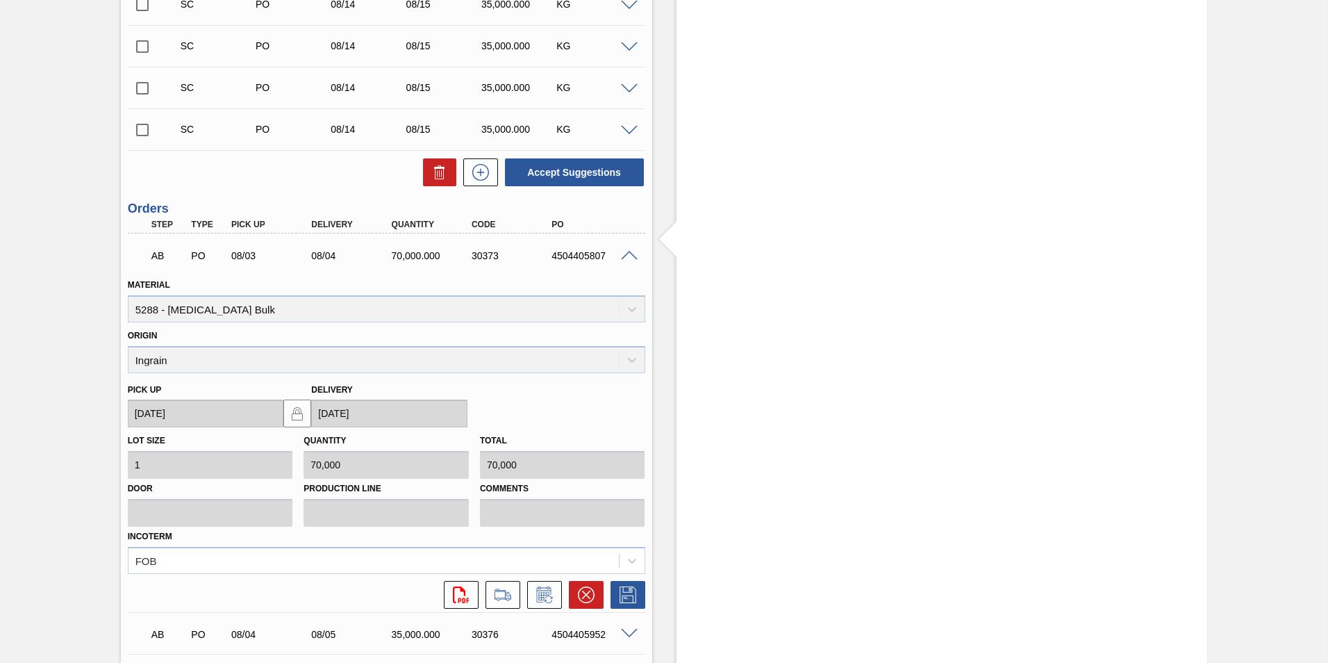
scroll to position [1876, 0]
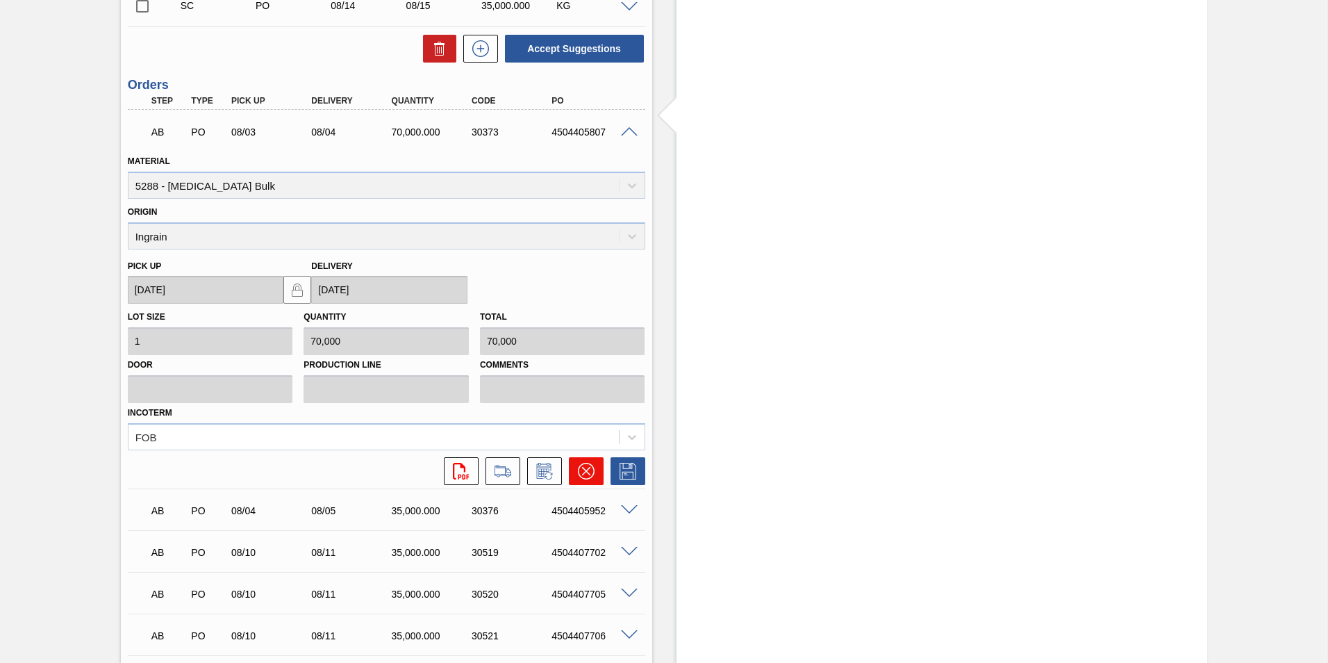
click at [586, 471] on icon at bounding box center [585, 471] width 8 height 8
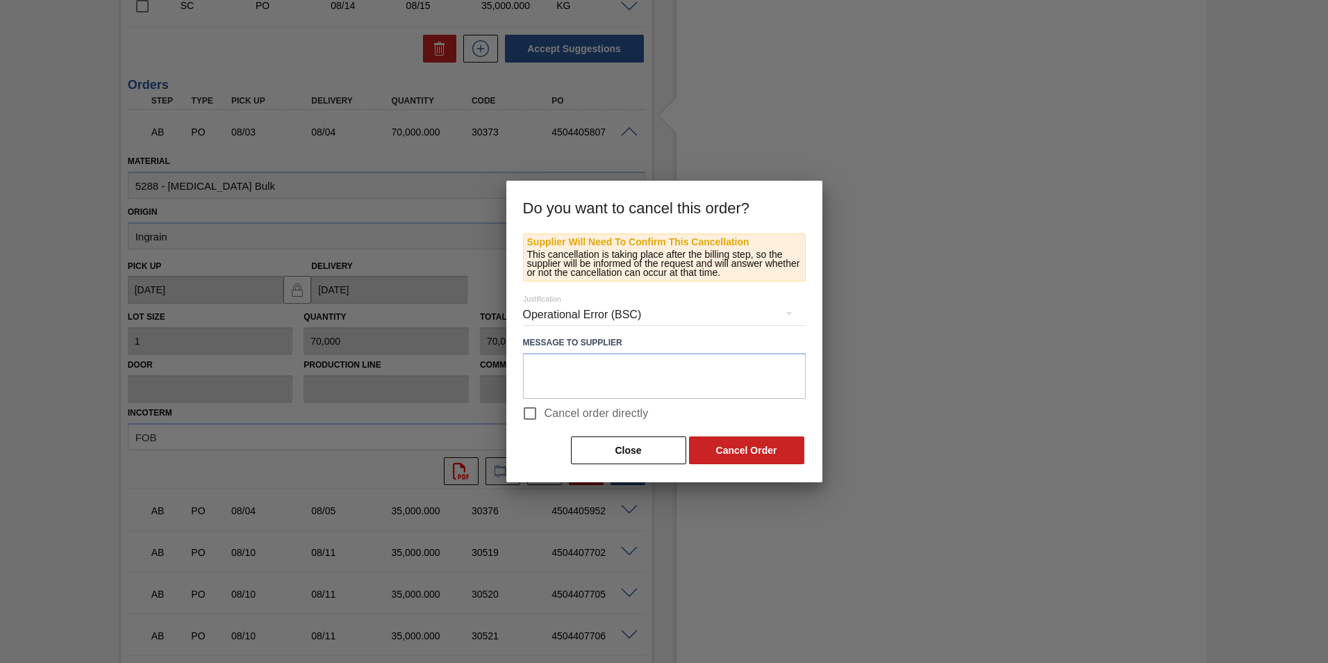
click at [534, 415] on input "Cancel order directly" at bounding box center [529, 413] width 29 height 29
checkbox input "true"
click at [711, 450] on button "Cancel Order" at bounding box center [746, 450] width 115 height 28
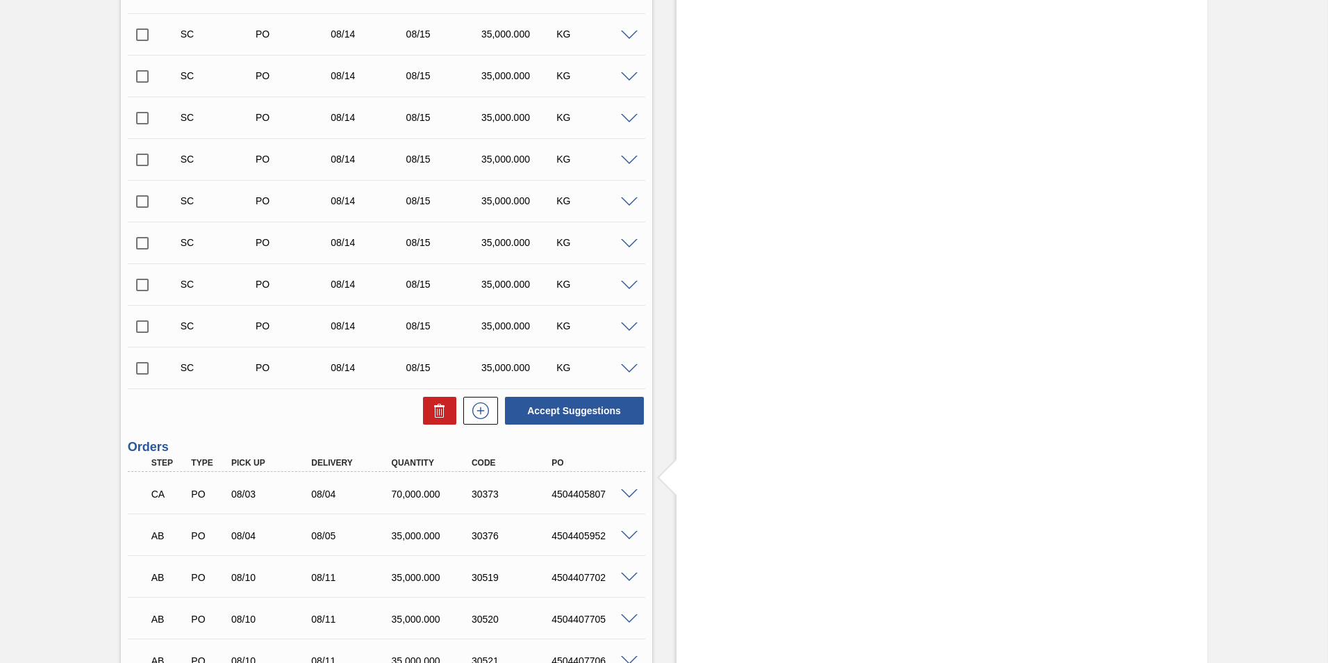
scroll to position [1667, 0]
